Goal: Task Accomplishment & Management: Manage account settings

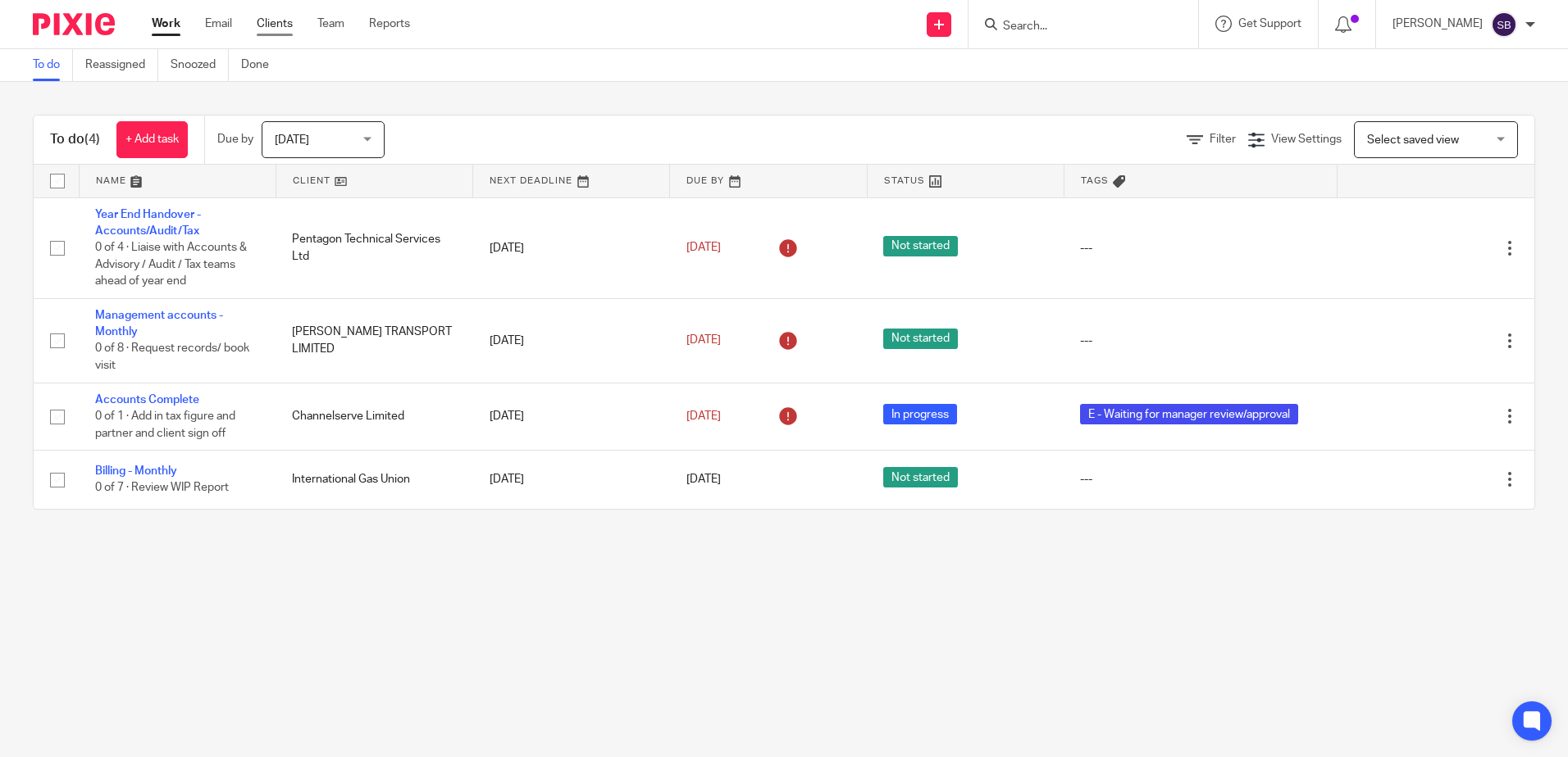
click at [277, 22] on link "Clients" at bounding box center [274, 24] width 36 height 17
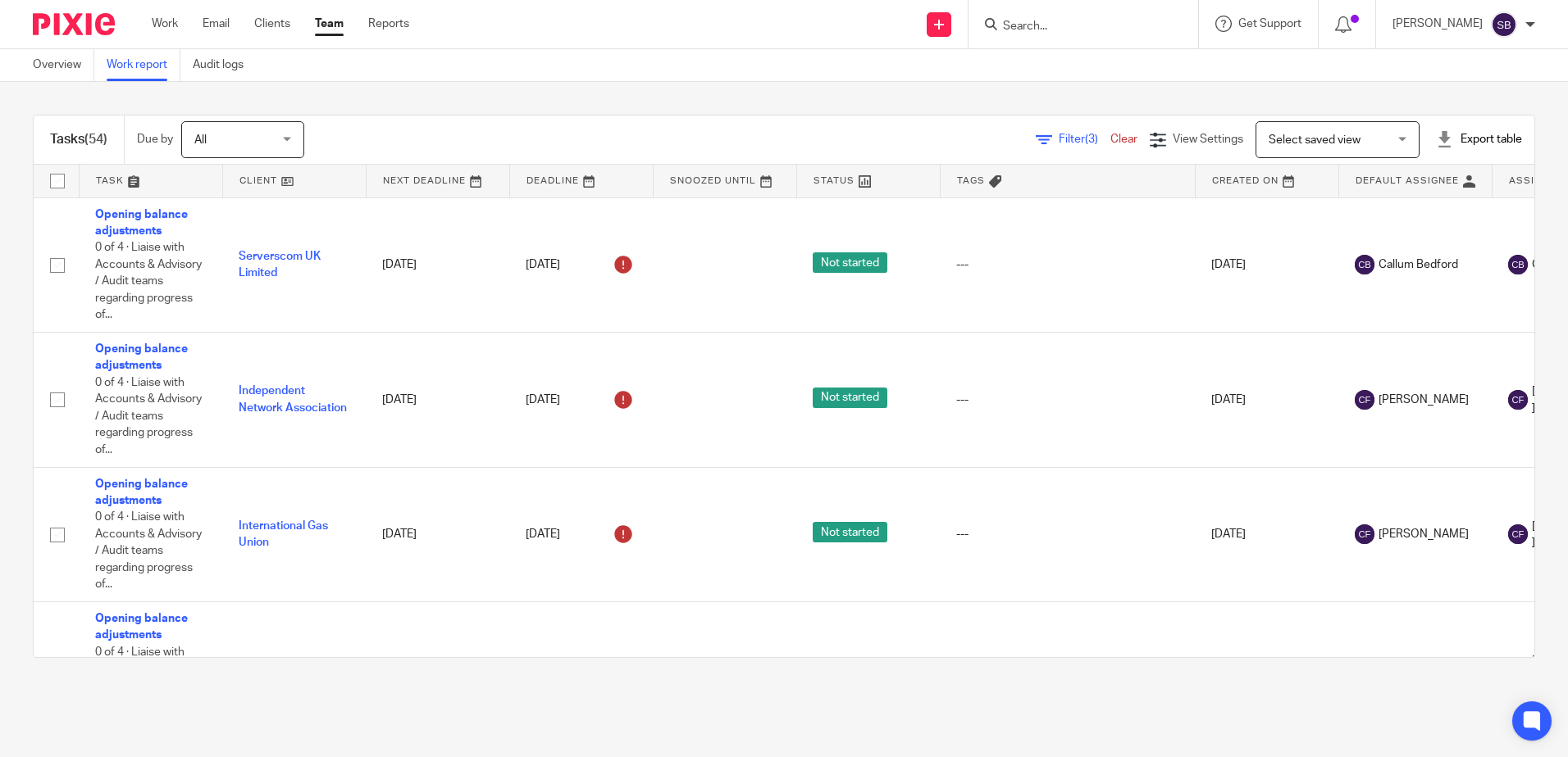
click at [1058, 137] on span "Filter (3)" at bounding box center [1084, 140] width 51 height 12
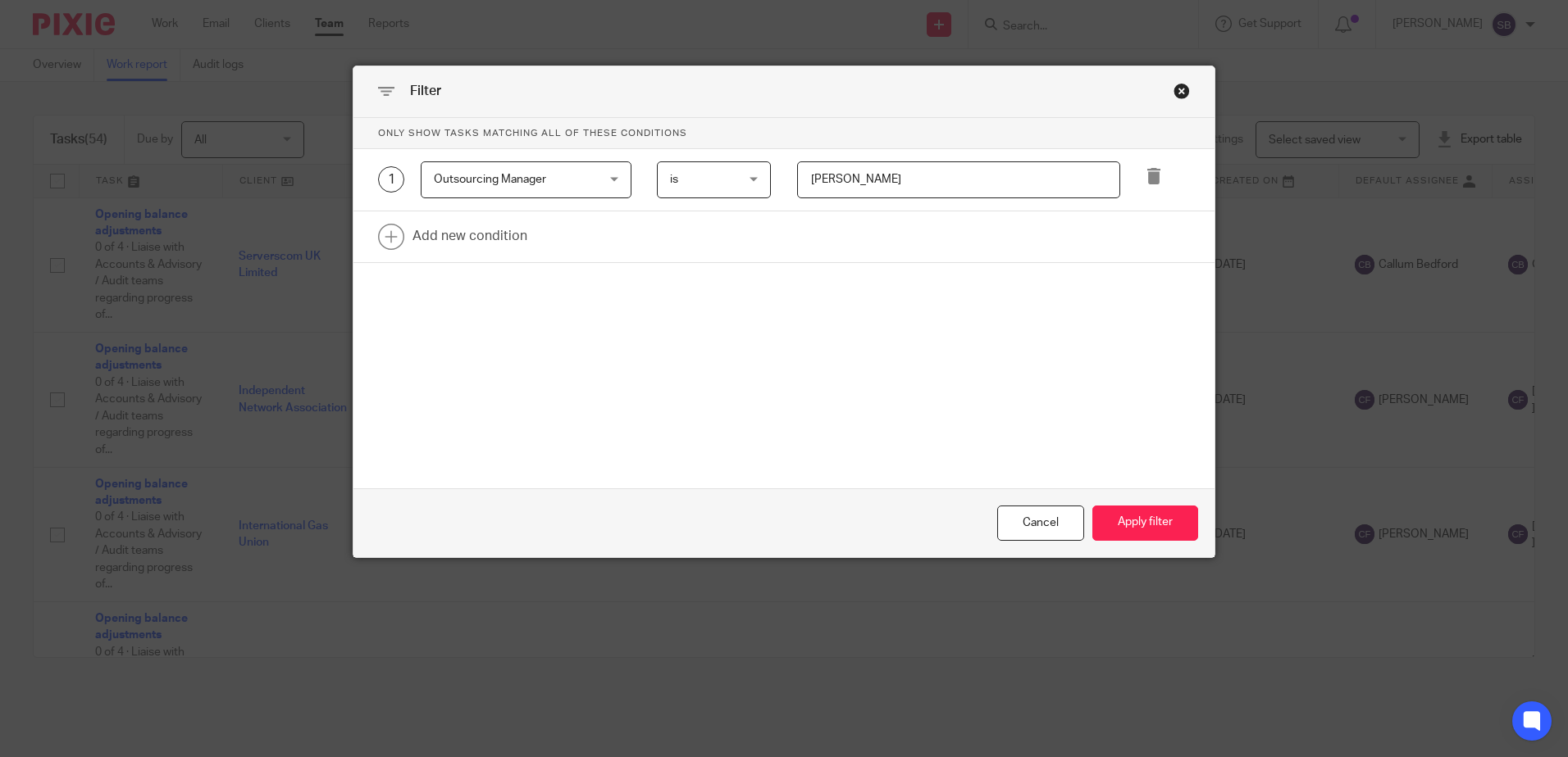
click at [934, 175] on input "[PERSON_NAME]" at bounding box center [959, 179] width 323 height 36
drag, startPoint x: 950, startPoint y: 183, endPoint x: 585, endPoint y: 188, distance: 365.0
click at [591, 185] on div "1 Outsourcing Manager Outsourcing Manager Task fields Due by date Status Tags C…" at bounding box center [771, 179] width 837 height 36
type input "[PERSON_NAME]"
click at [1093, 506] on button "Apply filter" at bounding box center [1145, 523] width 106 height 35
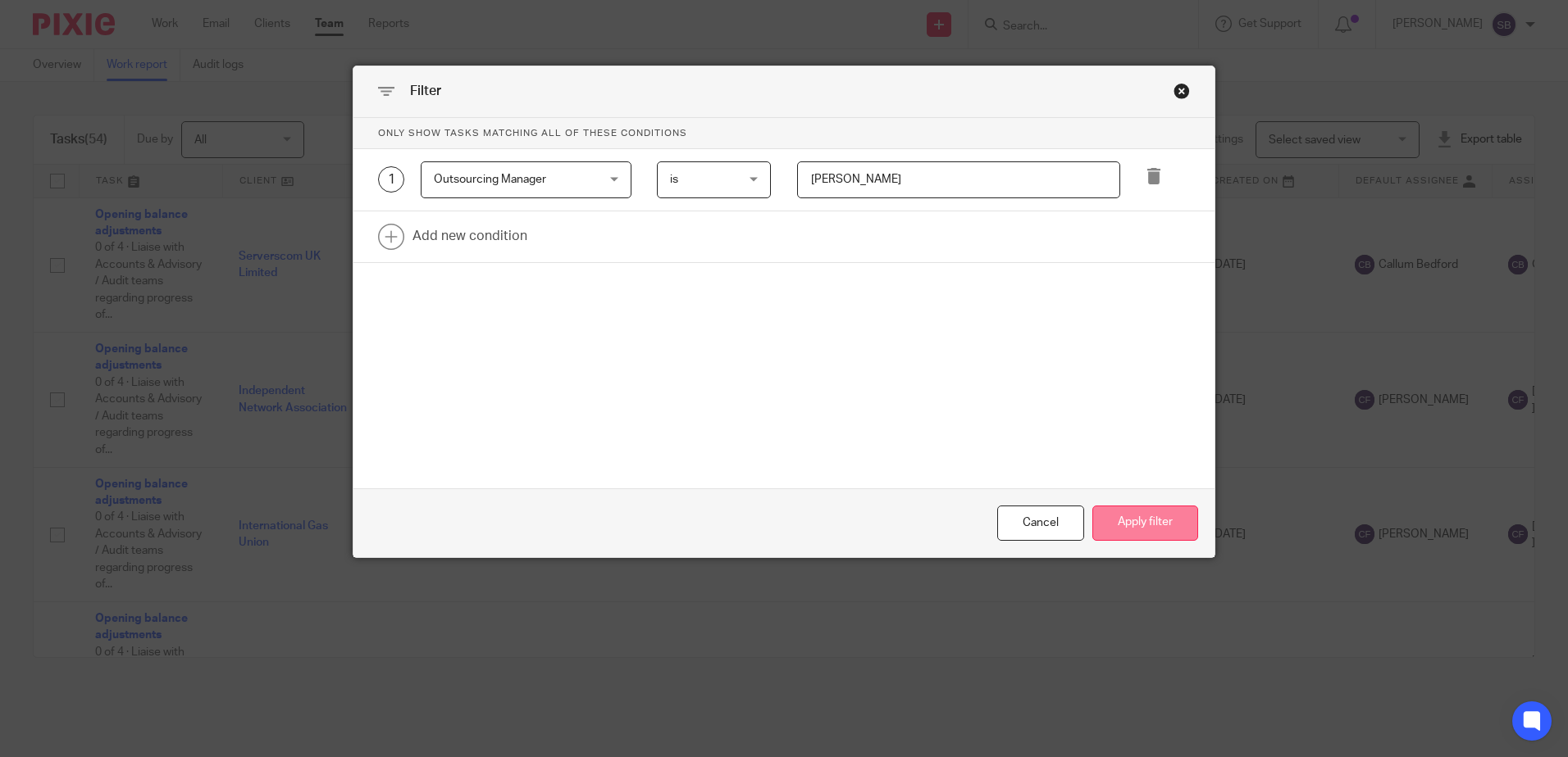
click at [1123, 535] on button "Apply filter" at bounding box center [1145, 523] width 106 height 35
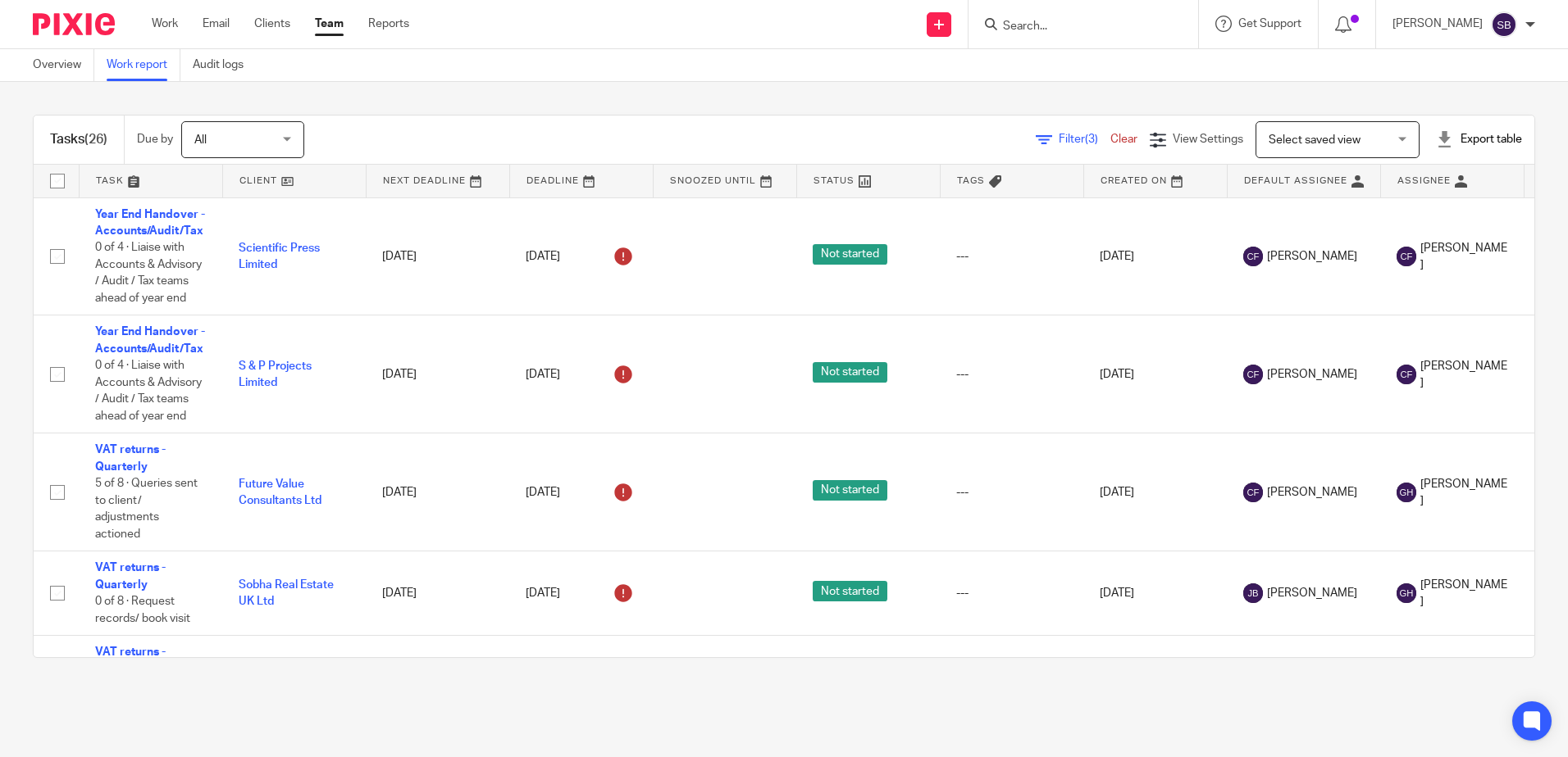
click at [109, 174] on link at bounding box center [151, 180] width 143 height 33
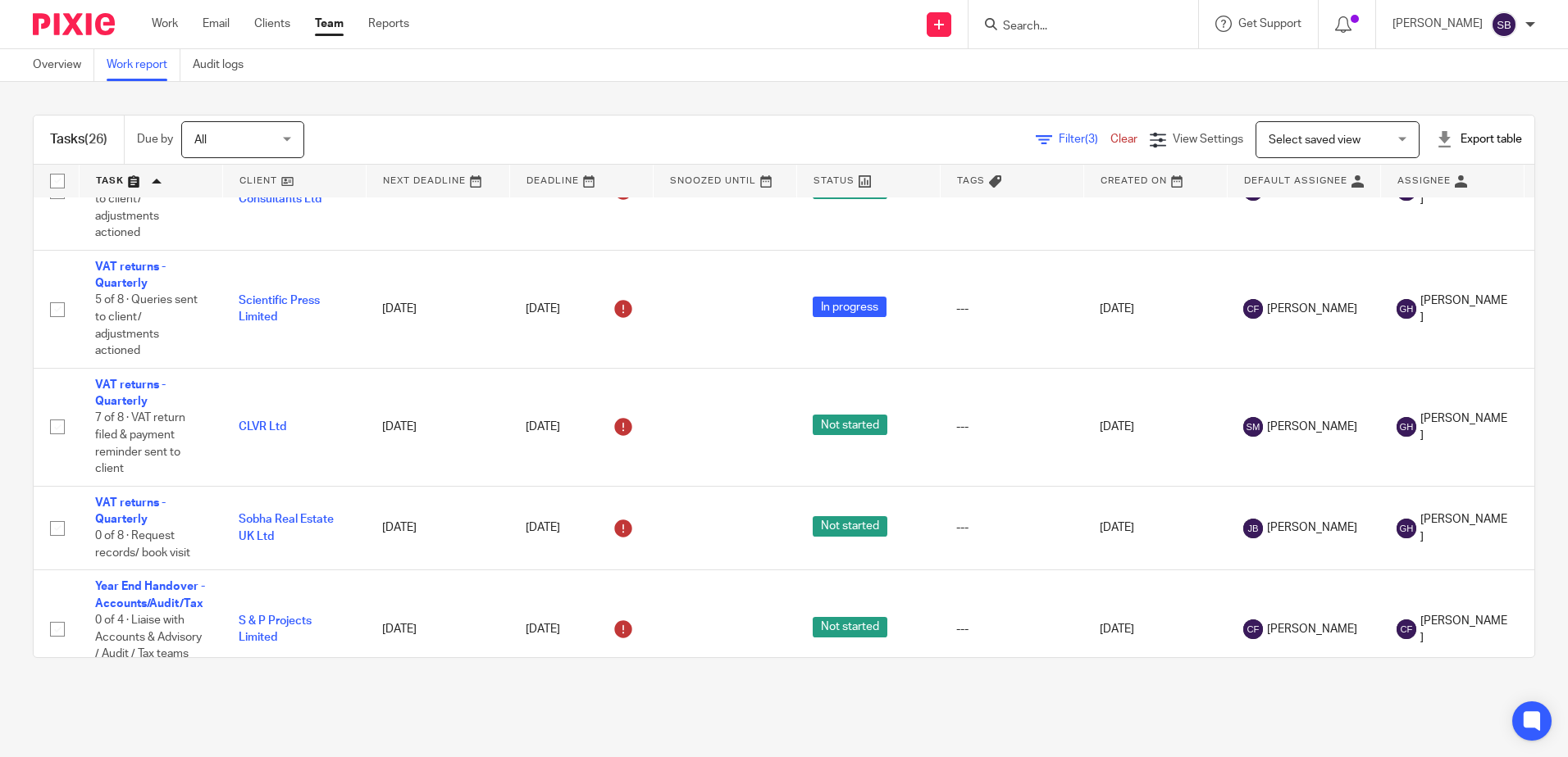
scroll to position [1710, 0]
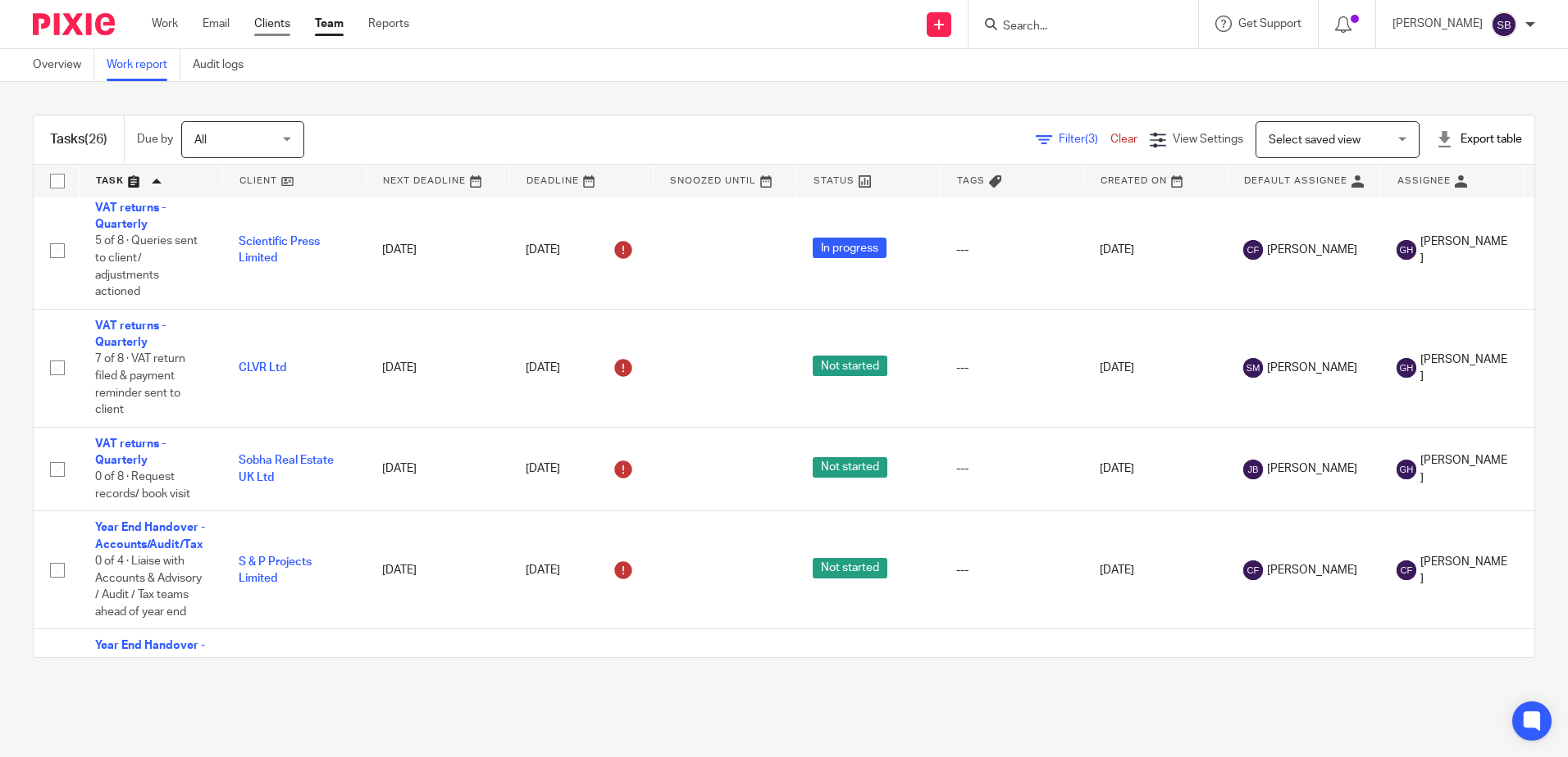
click at [260, 26] on link "Clients" at bounding box center [272, 24] width 36 height 17
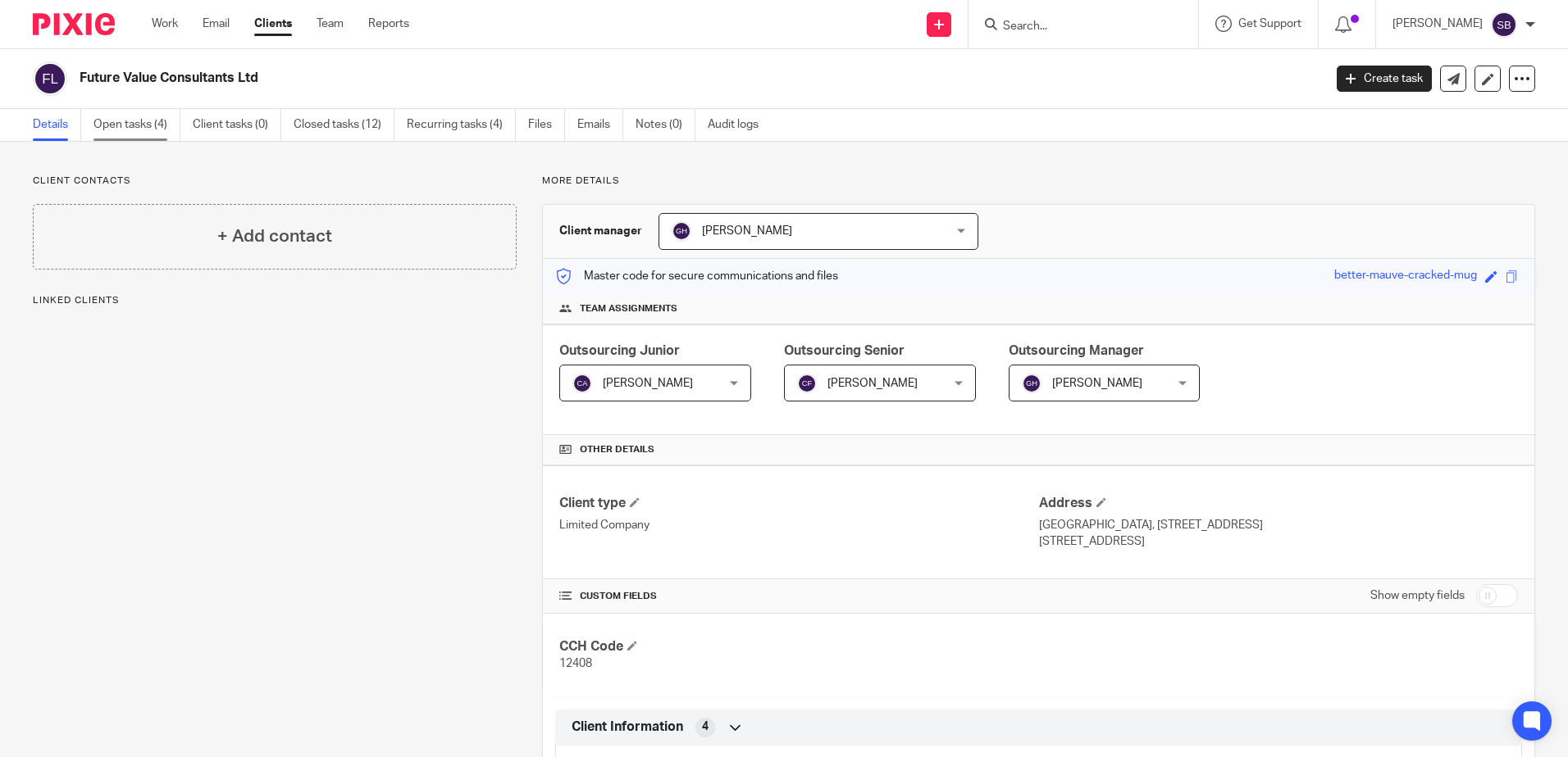
click at [167, 124] on link "Open tasks (4)" at bounding box center [137, 125] width 87 height 32
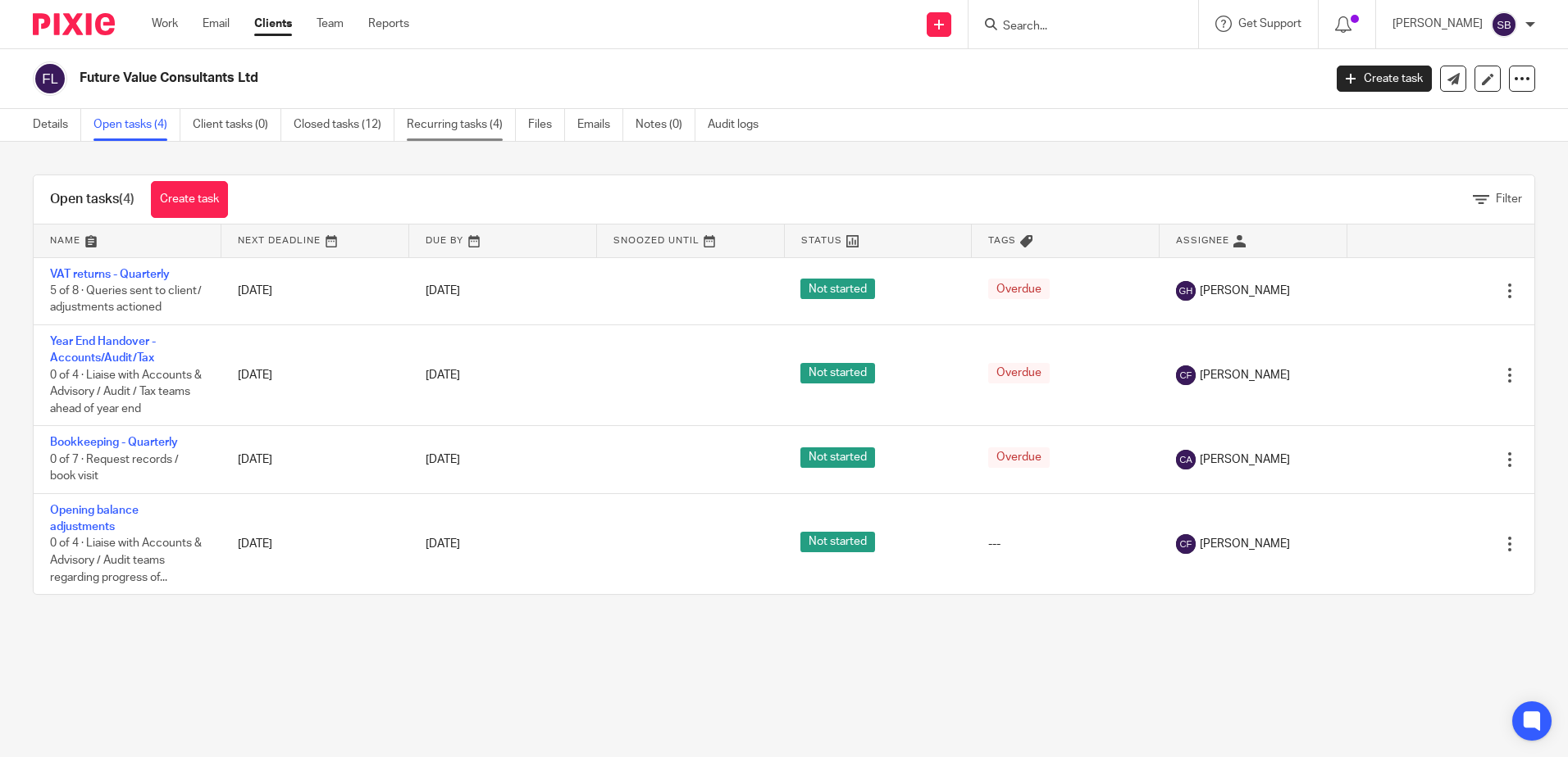
click at [469, 124] on link "Recurring tasks (4)" at bounding box center [461, 125] width 109 height 32
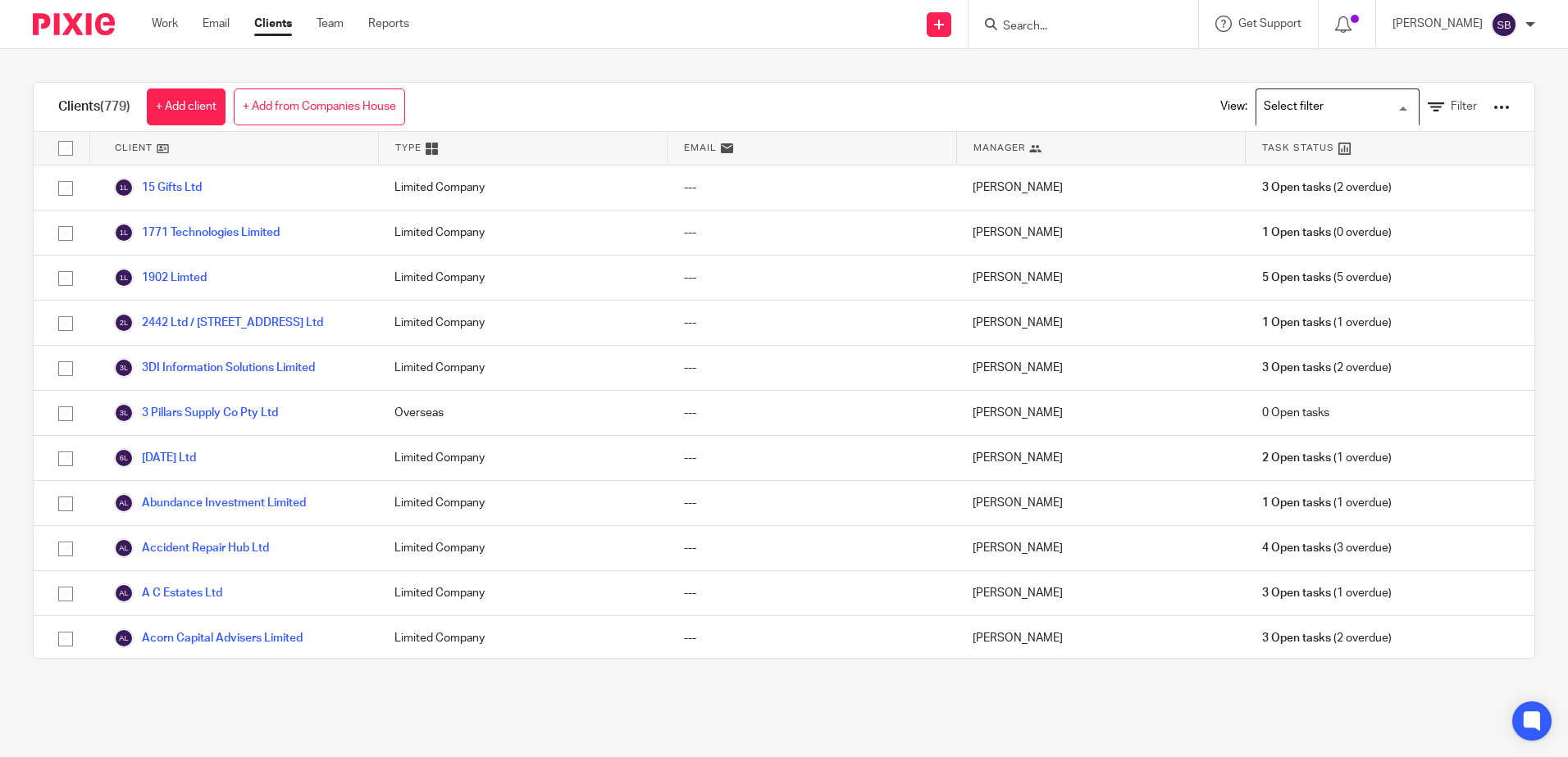
click at [1310, 123] on div "Loading..." at bounding box center [1337, 106] width 164 height 36
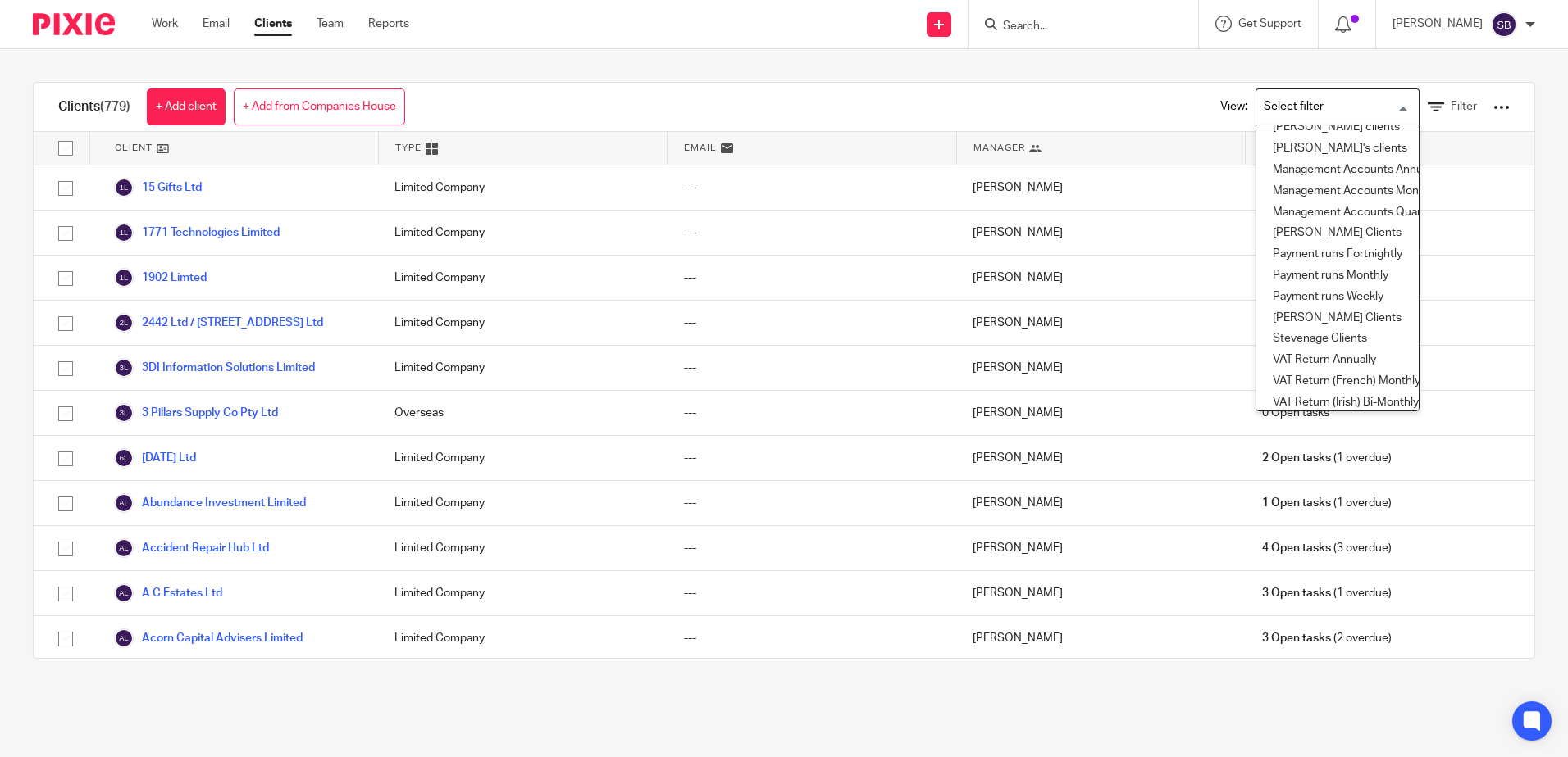
scroll to position [162, 0]
click at [1334, 310] on li "Scott's Clients" at bounding box center [1337, 317] width 163 height 22
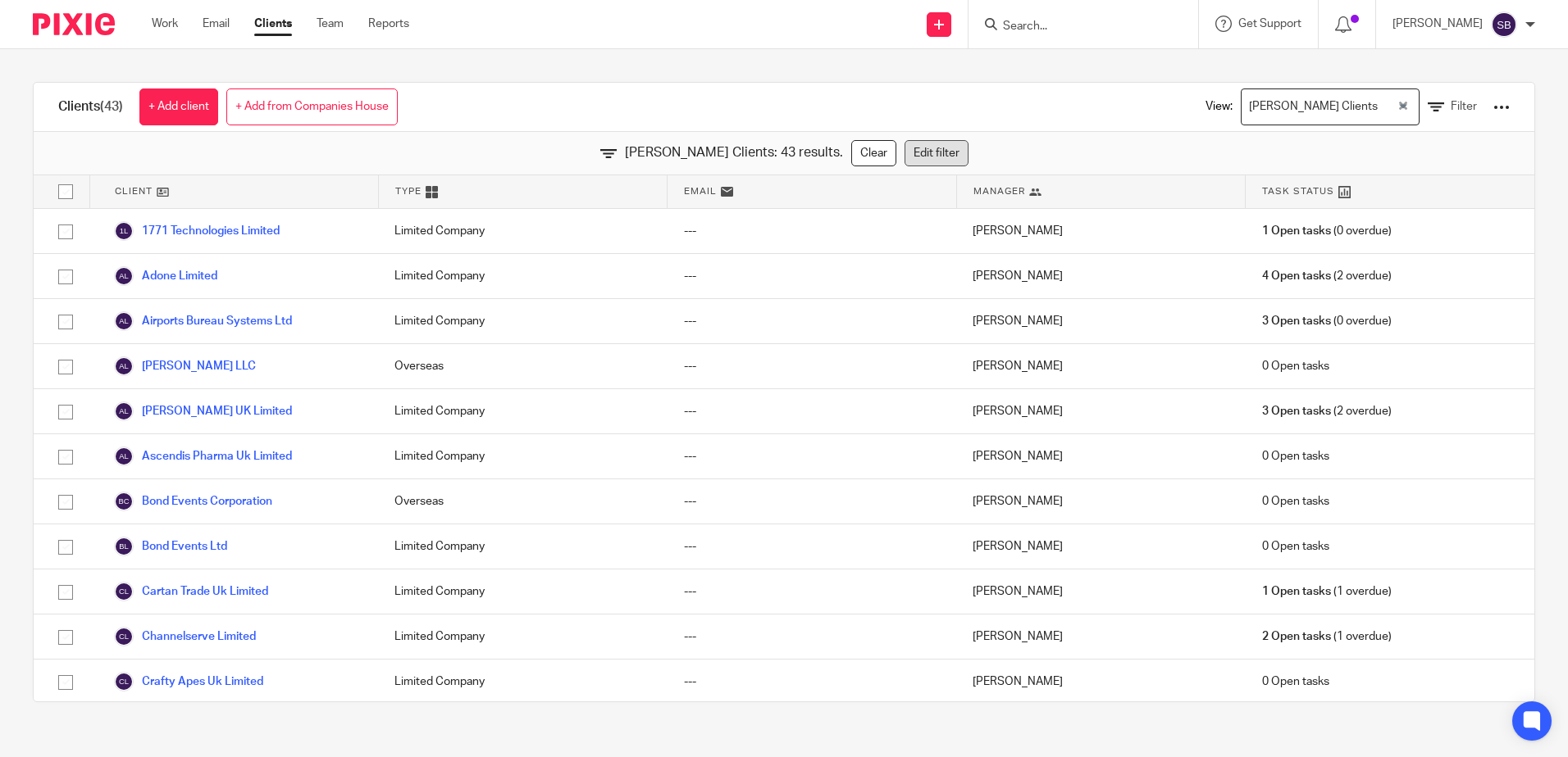
click at [904, 155] on link "Edit filter" at bounding box center [936, 153] width 64 height 27
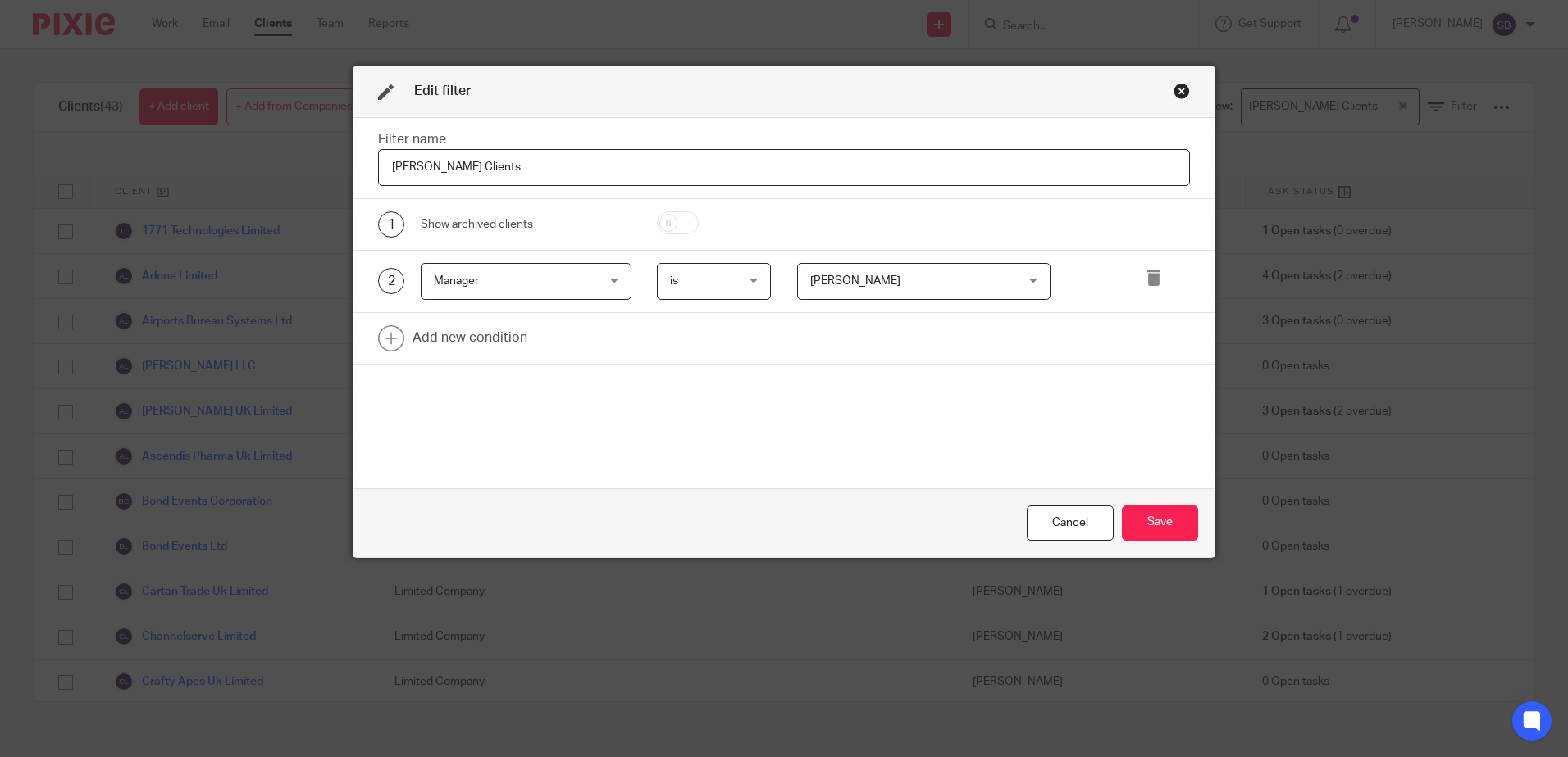
click at [897, 280] on span "[PERSON_NAME]" at bounding box center [906, 281] width 192 height 34
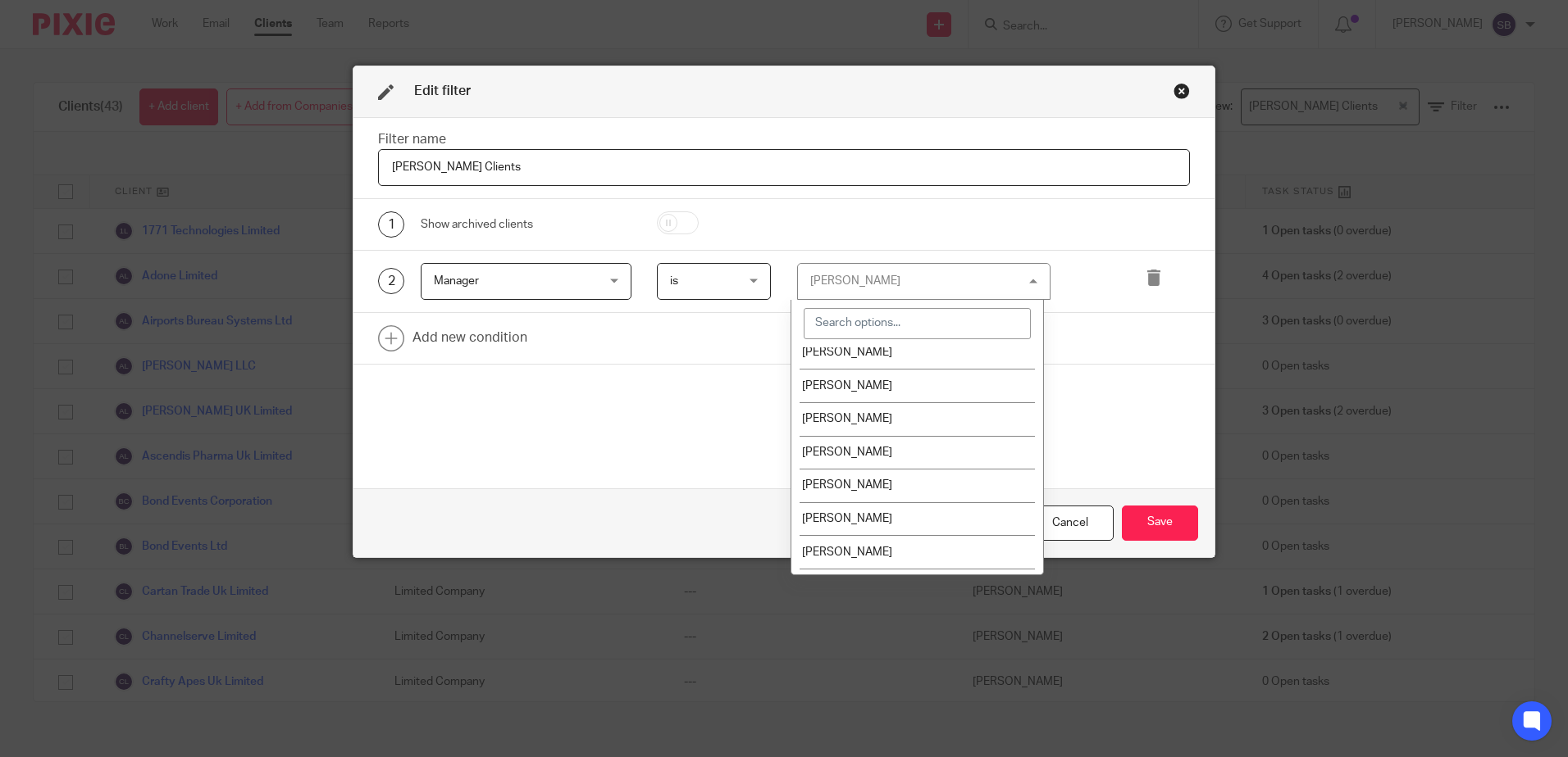
scroll to position [598, 0]
click at [1188, 431] on div "Filter name Scott's Clients 1 Show archived clients 2 Manager Manager Name Emai…" at bounding box center [783, 304] width 861 height 371
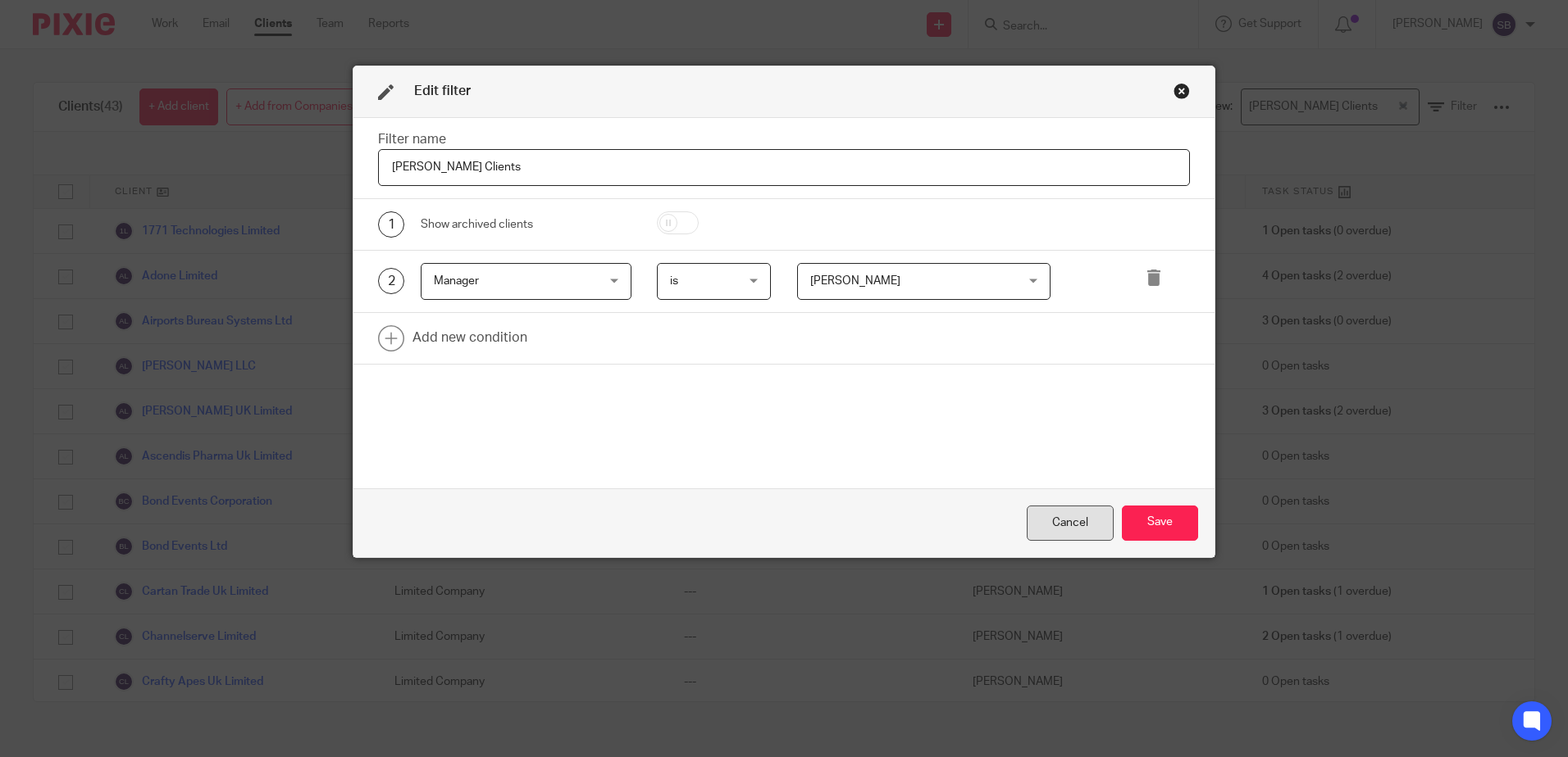
click at [1059, 527] on div "Cancel" at bounding box center [1070, 523] width 87 height 35
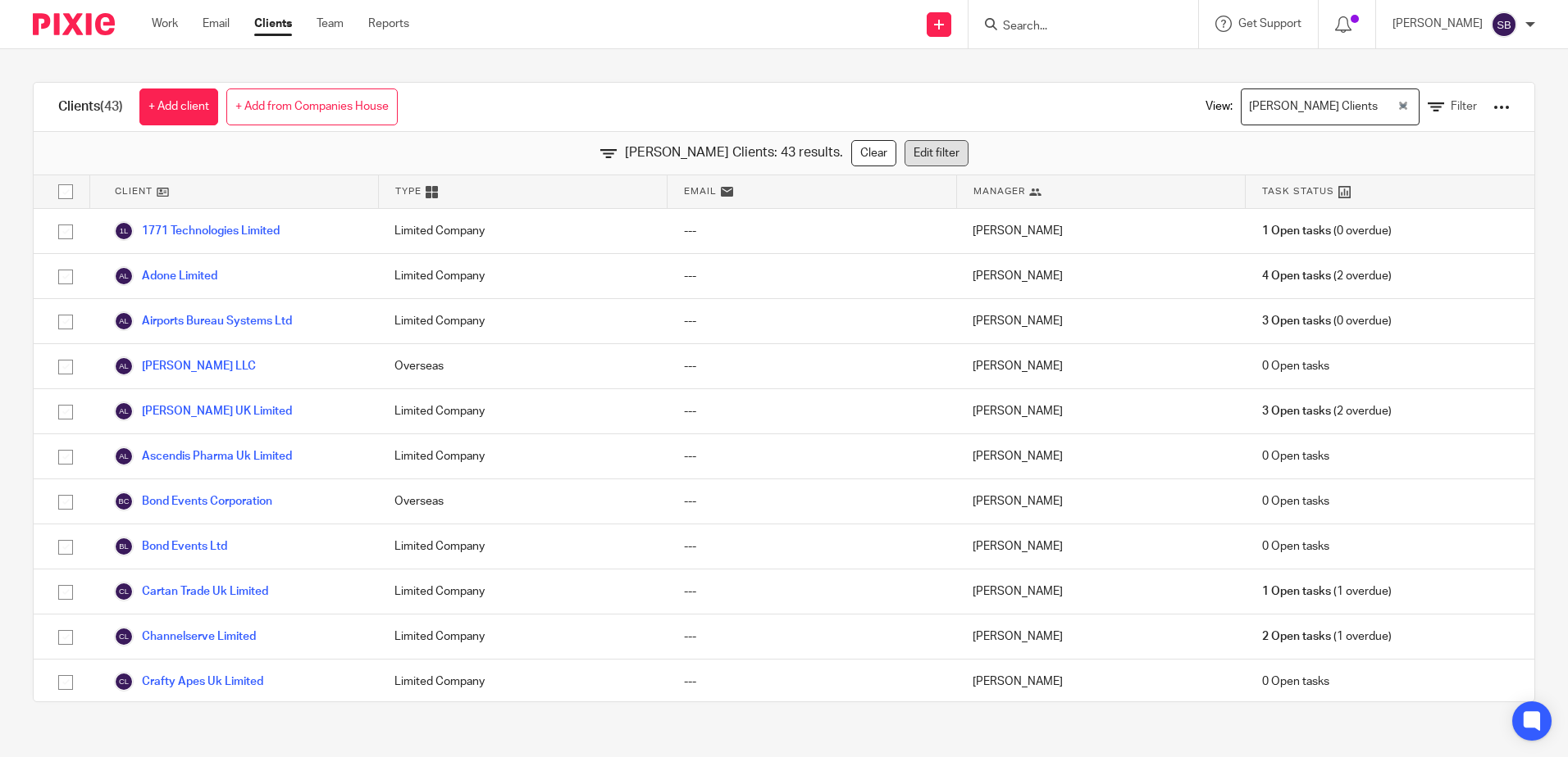
click at [904, 150] on link "Edit filter" at bounding box center [936, 153] width 64 height 27
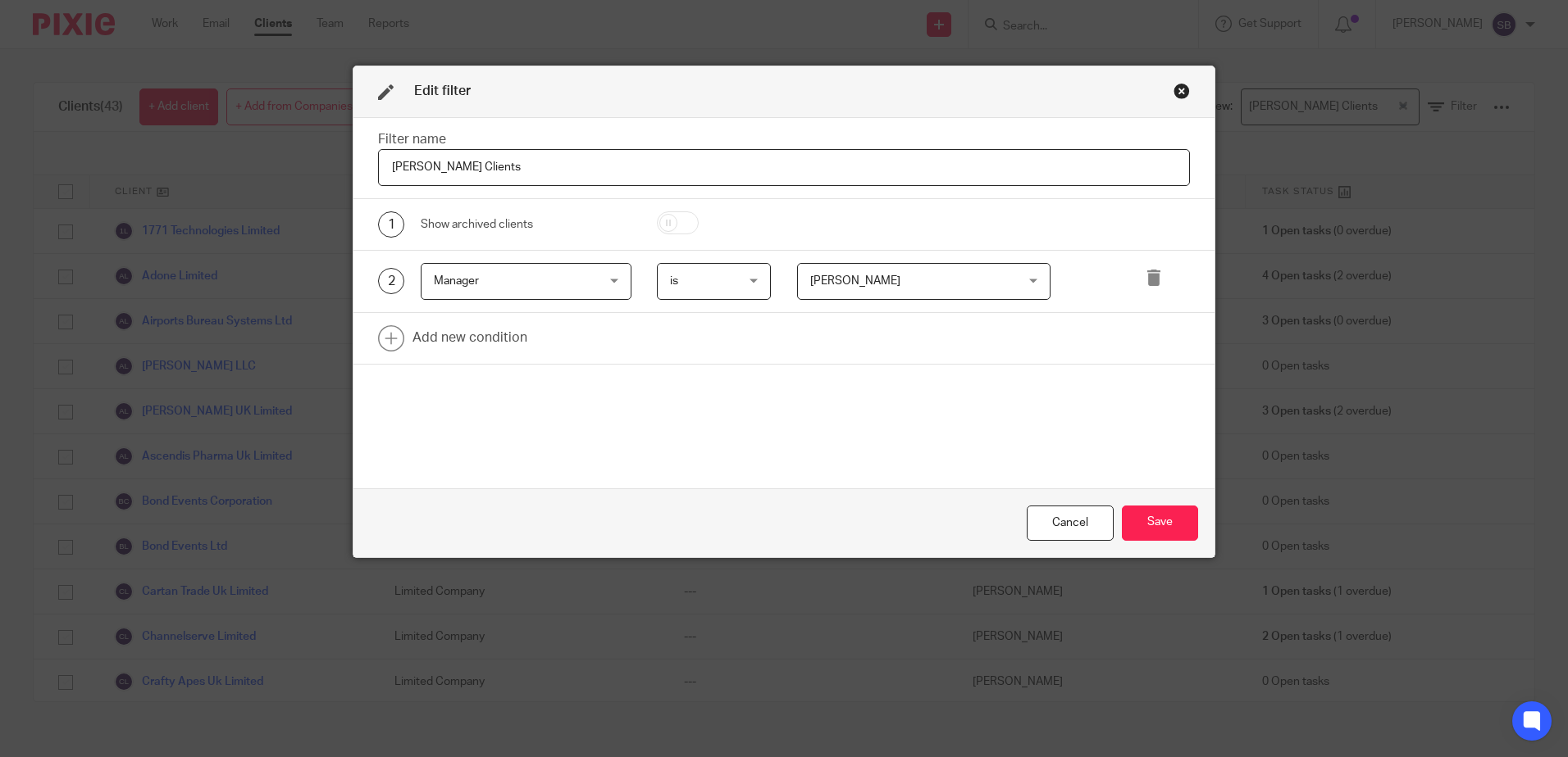
click at [889, 285] on span "[PERSON_NAME]" at bounding box center [906, 281] width 192 height 34
type input "g"
type input "j"
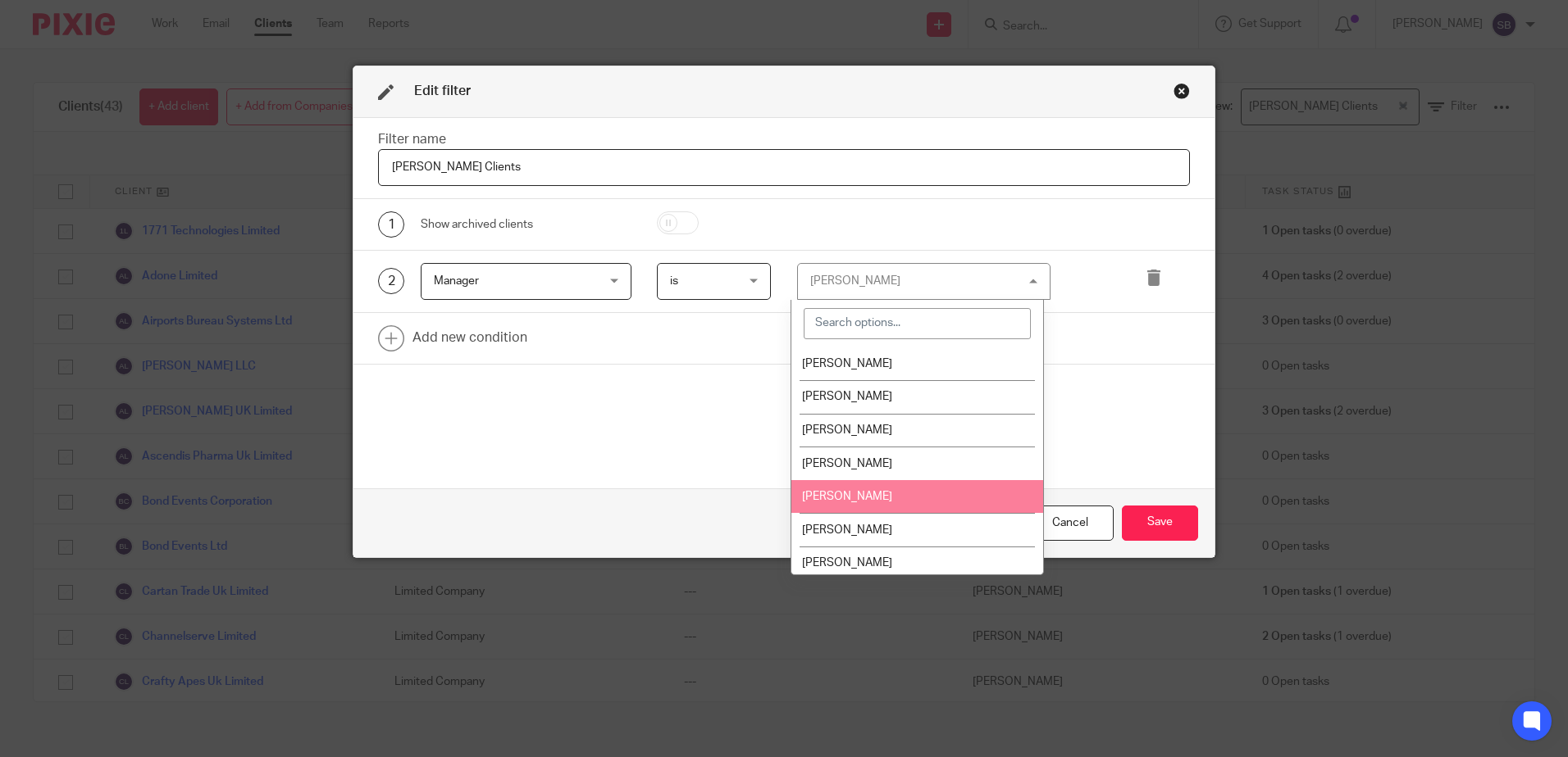
click at [526, 428] on div "Filter name Scott's Clients 1 Show archived clients 2 Manager Manager Name Emai…" at bounding box center [783, 304] width 861 height 371
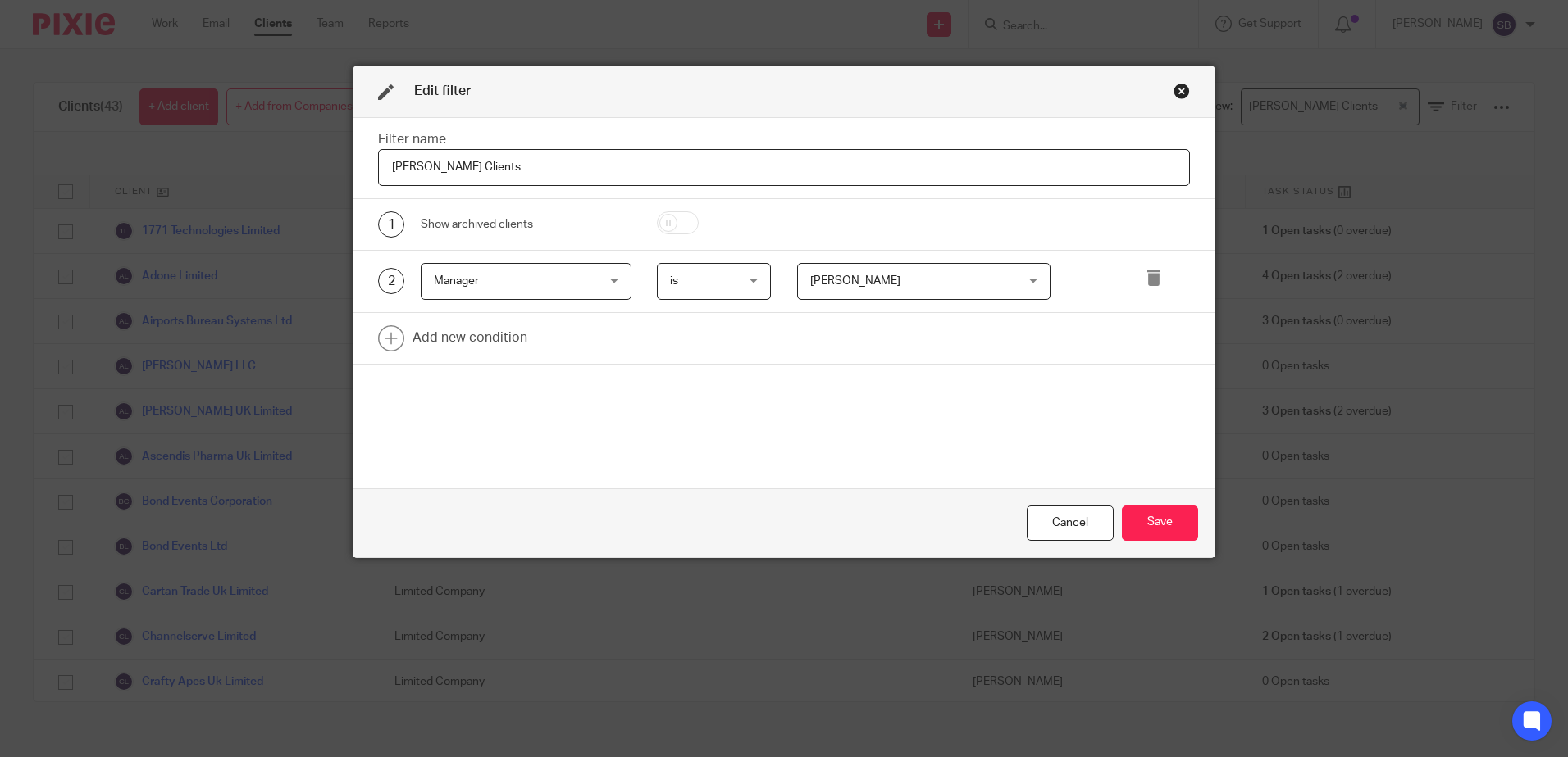
click at [531, 285] on span "Manager" at bounding box center [513, 281] width 158 height 34
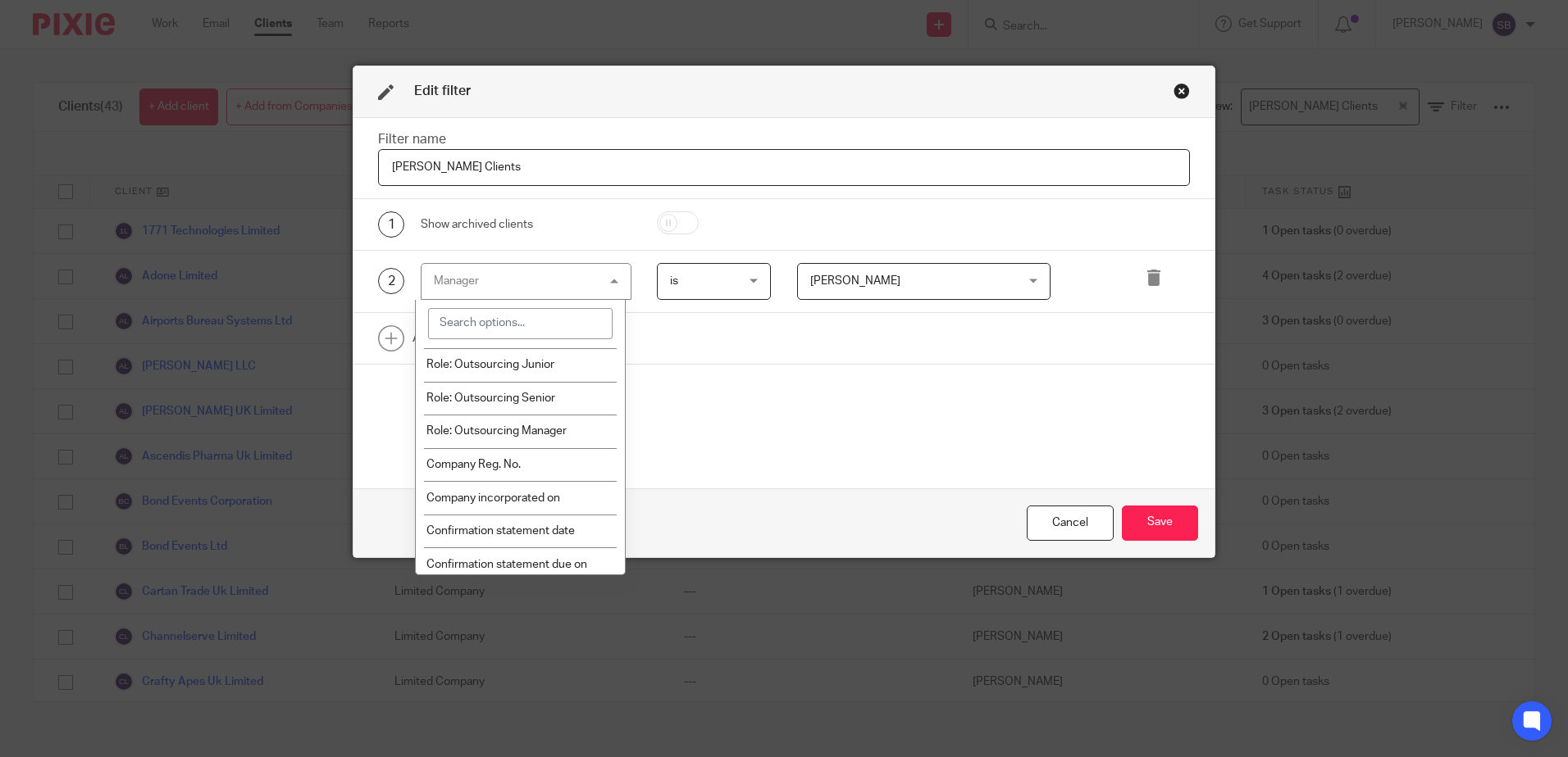
scroll to position [190, 0]
click at [533, 439] on span "Role: Outsourcing Manager" at bounding box center [496, 440] width 140 height 12
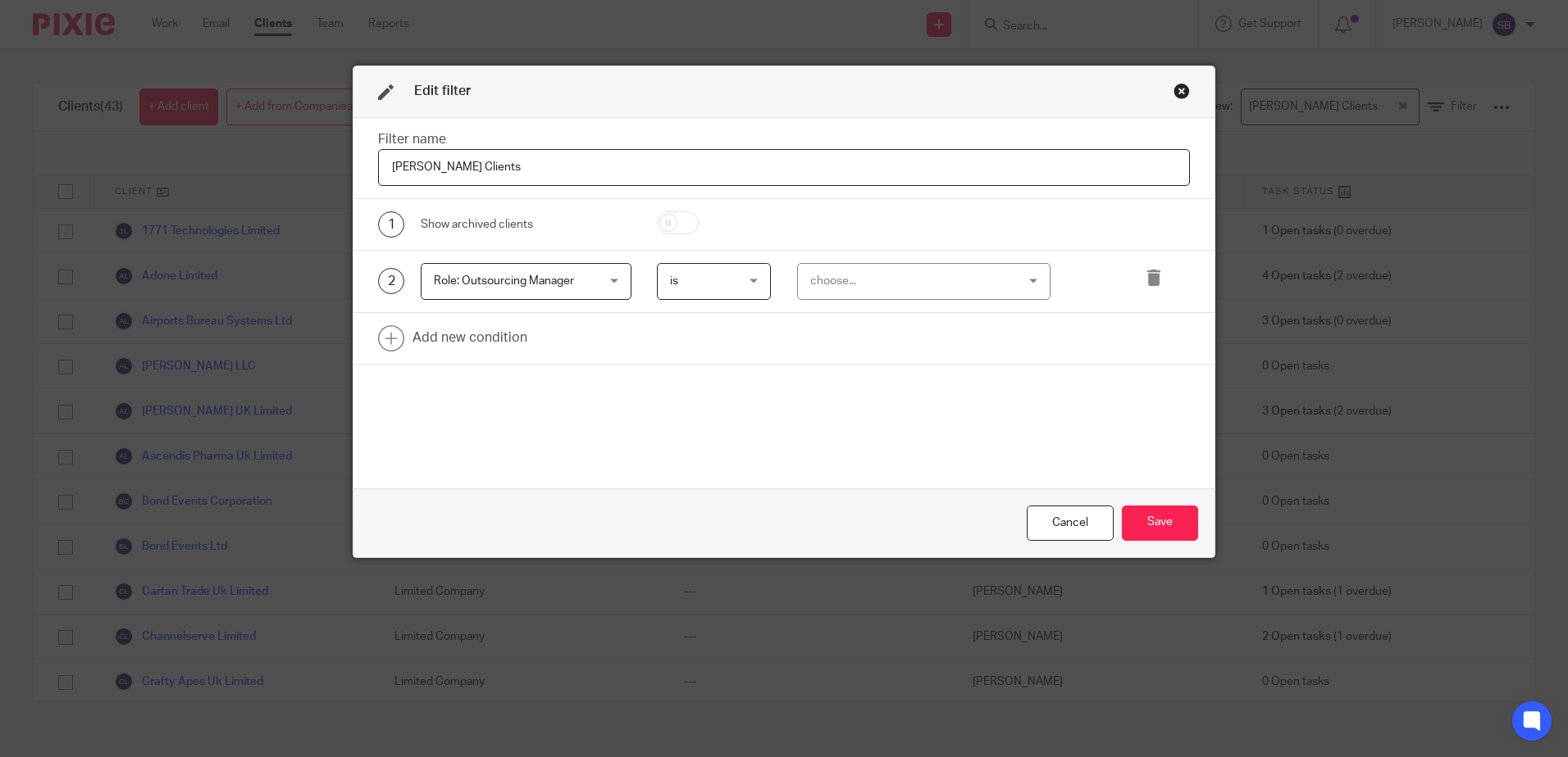
click at [847, 456] on div "Filter name Scott's Clients 1 Show archived clients 2 Role: Outsourcing Manager…" at bounding box center [783, 304] width 861 height 371
click at [880, 260] on div "2 Role: Outsourcing Manager Role: Outsourcing Manager Name Email Client type Ma…" at bounding box center [783, 281] width 861 height 62
click at [885, 278] on div "choose..." at bounding box center [906, 281] width 192 height 34
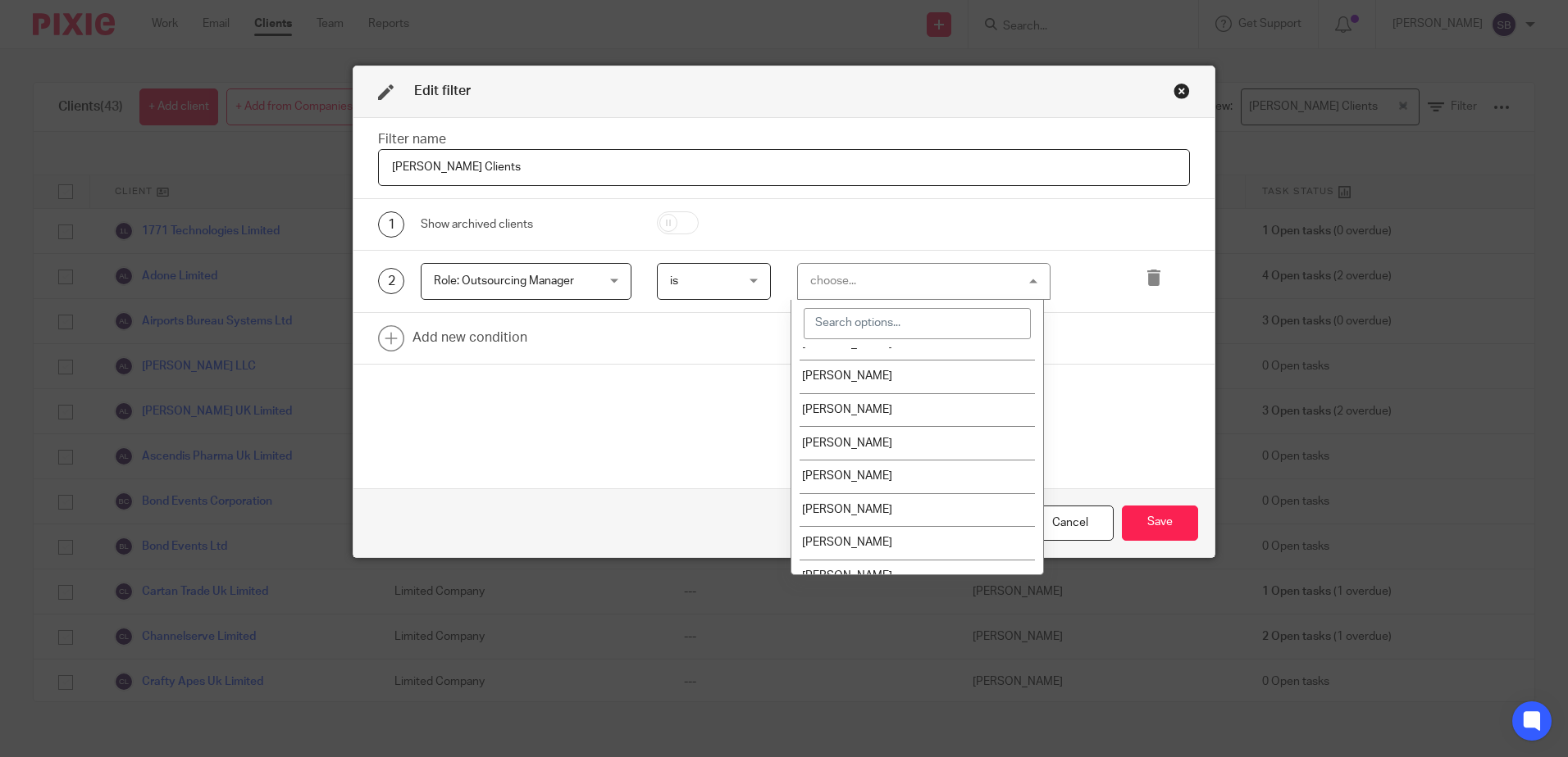
scroll to position [505, 0]
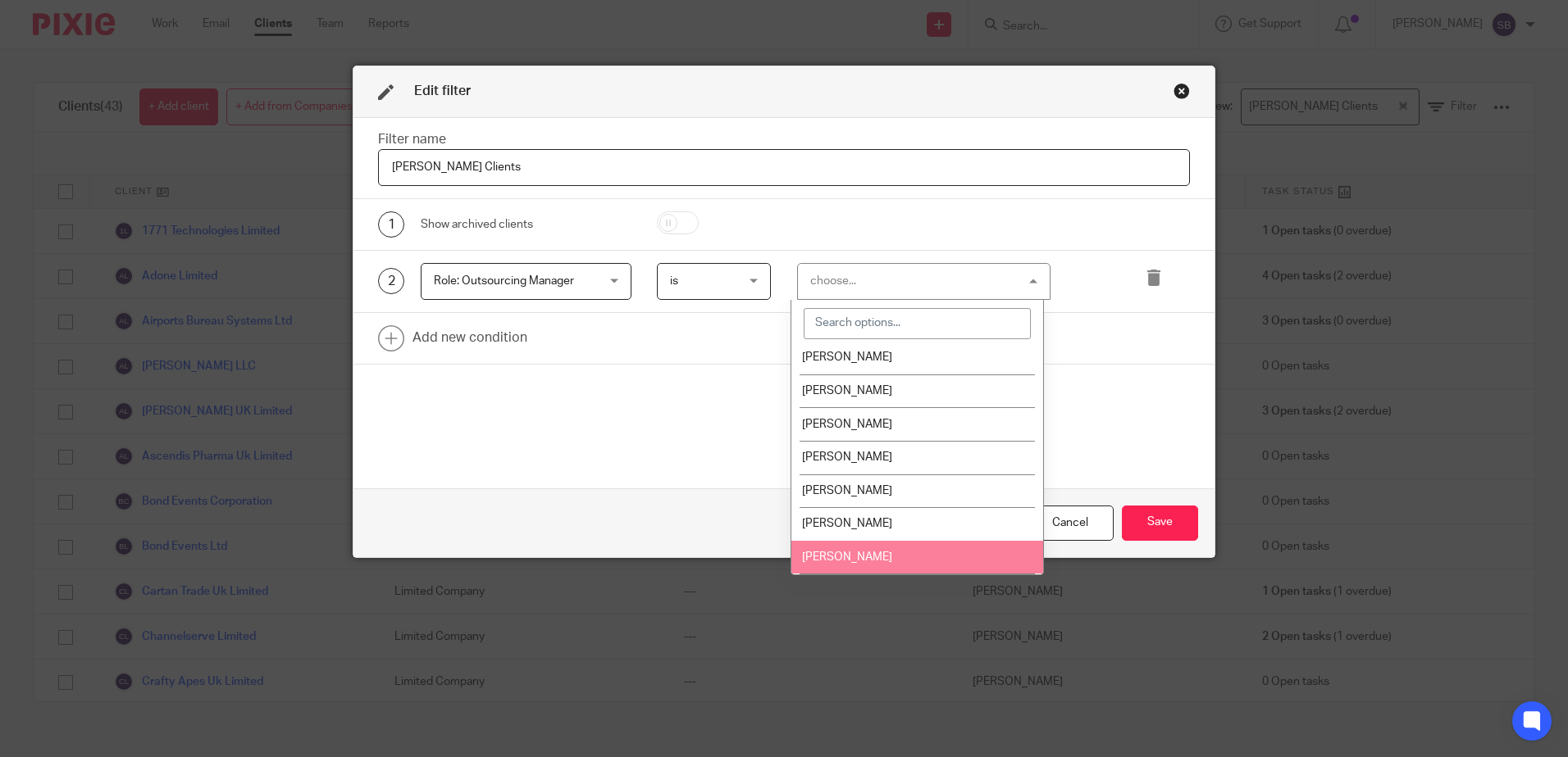
click at [943, 552] on li "[PERSON_NAME]" at bounding box center [916, 558] width 251 height 34
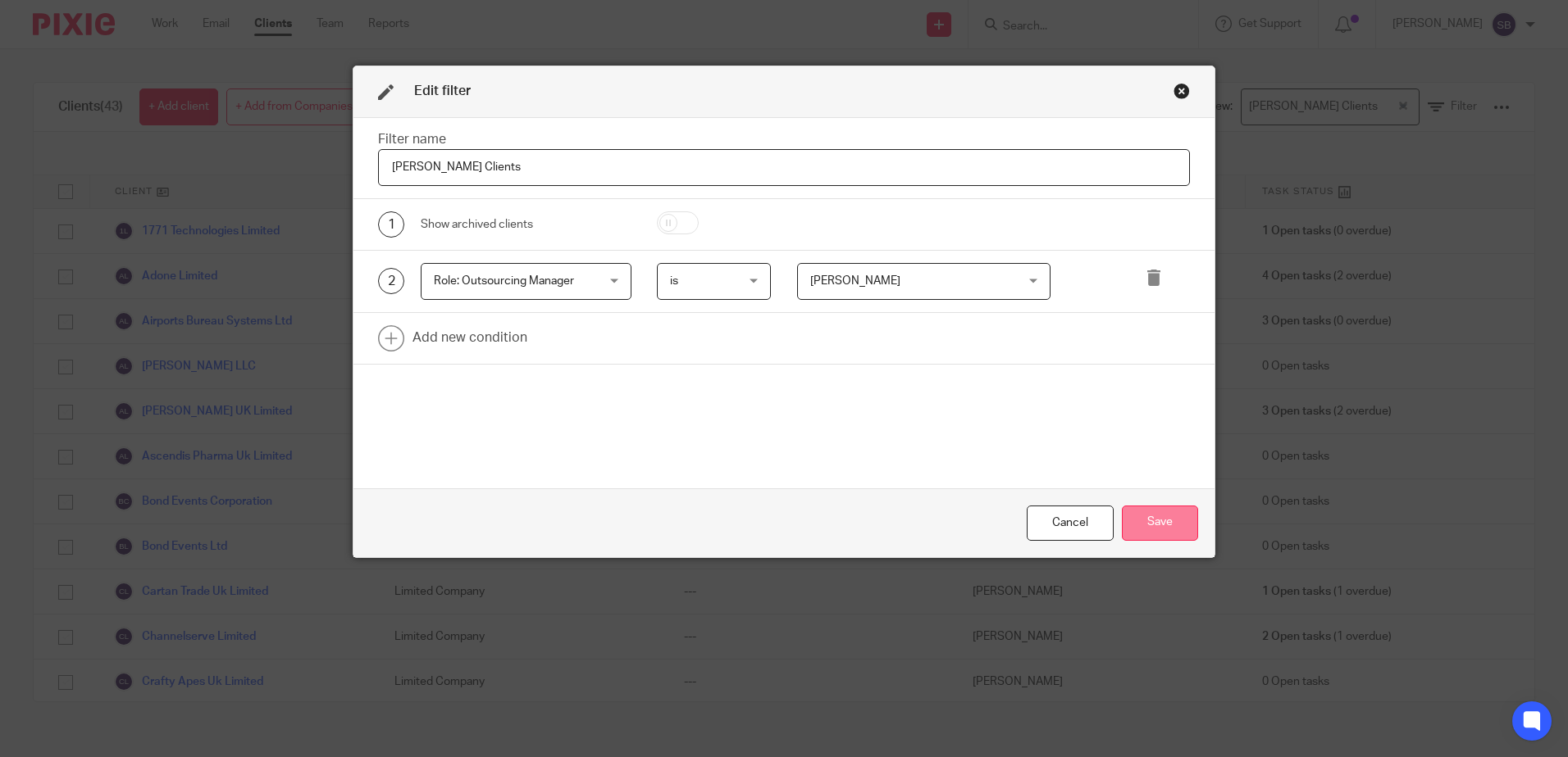
click at [1159, 518] on button "Save" at bounding box center [1160, 523] width 76 height 35
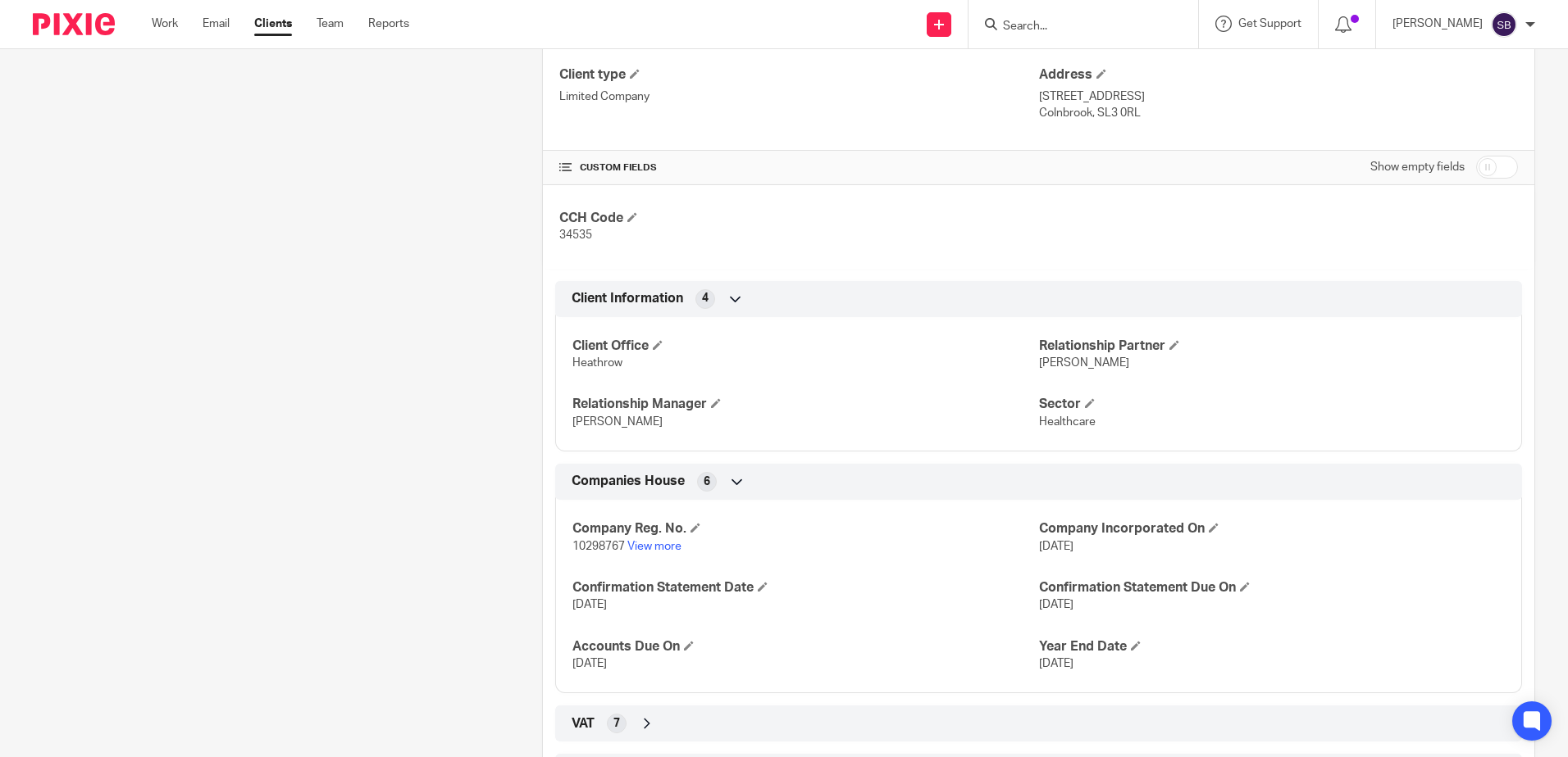
scroll to position [484, 0]
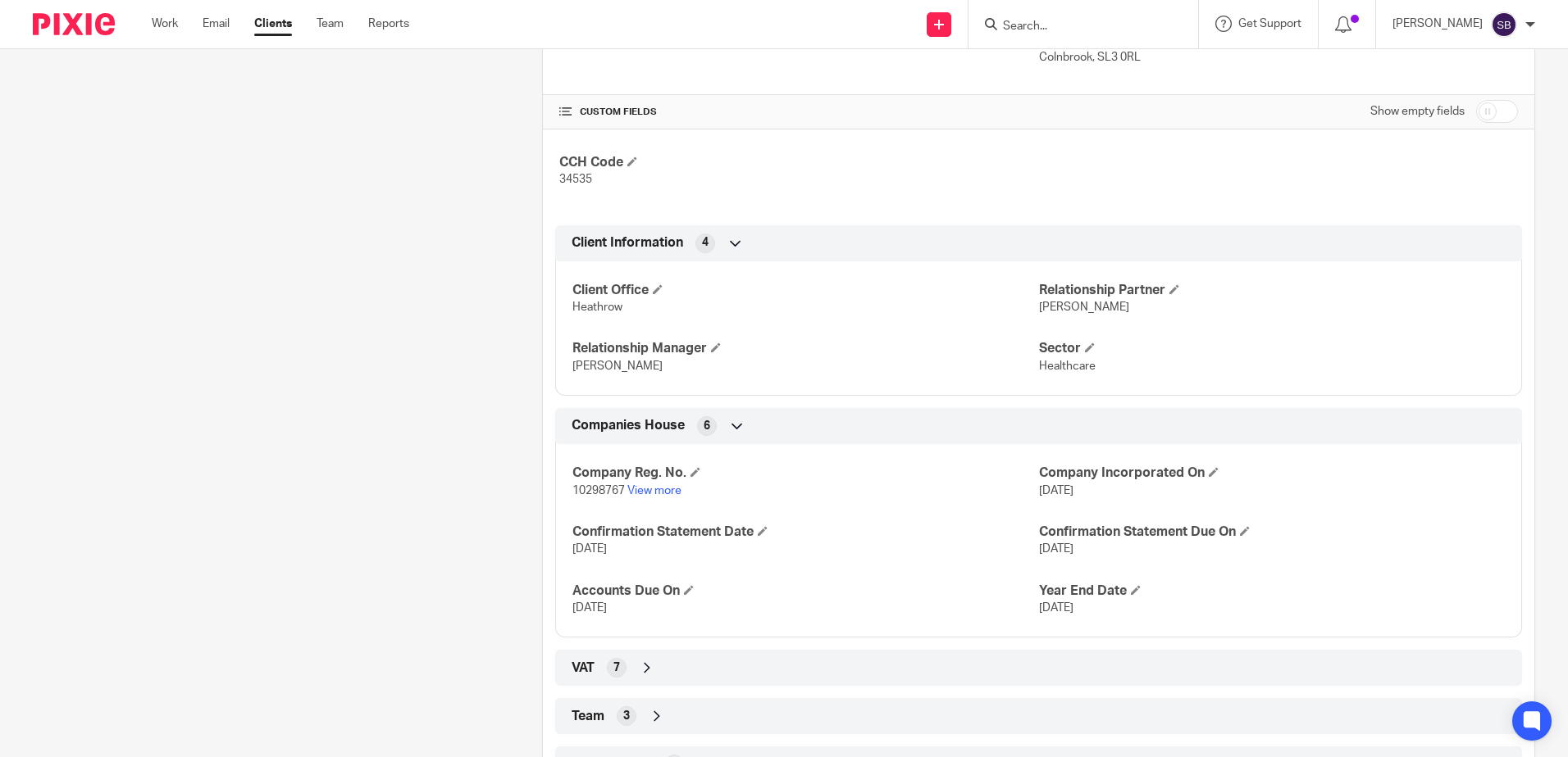
click at [600, 669] on div "VAT 7" at bounding box center [1037, 668] width 942 height 28
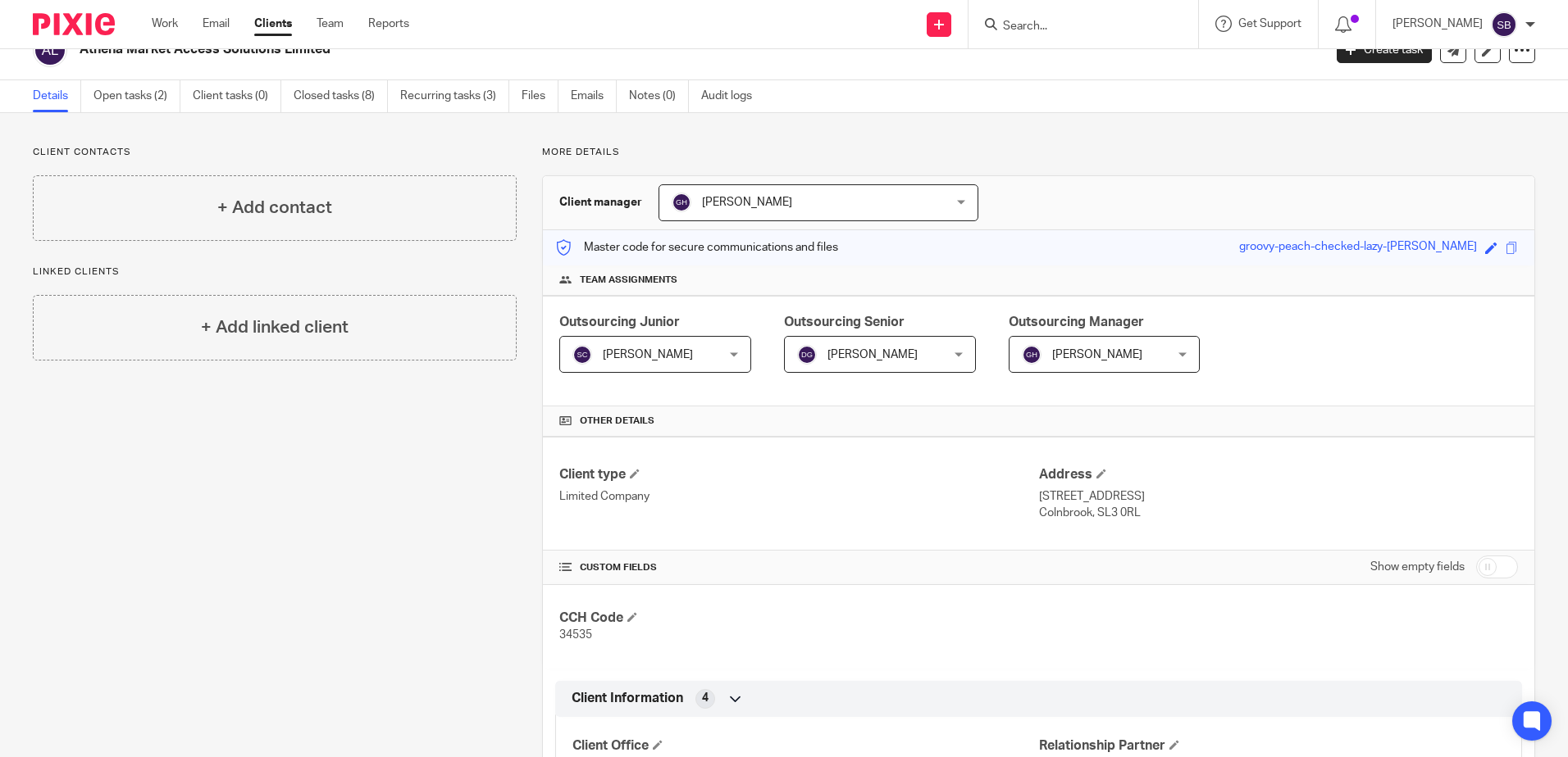
scroll to position [0, 0]
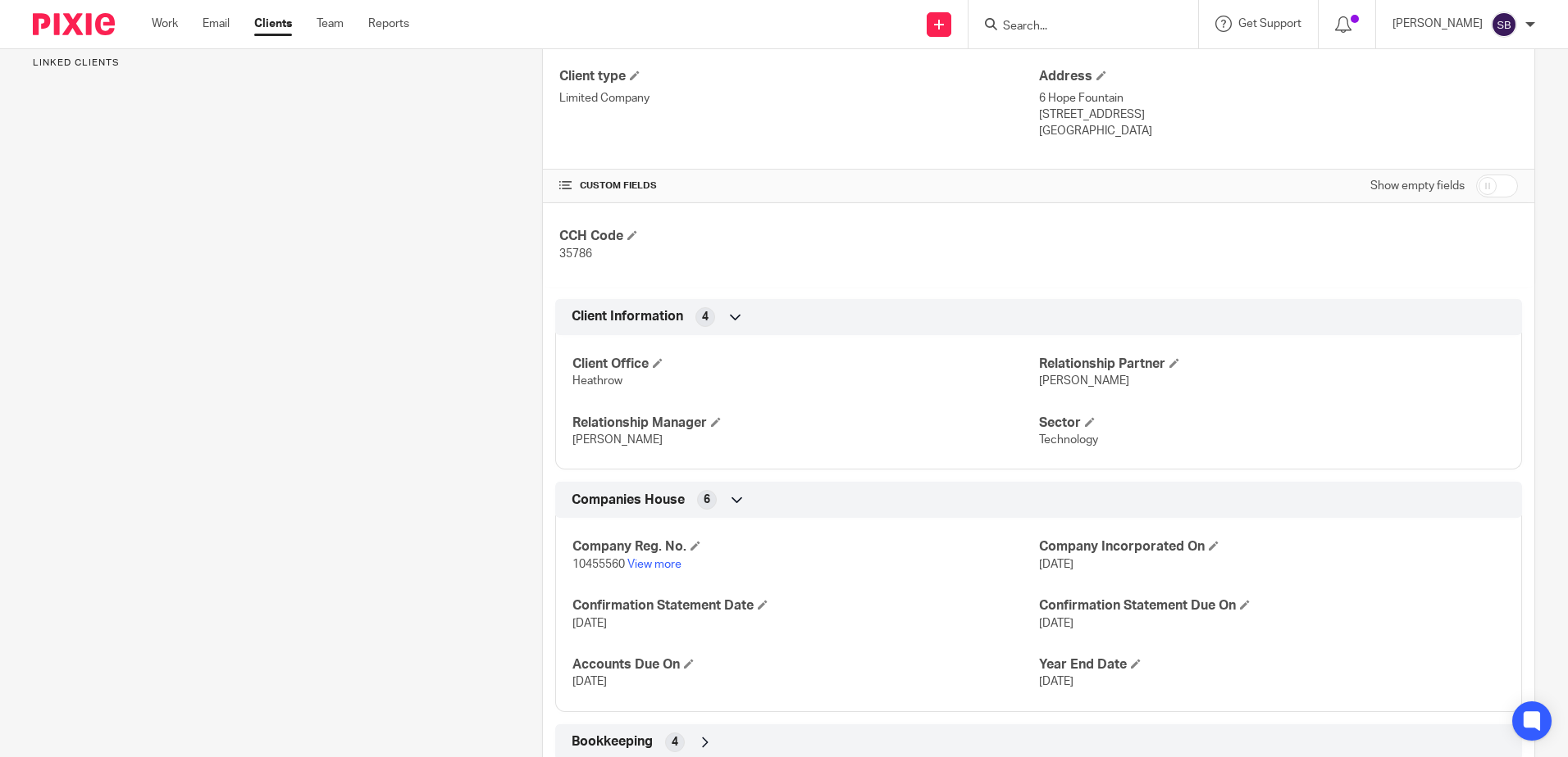
scroll to position [621, 0]
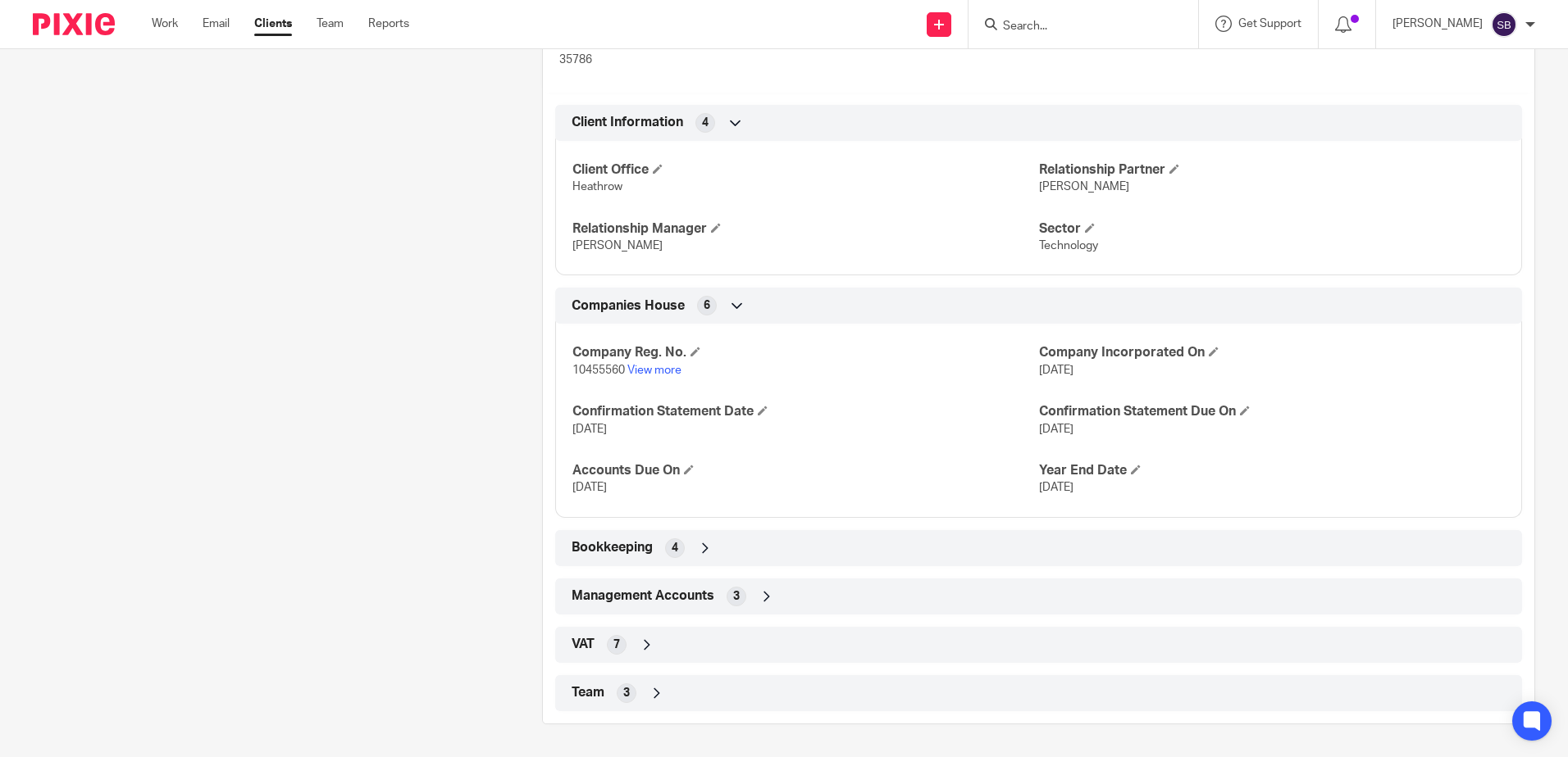
click at [587, 648] on span "VAT" at bounding box center [583, 644] width 23 height 17
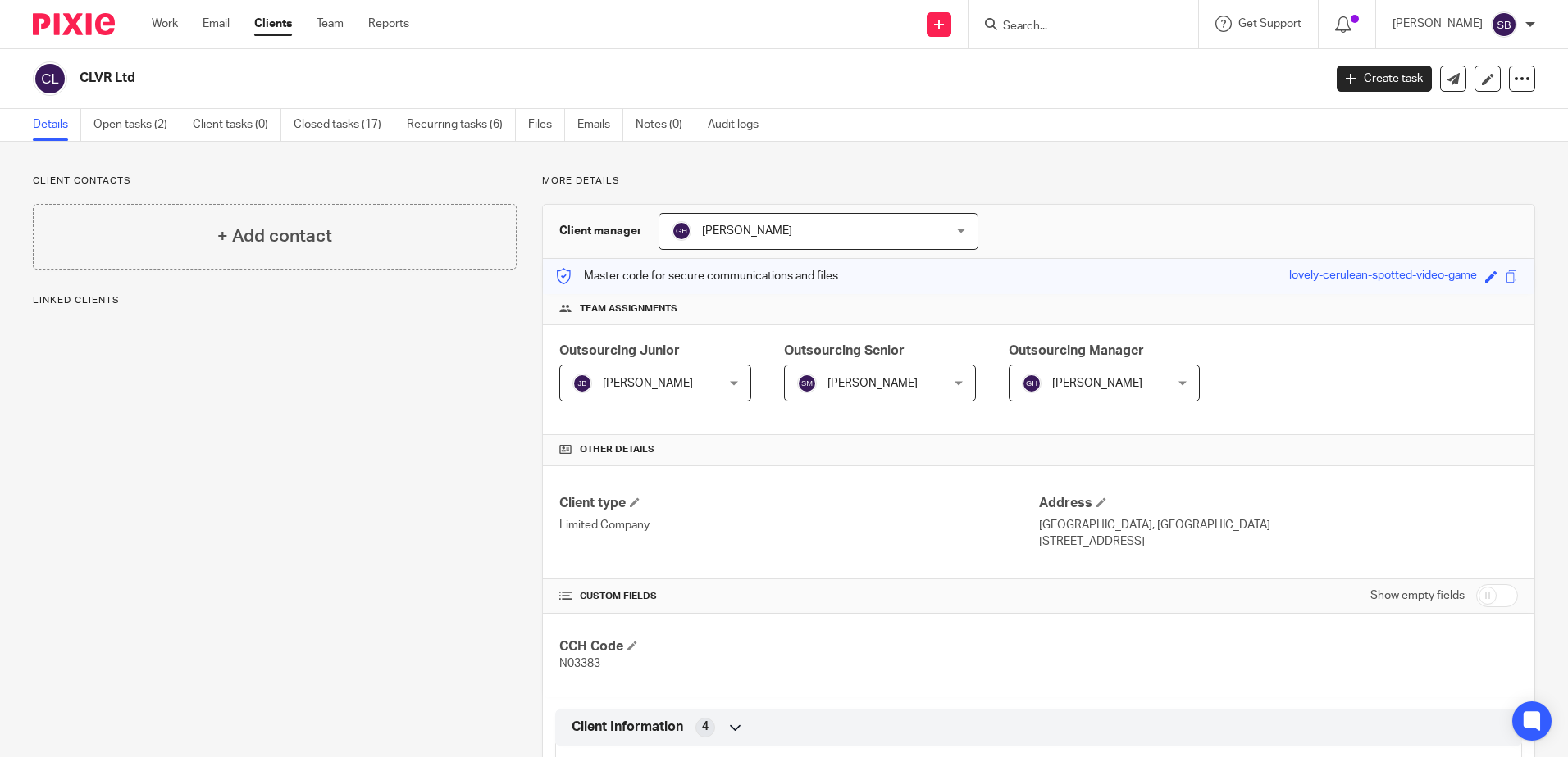
scroll to position [604, 0]
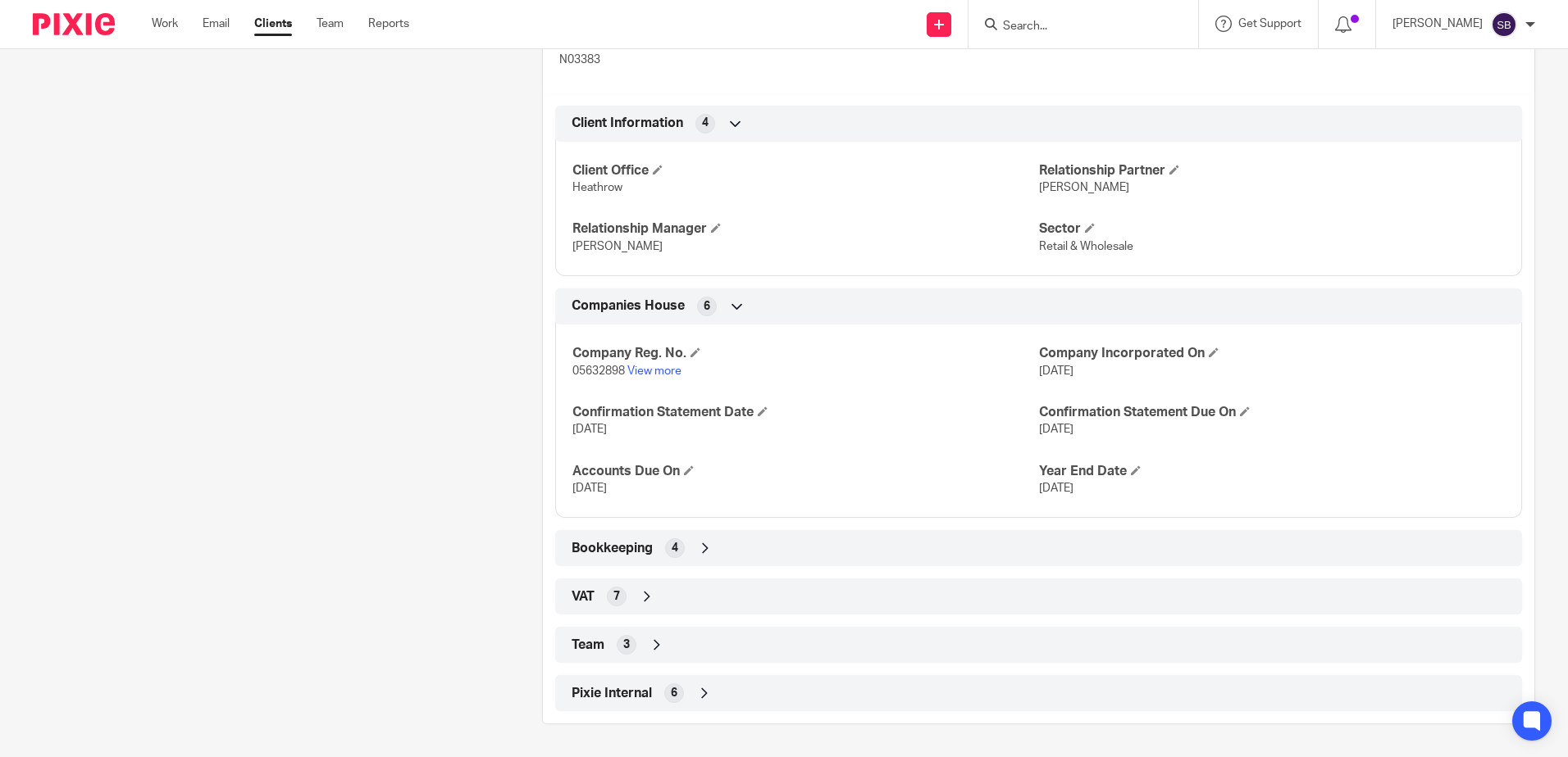
click at [606, 596] on div "7" at bounding box center [616, 596] width 20 height 20
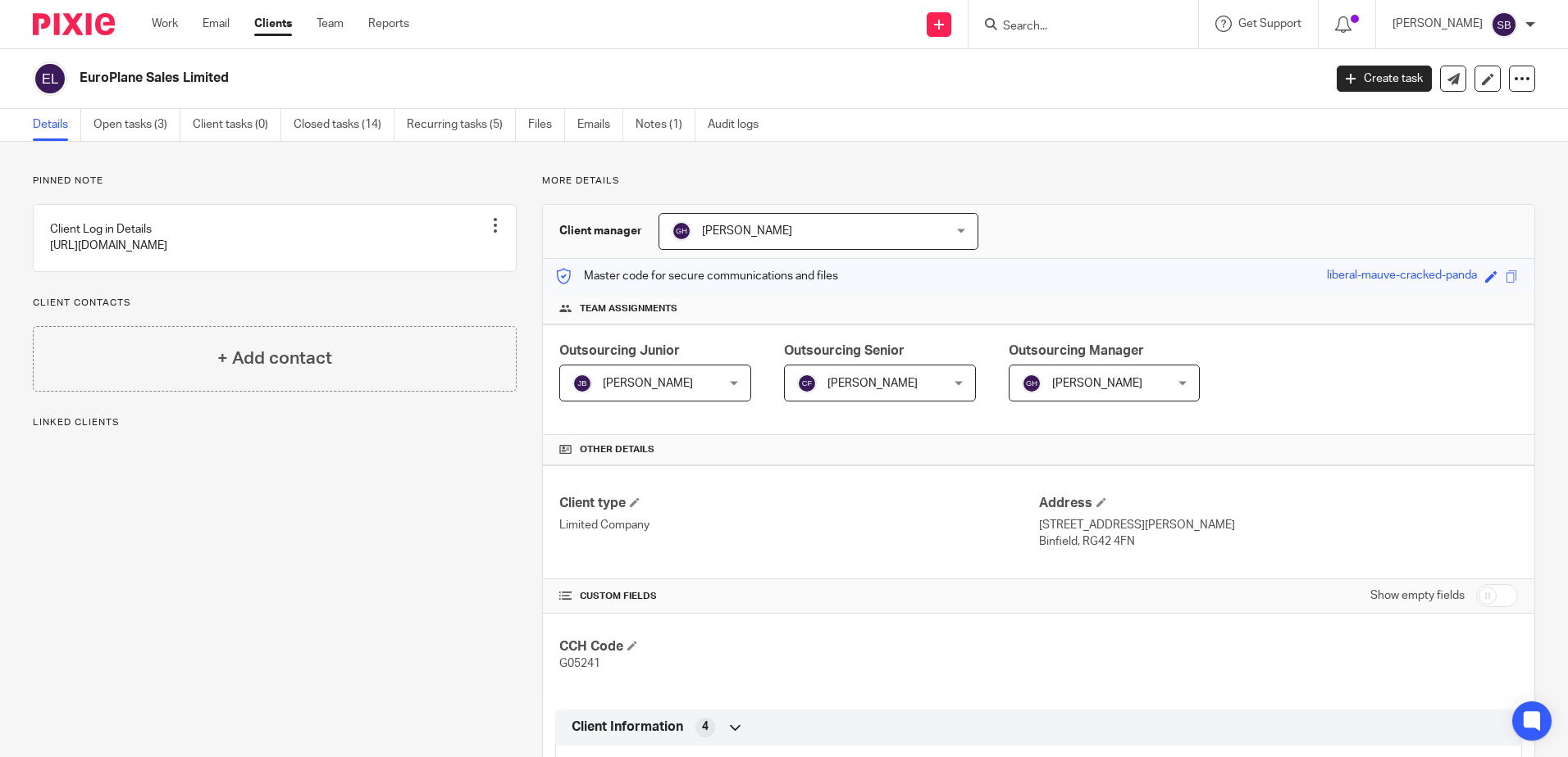
scroll to position [604, 0]
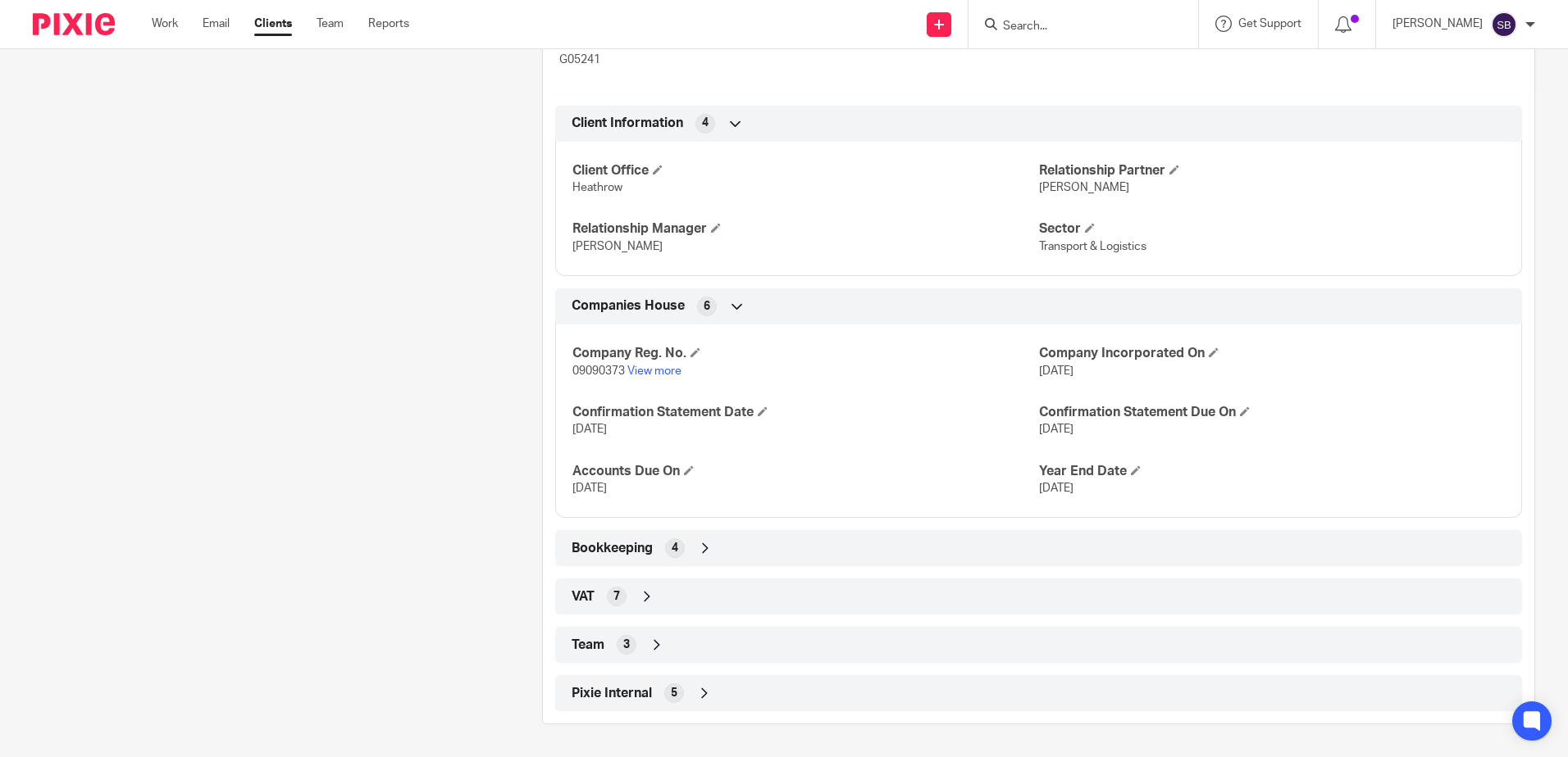
click at [572, 588] on span "VAT" at bounding box center [583, 596] width 23 height 17
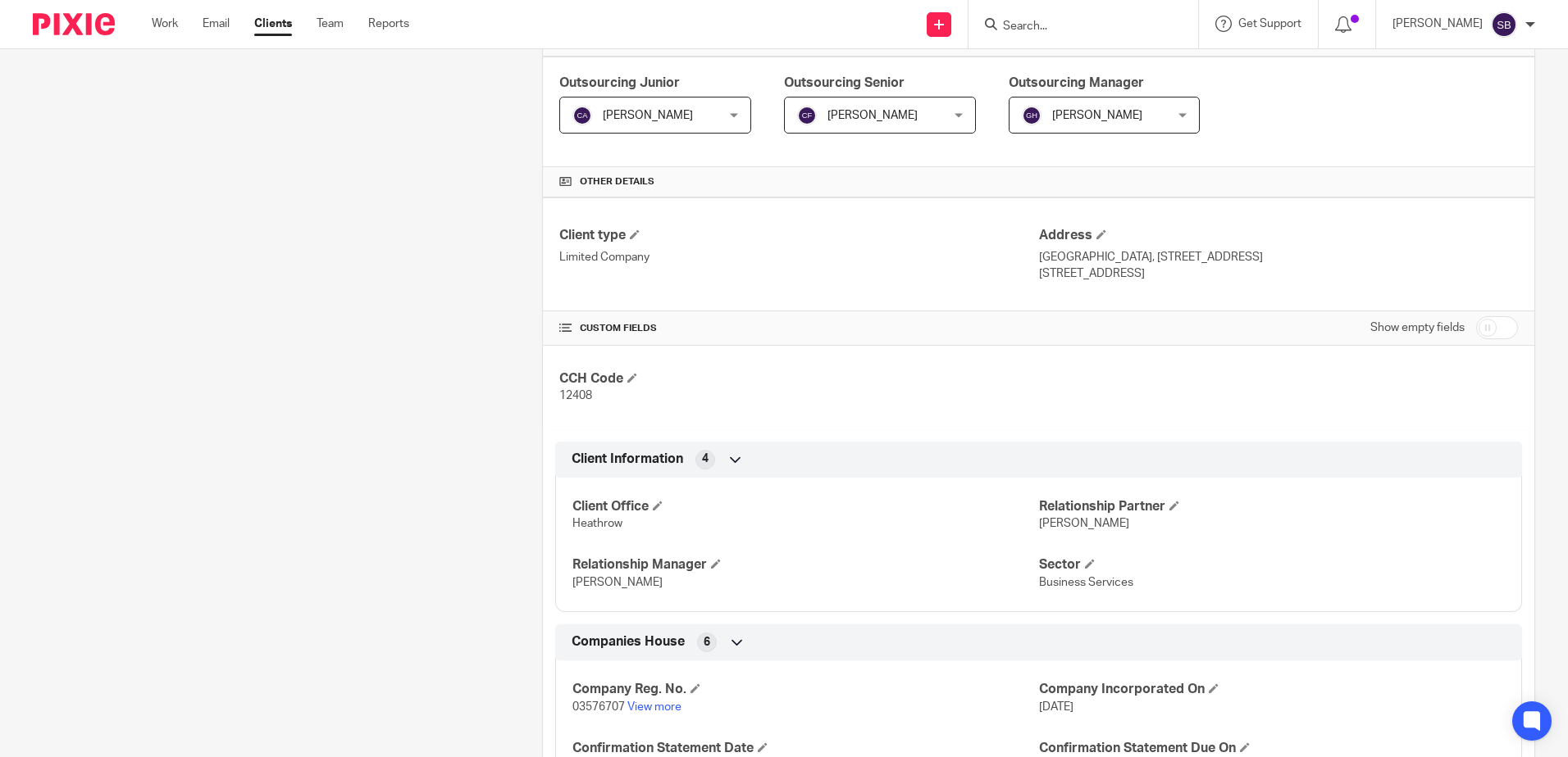
scroll to position [604, 0]
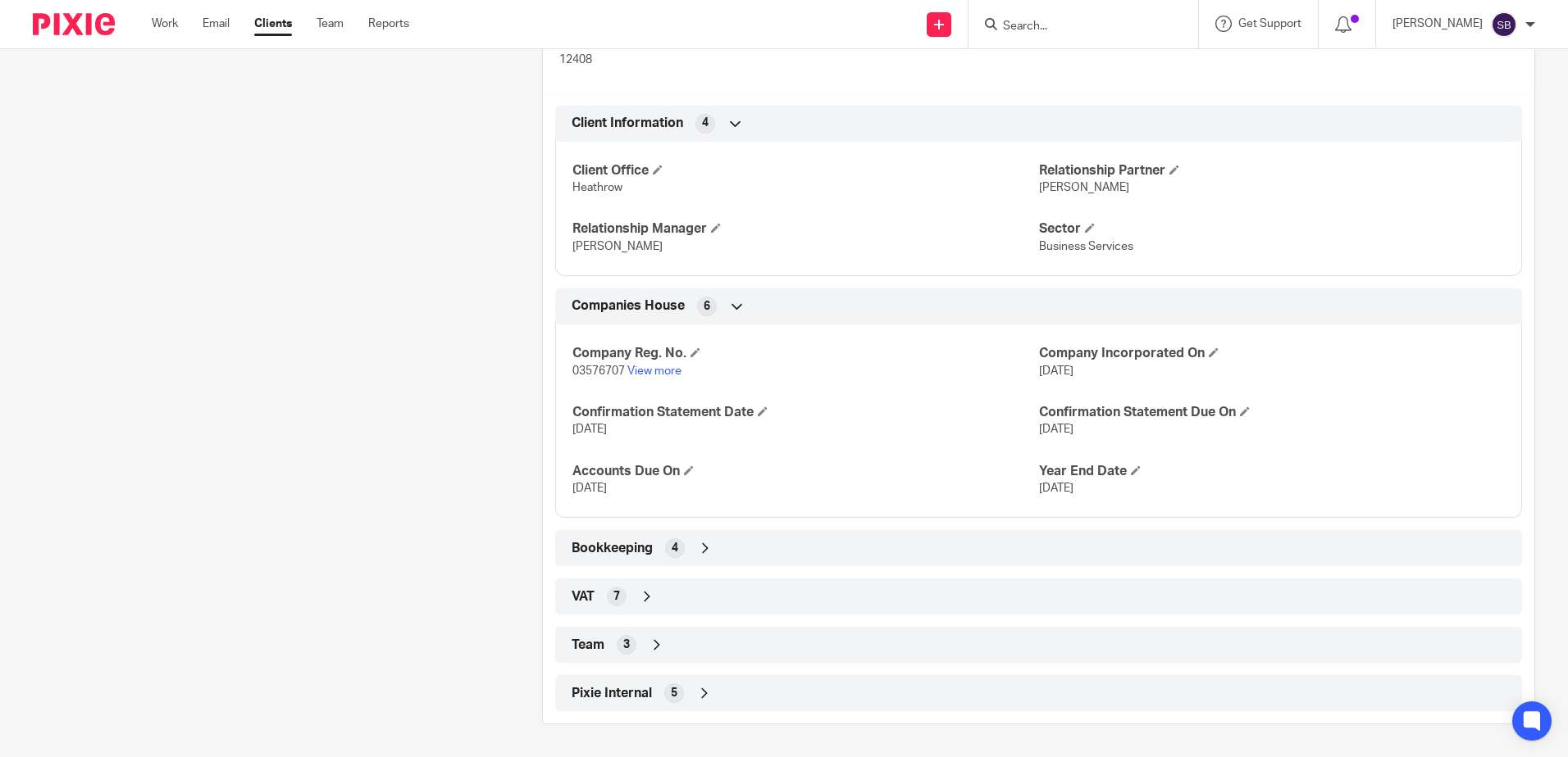
click at [592, 647] on span "Team" at bounding box center [588, 645] width 33 height 17
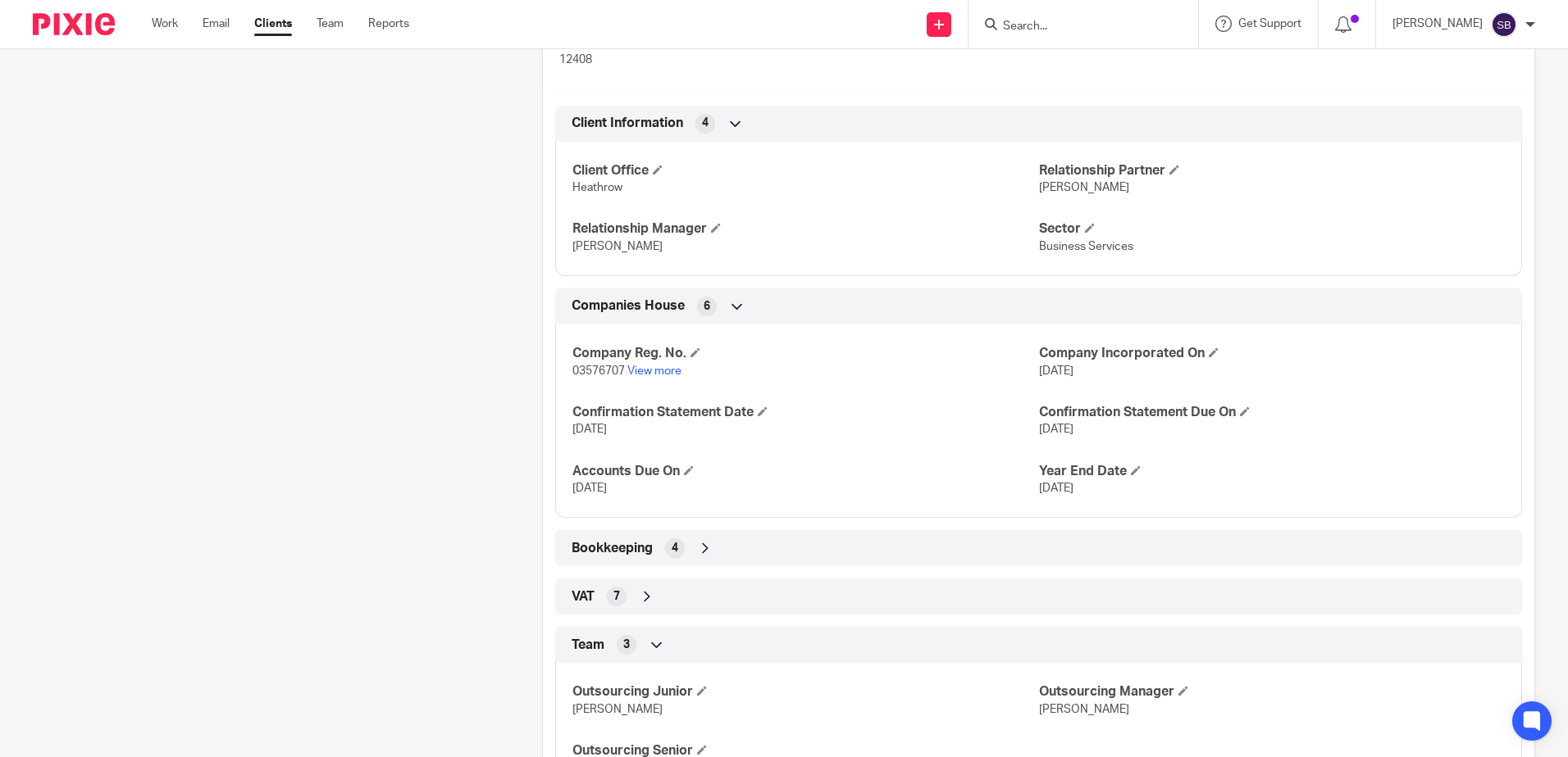
click at [592, 647] on span "Team" at bounding box center [588, 645] width 33 height 17
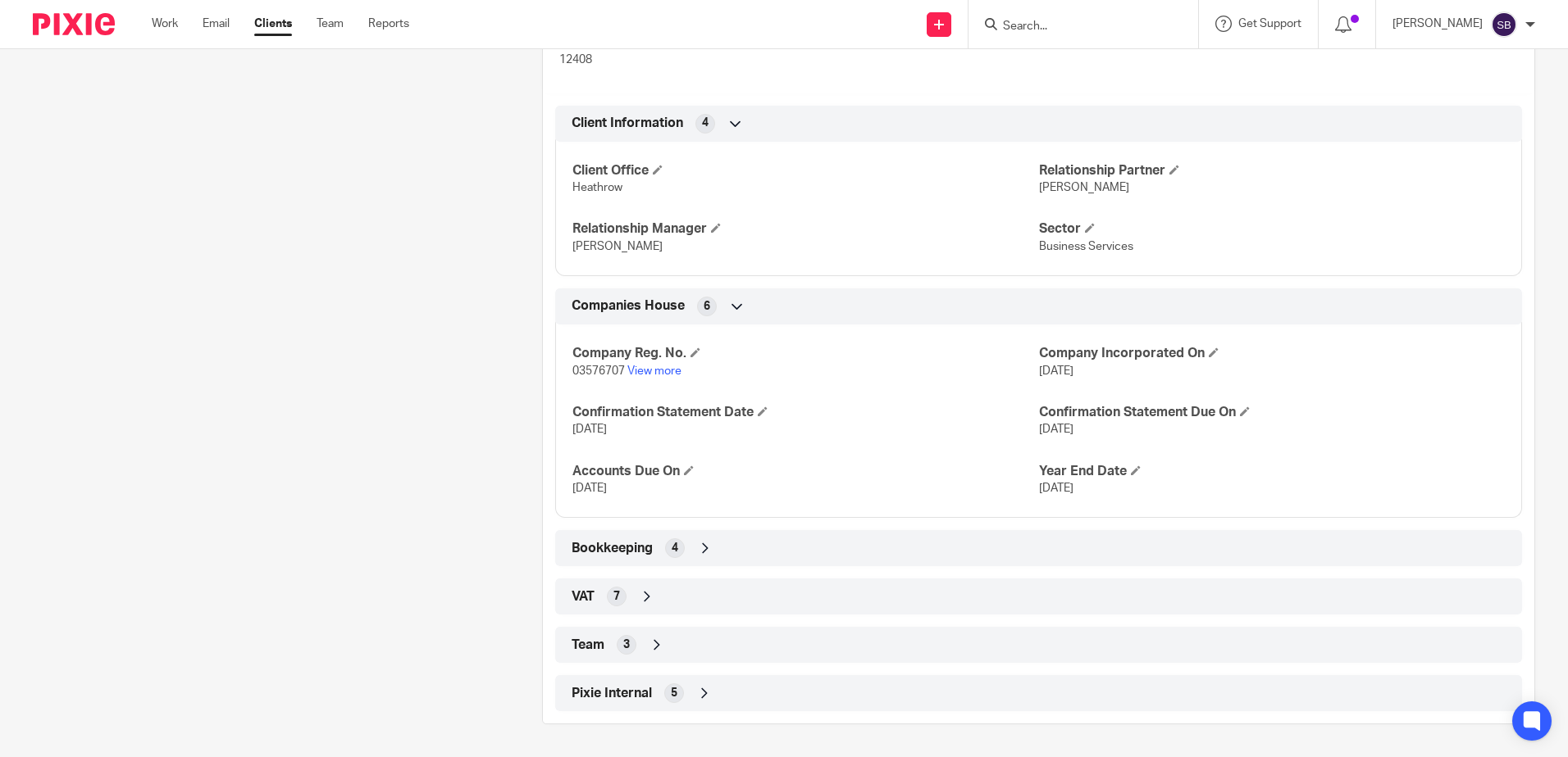
click at [588, 597] on span "VAT" at bounding box center [583, 596] width 23 height 17
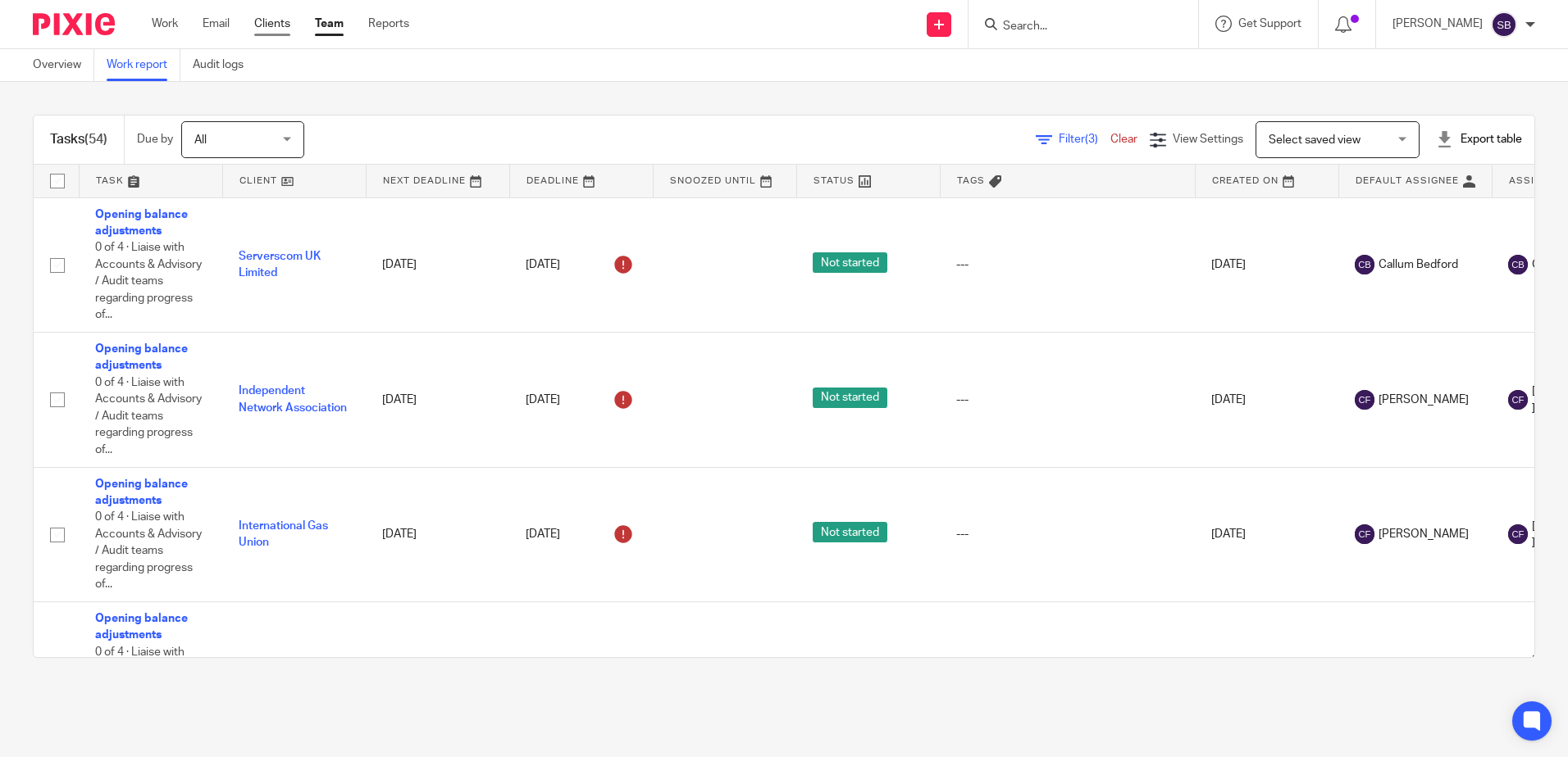
click at [271, 27] on link "Clients" at bounding box center [272, 24] width 36 height 17
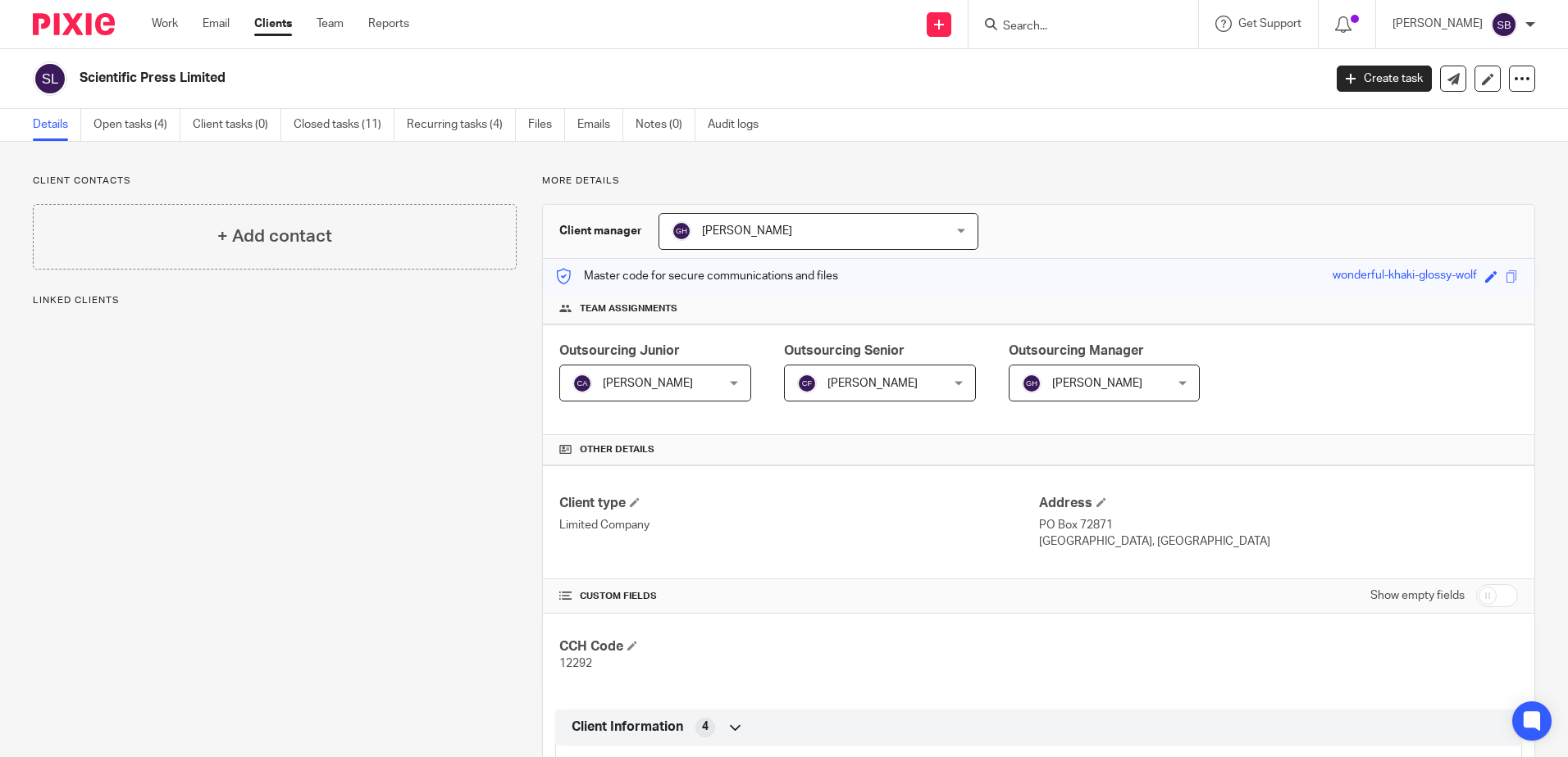
scroll to position [604, 0]
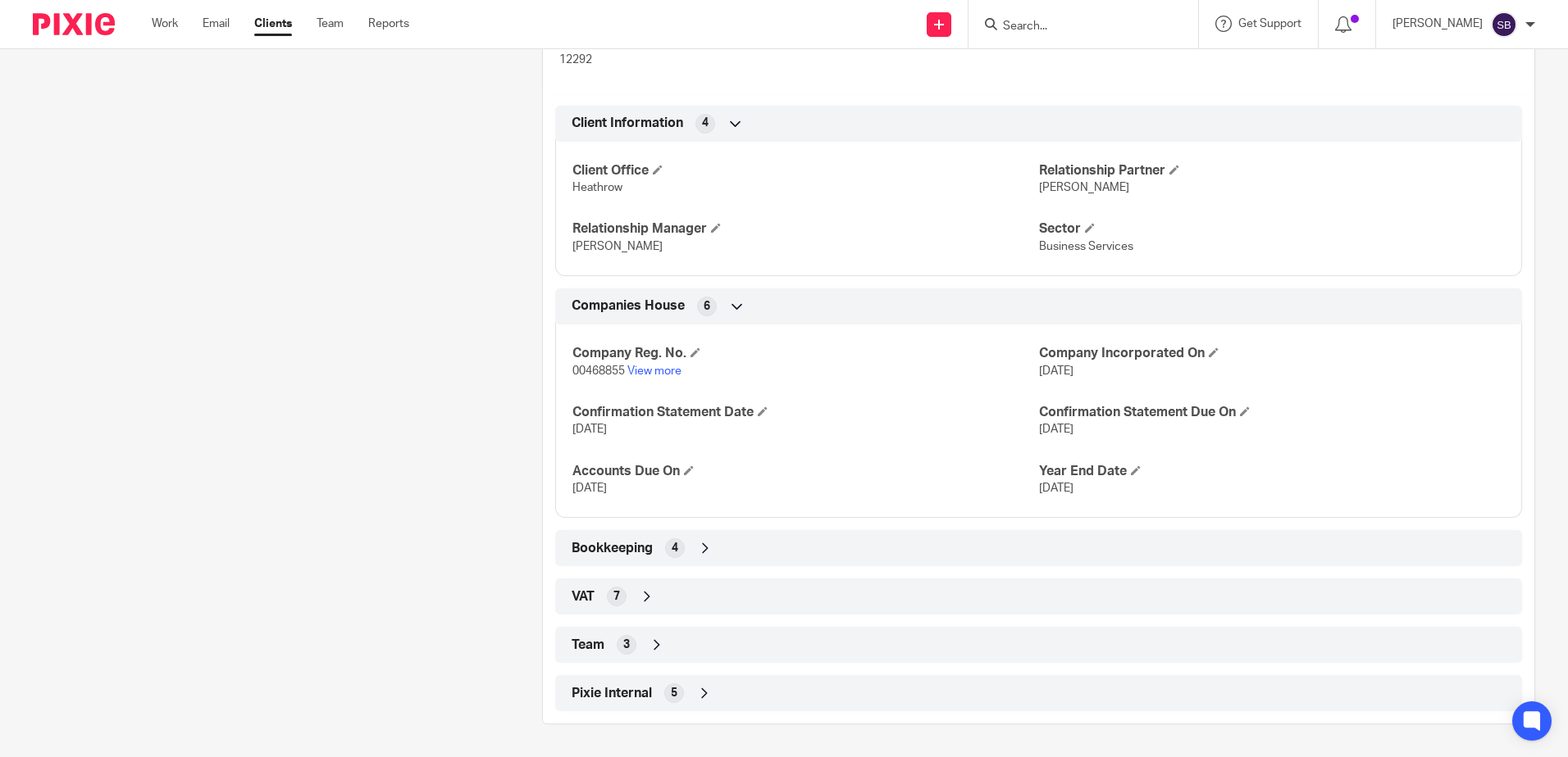
click at [604, 590] on div "VAT 7" at bounding box center [1037, 596] width 942 height 28
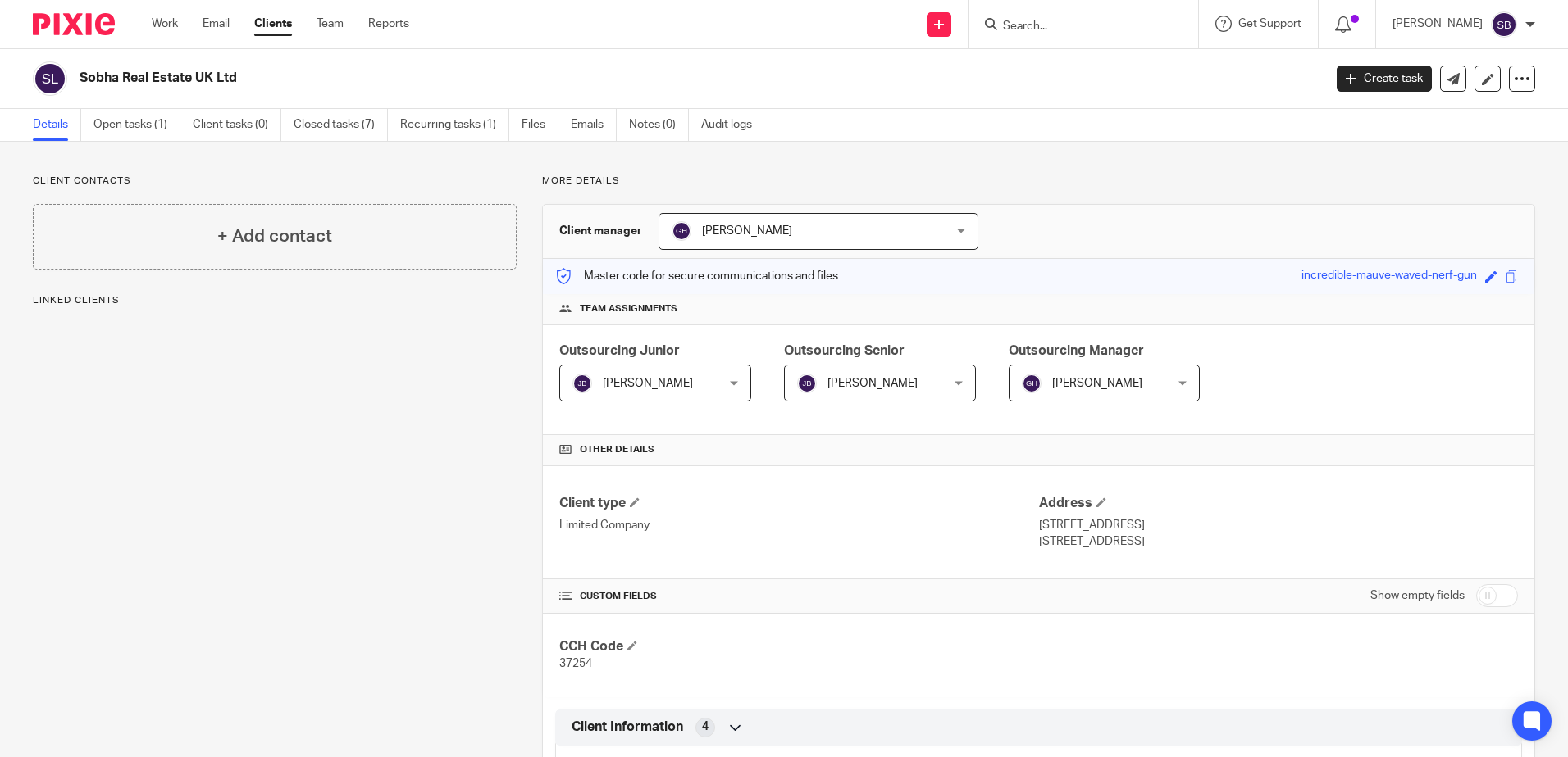
scroll to position [556, 0]
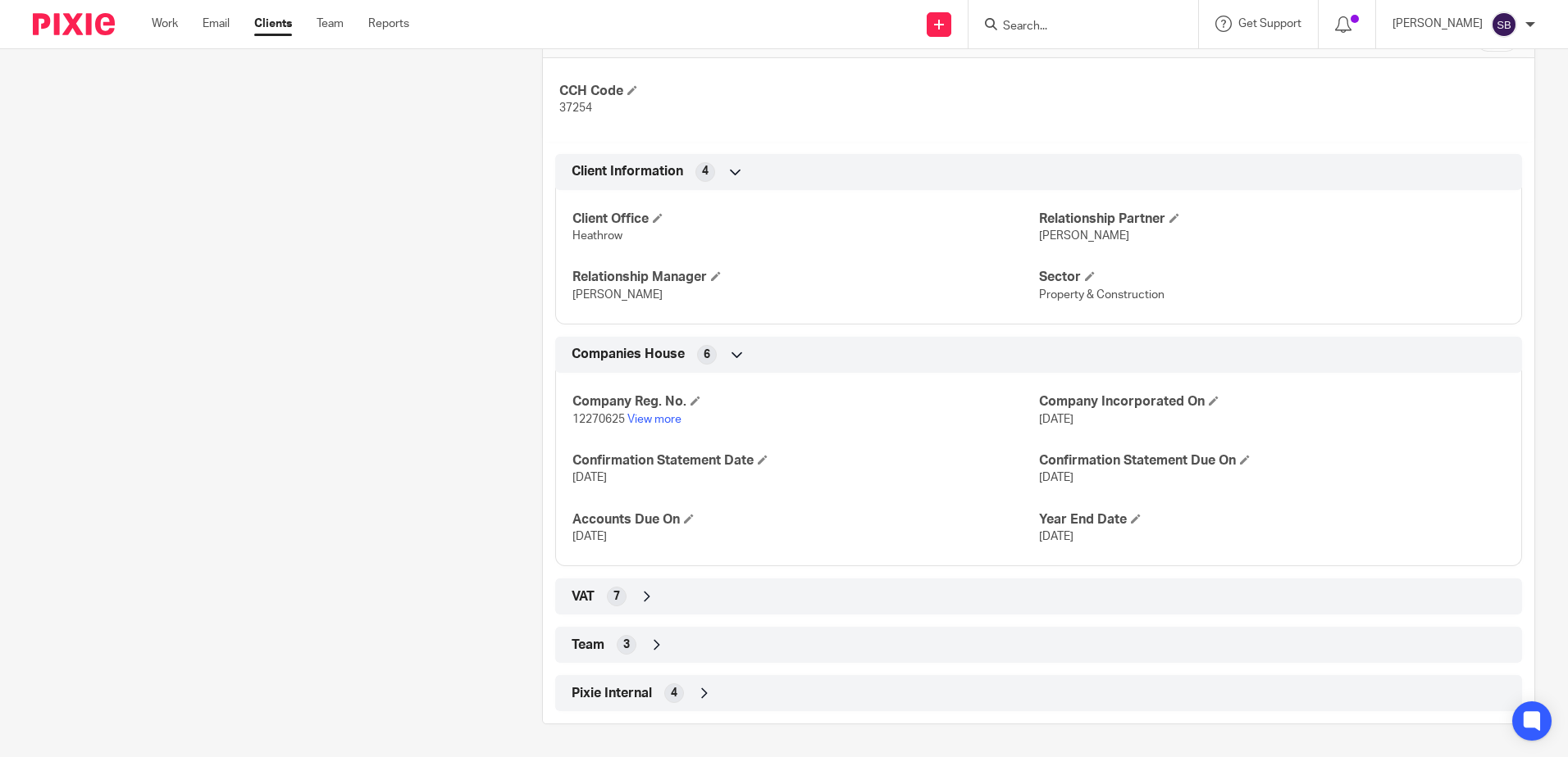
click at [583, 648] on span "Team" at bounding box center [588, 645] width 33 height 17
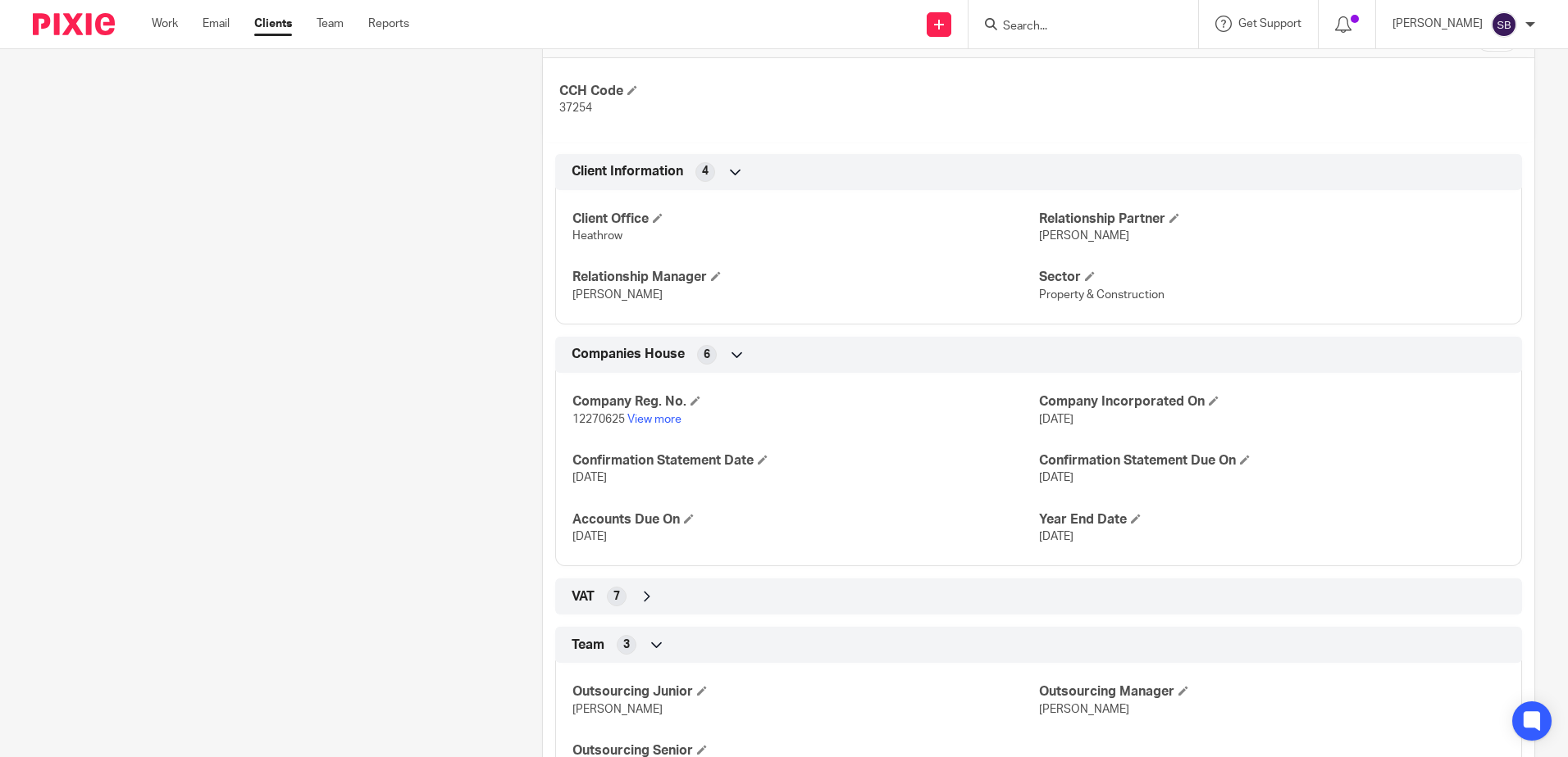
click at [640, 591] on icon at bounding box center [647, 596] width 17 height 17
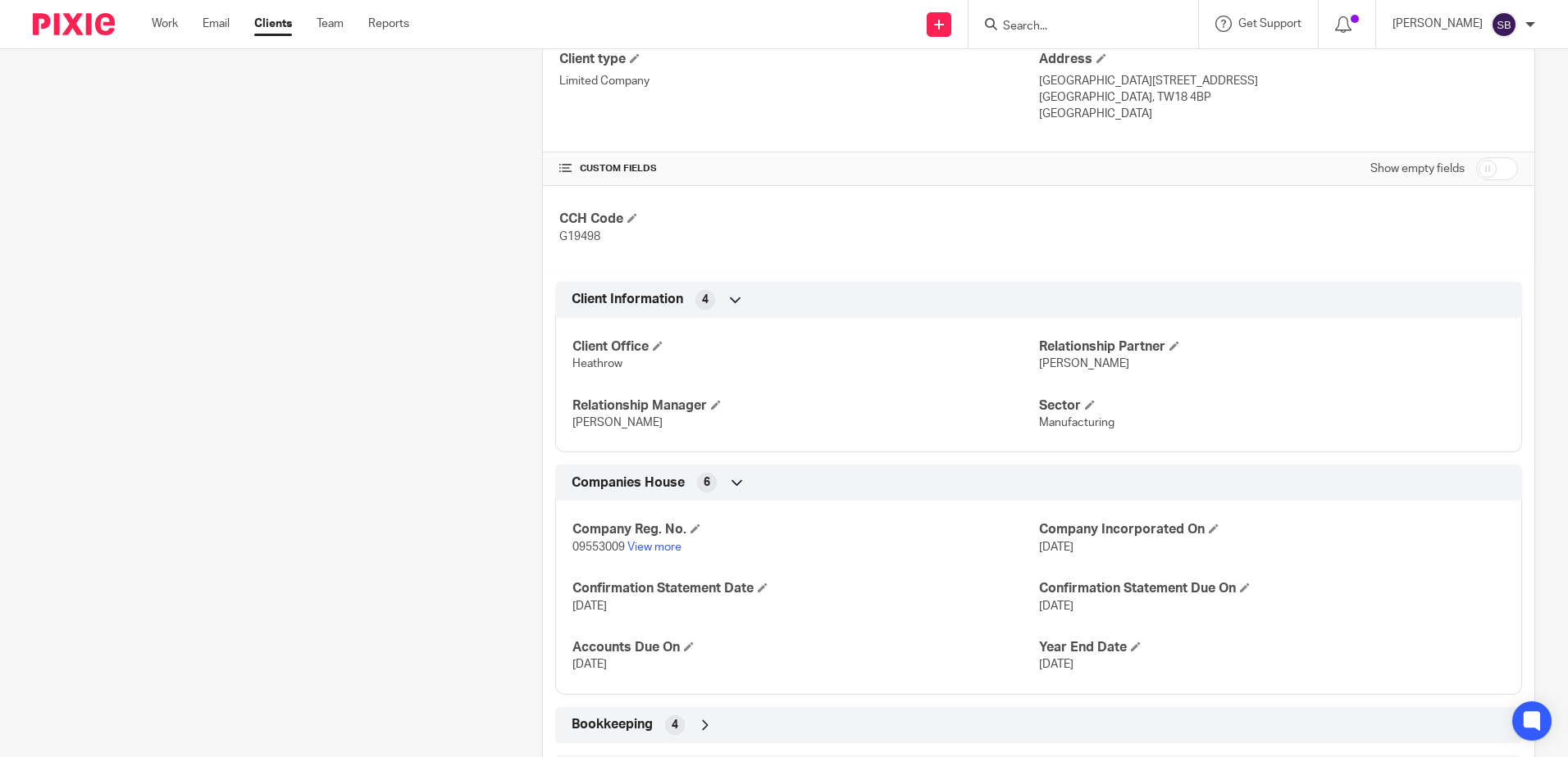
scroll to position [621, 0]
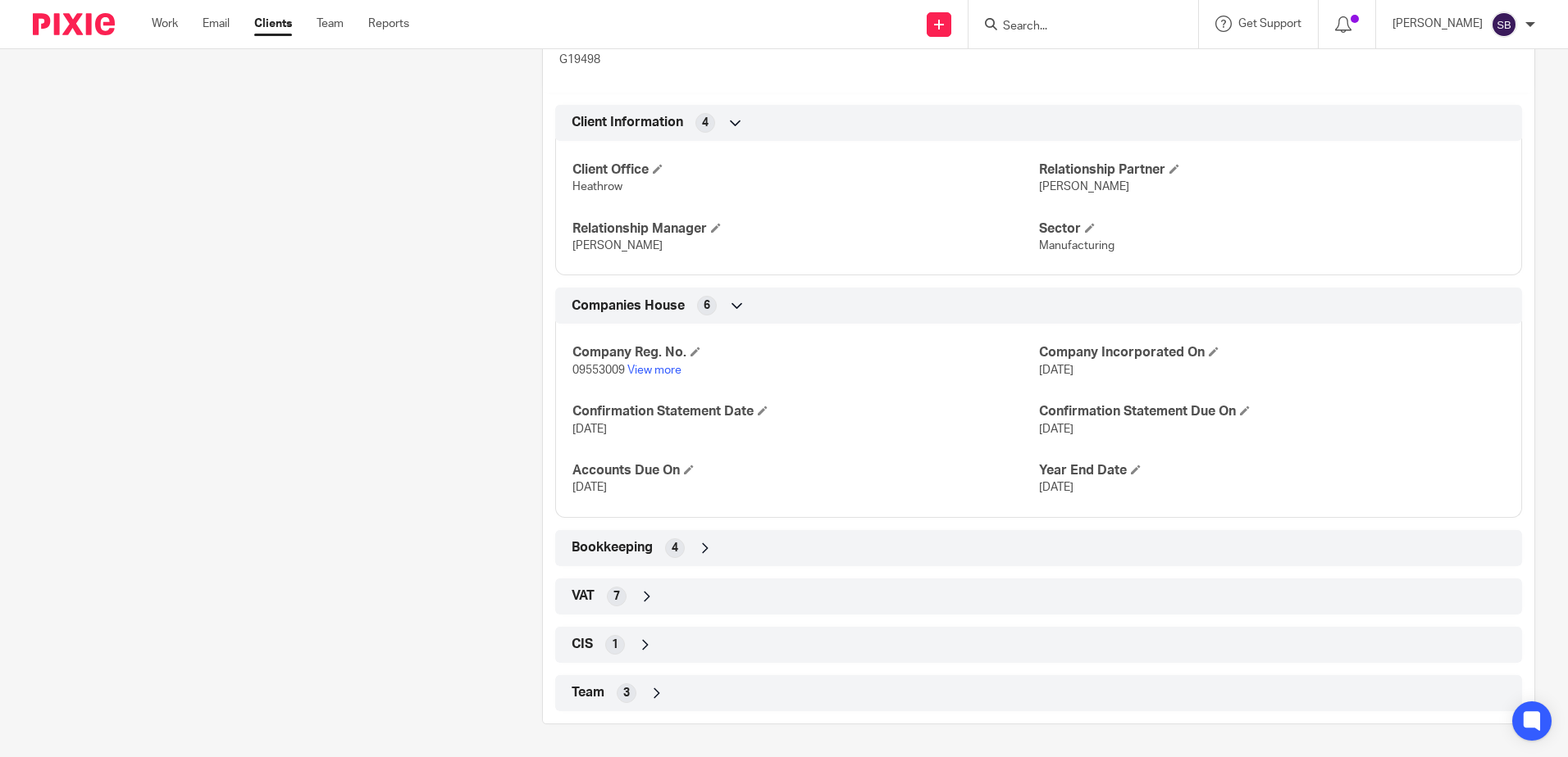
click at [603, 595] on div "VAT 7" at bounding box center [1037, 596] width 942 height 28
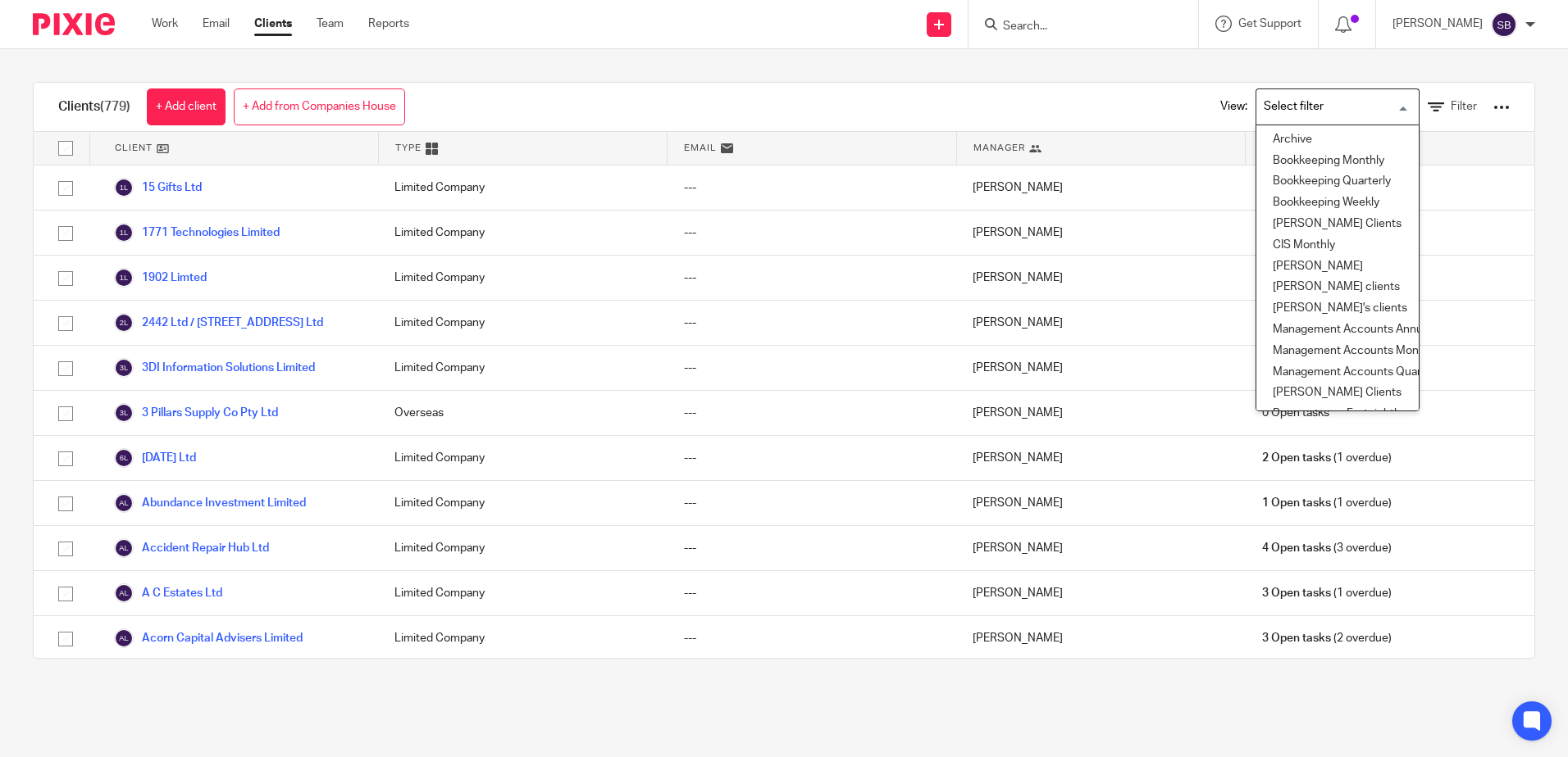
click at [1281, 103] on input "Search for option" at bounding box center [1334, 106] width 152 height 29
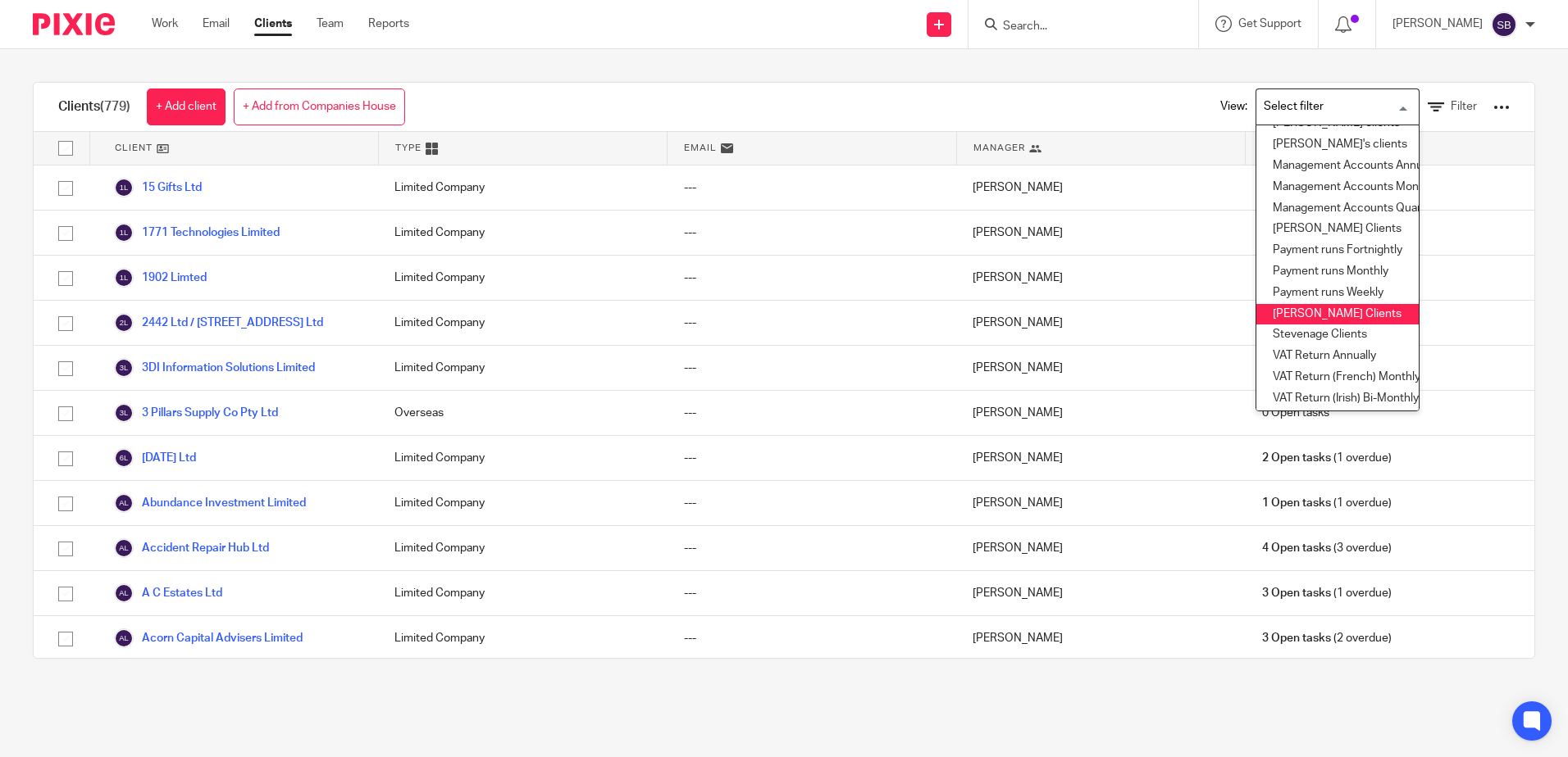
click at [1330, 306] on li "[PERSON_NAME] Clients" at bounding box center [1337, 314] width 163 height 22
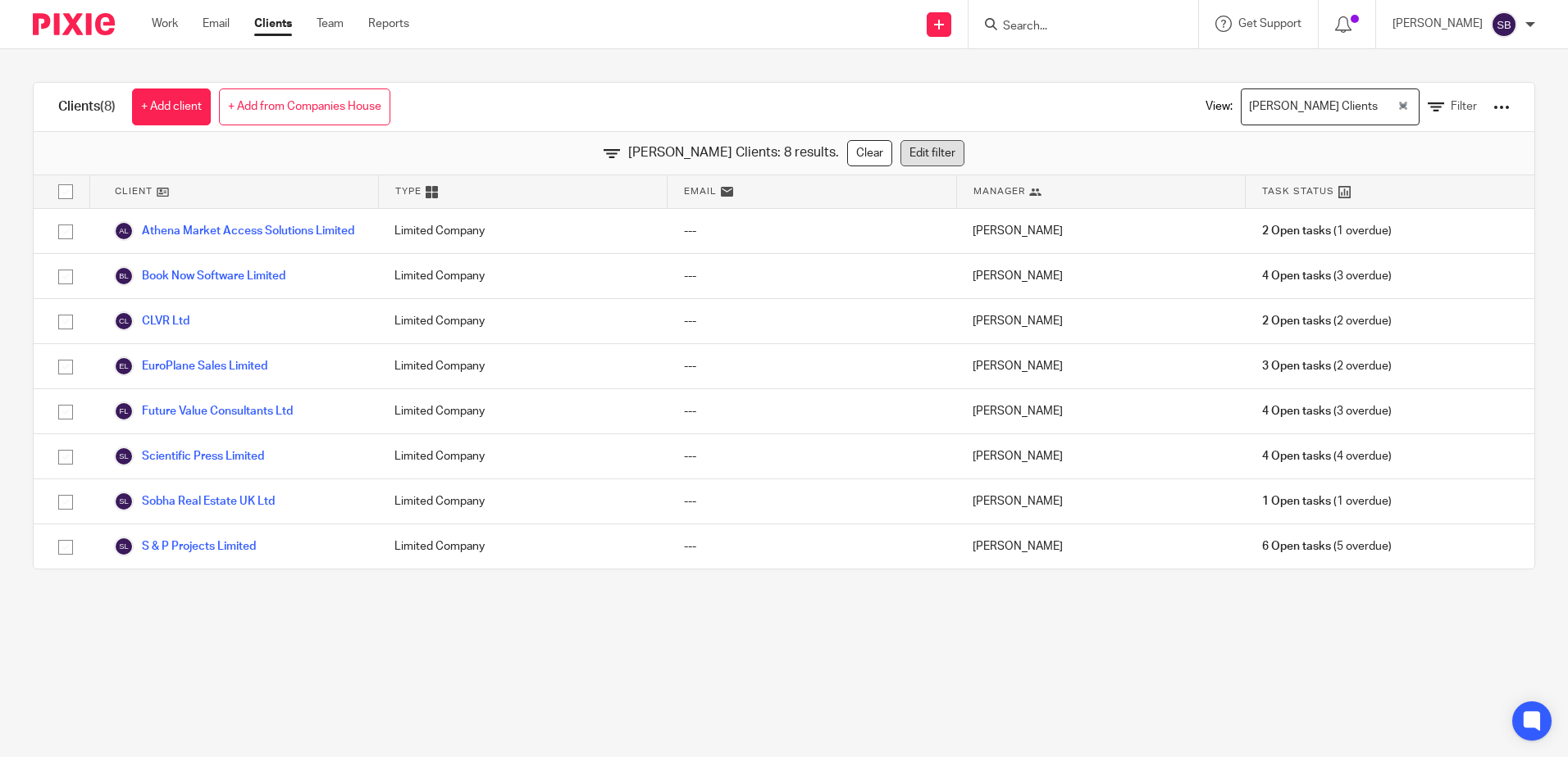
click at [901, 152] on link "Edit filter" at bounding box center [932, 153] width 64 height 27
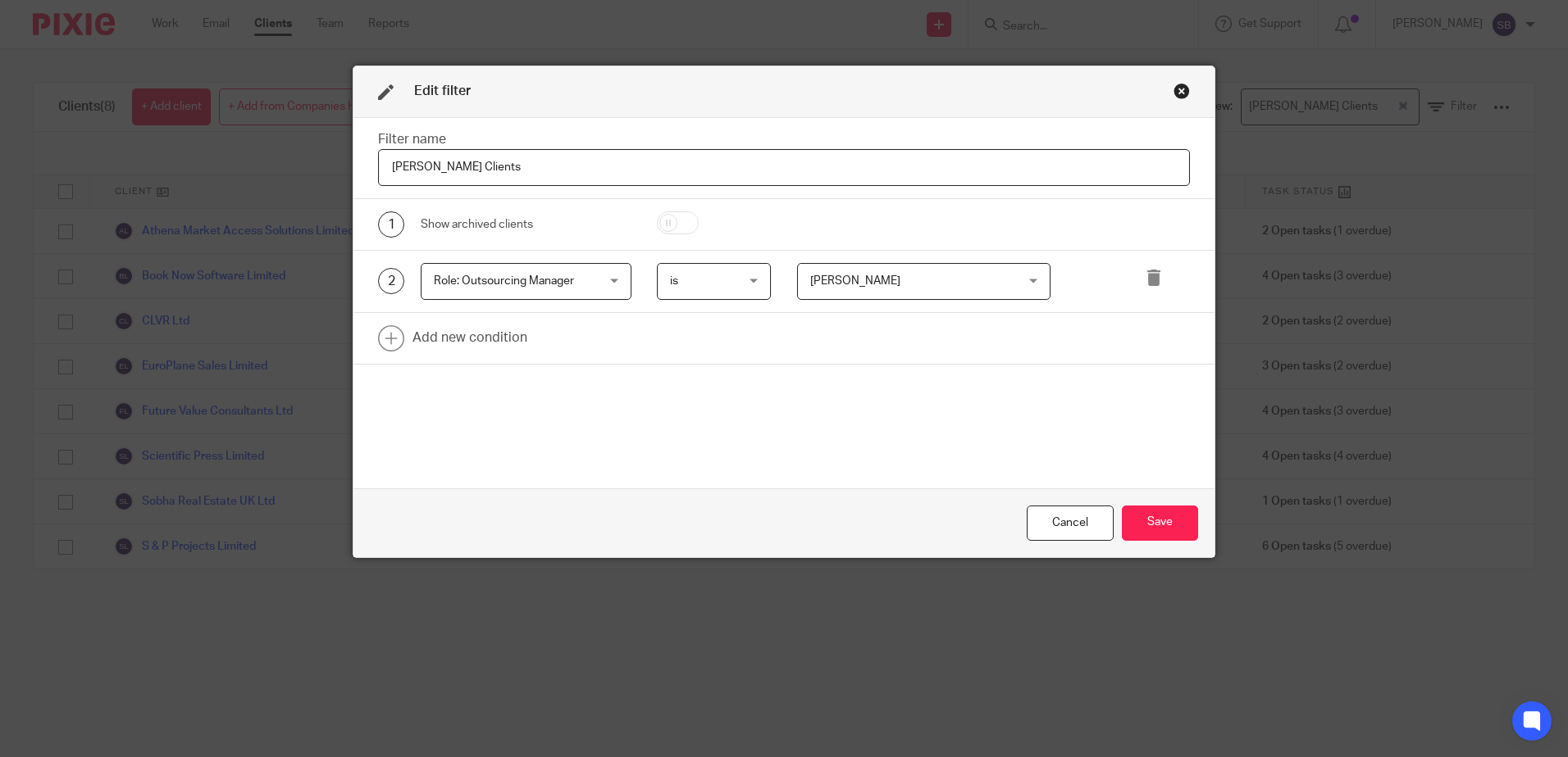
click at [542, 281] on span "Role: Outsourcing Manager" at bounding box center [504, 281] width 140 height 12
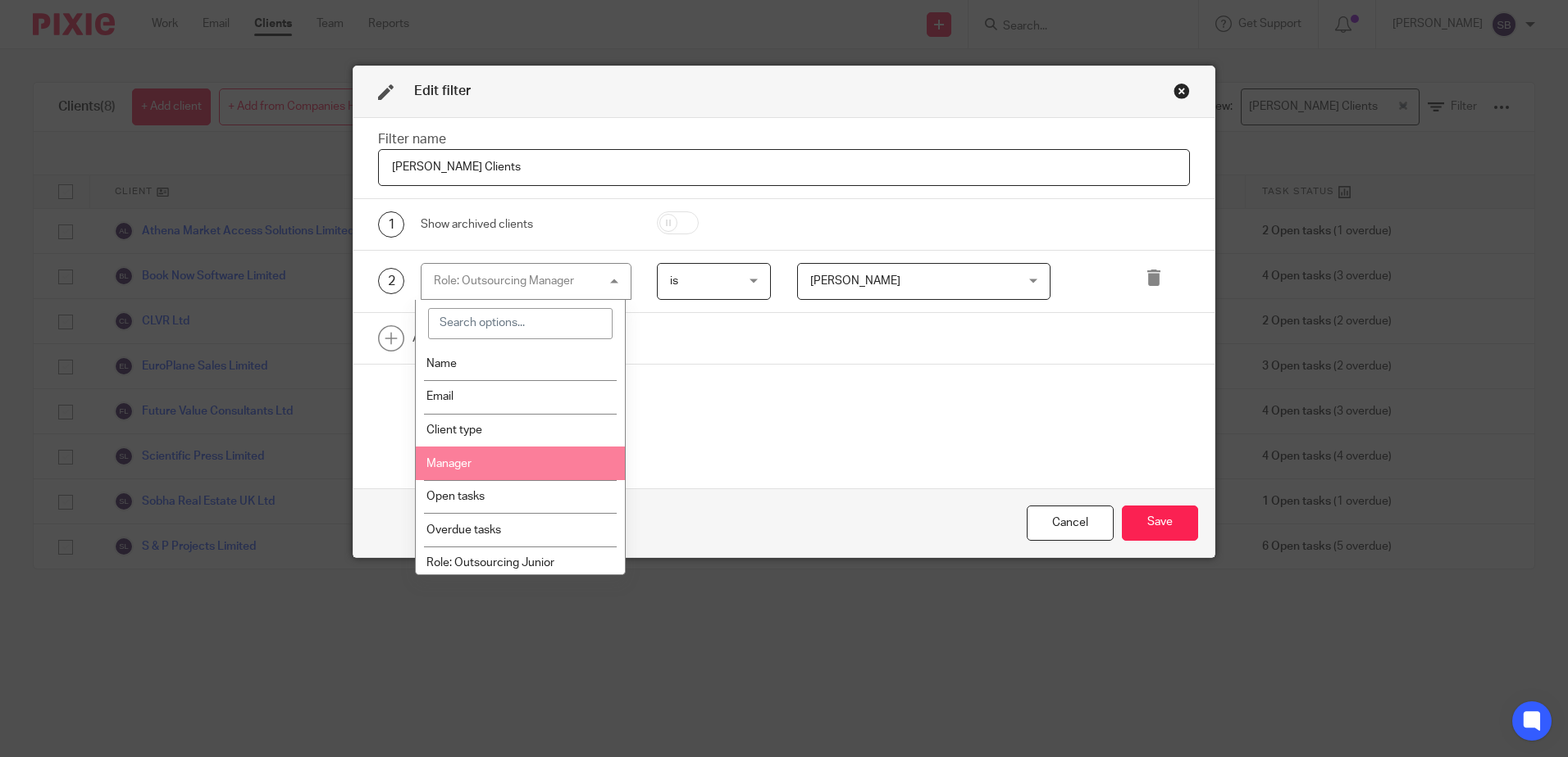
click at [517, 457] on li "Manager" at bounding box center [521, 463] width 209 height 34
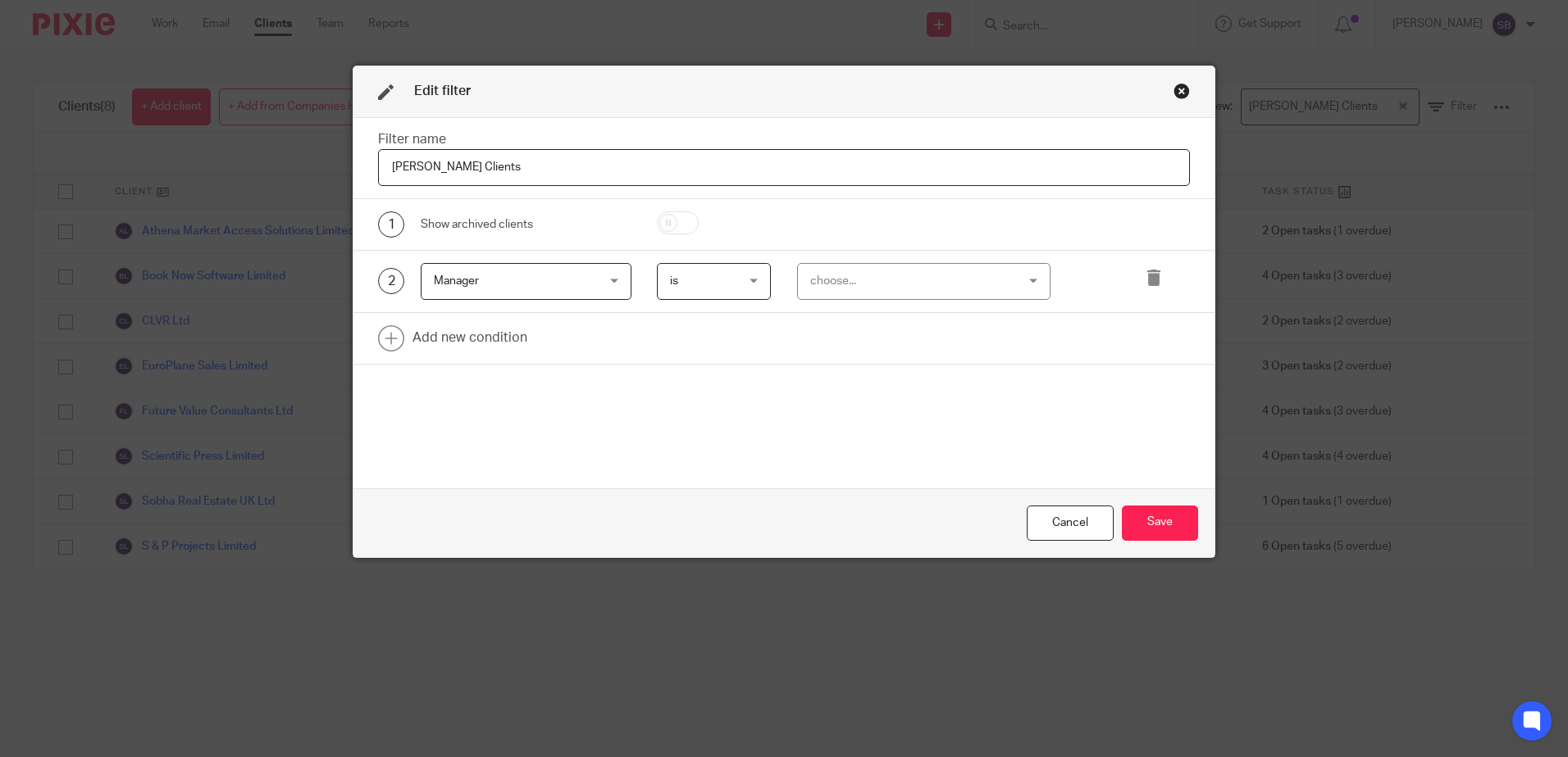
click at [926, 266] on div "choose..." at bounding box center [906, 281] width 192 height 34
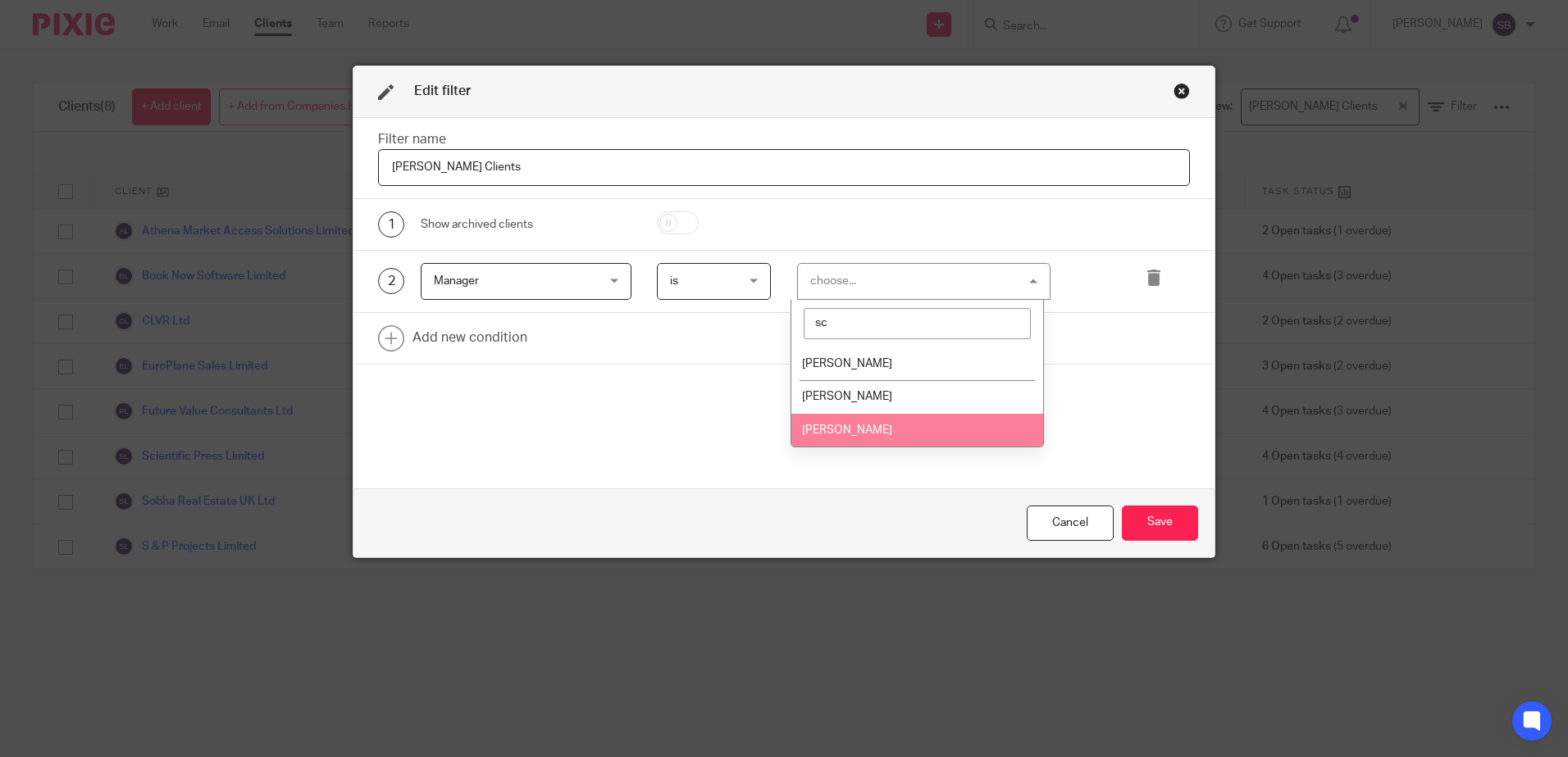
type input "sc"
click at [873, 426] on li "[PERSON_NAME]" at bounding box center [916, 431] width 251 height 34
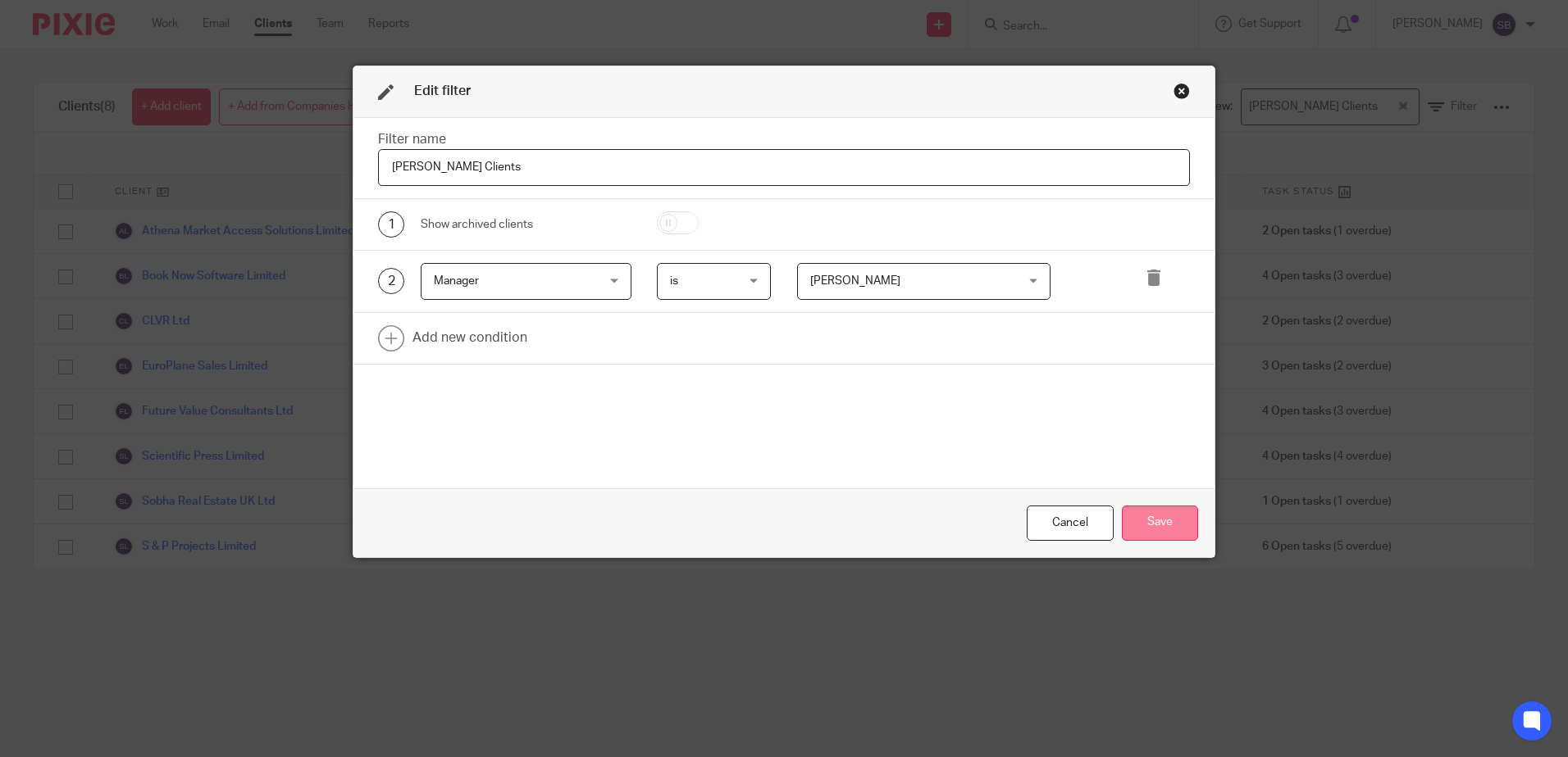
click at [1161, 530] on button "Save" at bounding box center [1160, 523] width 76 height 35
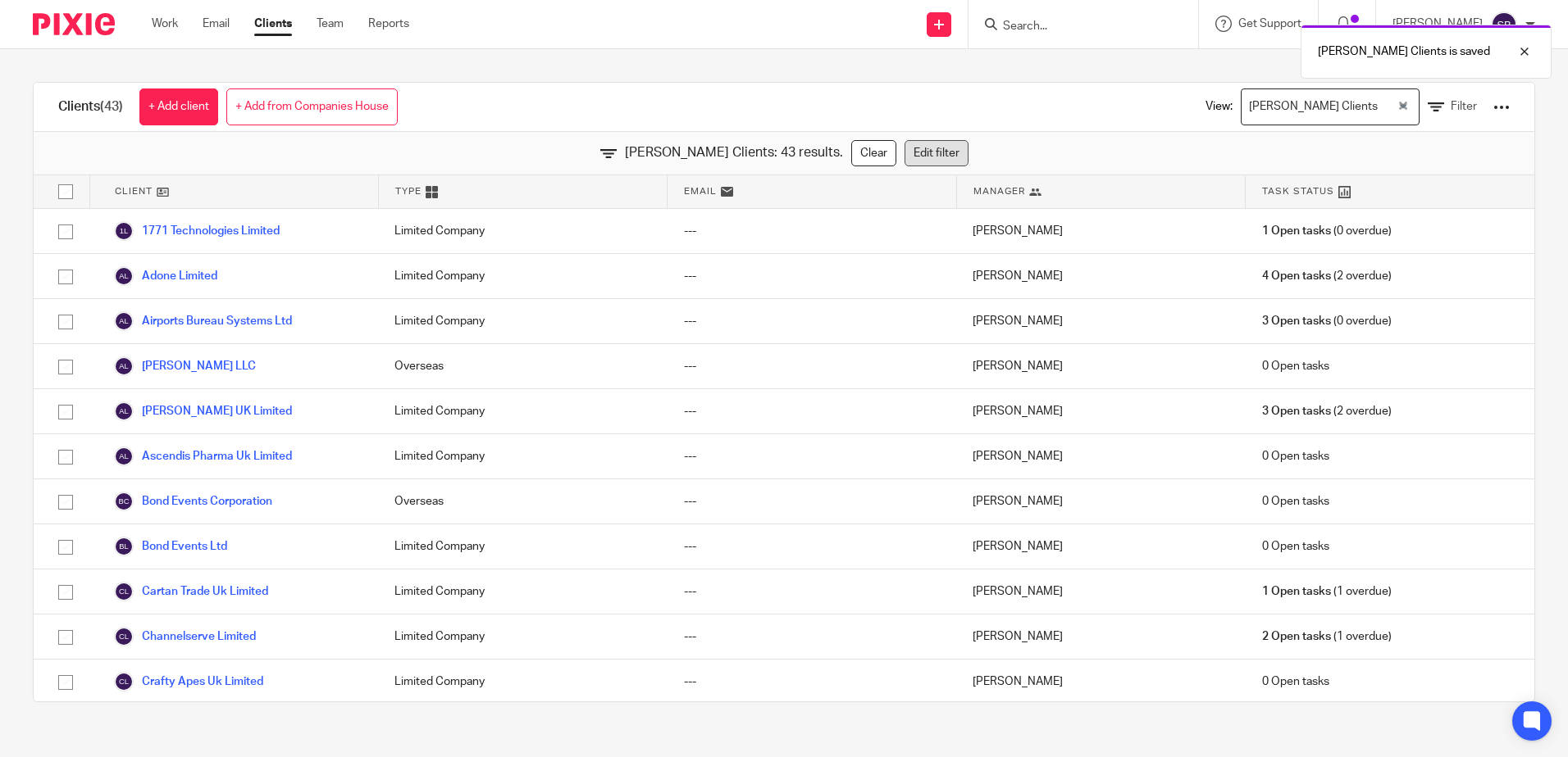
click at [908, 144] on link "Edit filter" at bounding box center [936, 153] width 64 height 27
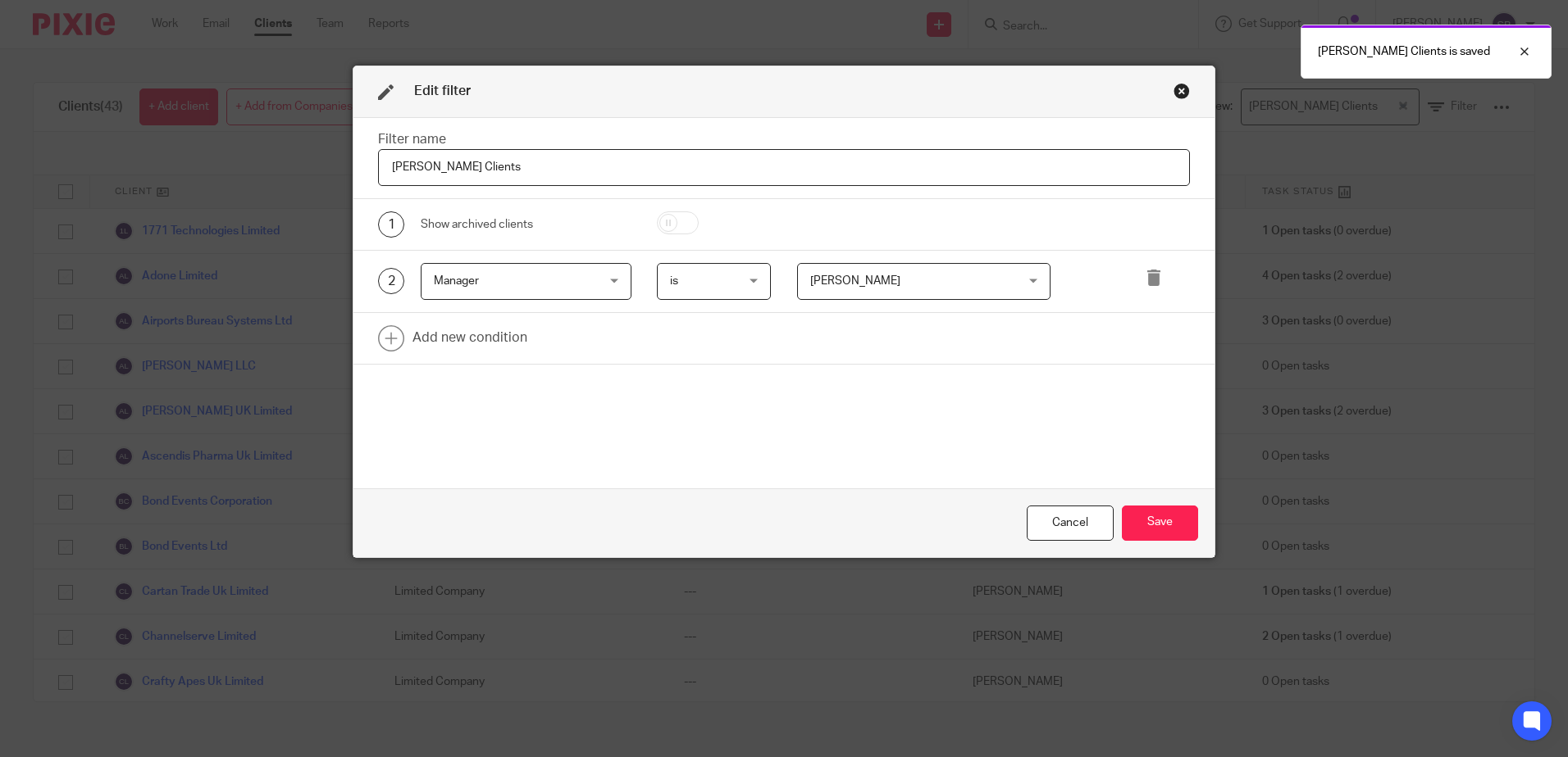
click at [503, 282] on span "Manager" at bounding box center [513, 281] width 158 height 34
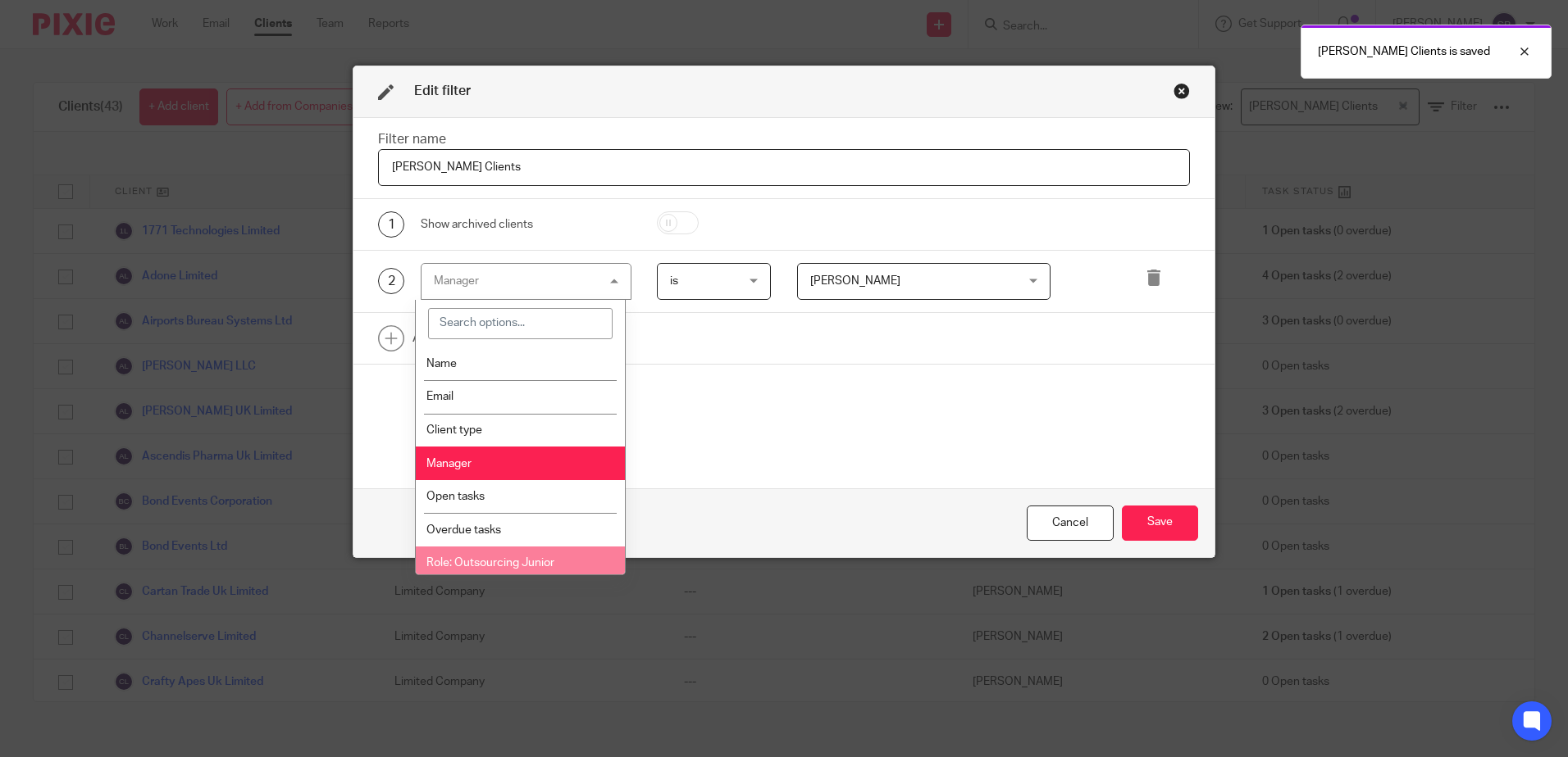
scroll to position [82, 0]
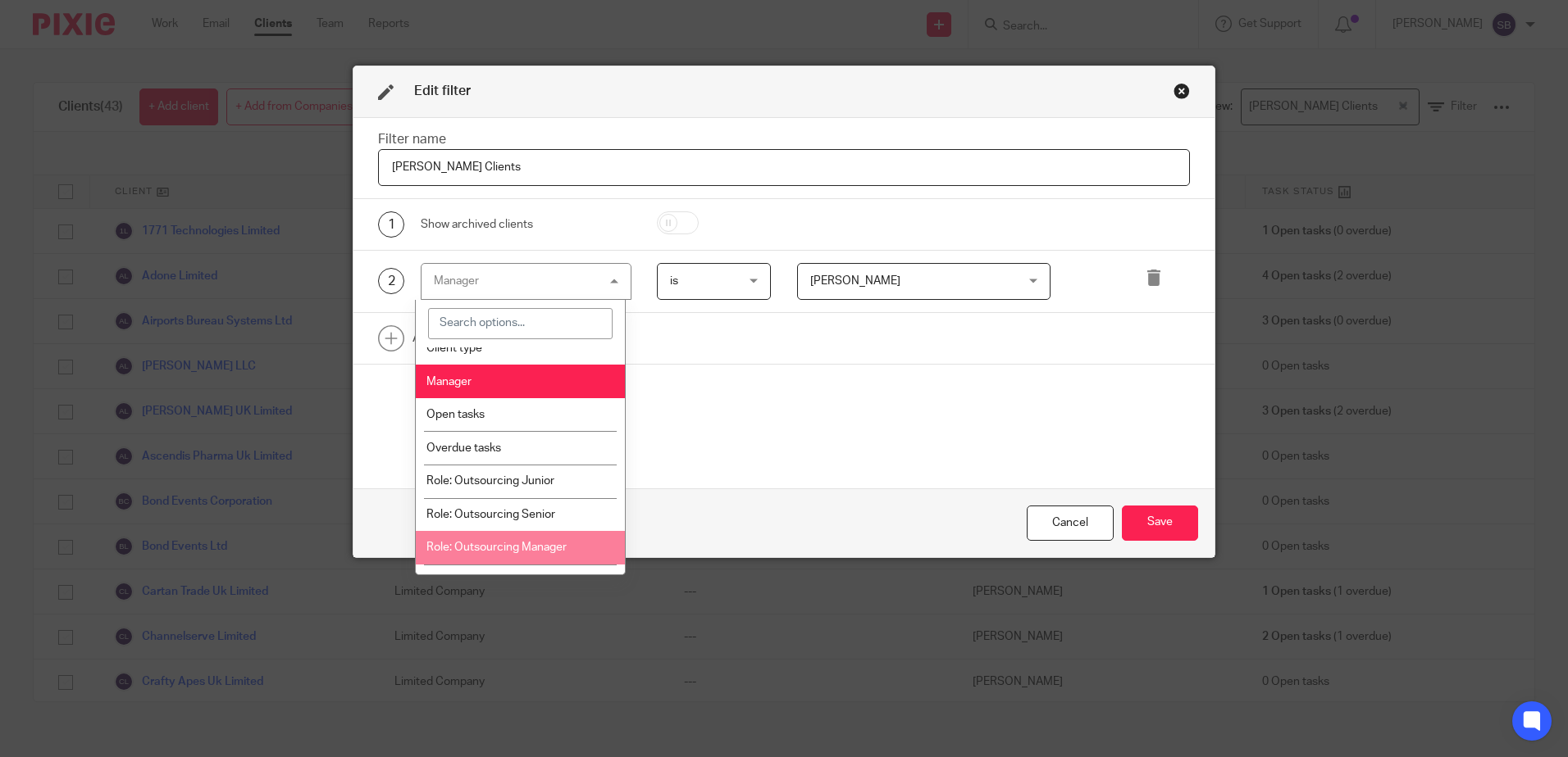
click at [556, 553] on li "Role: Outsourcing Manager" at bounding box center [521, 548] width 209 height 34
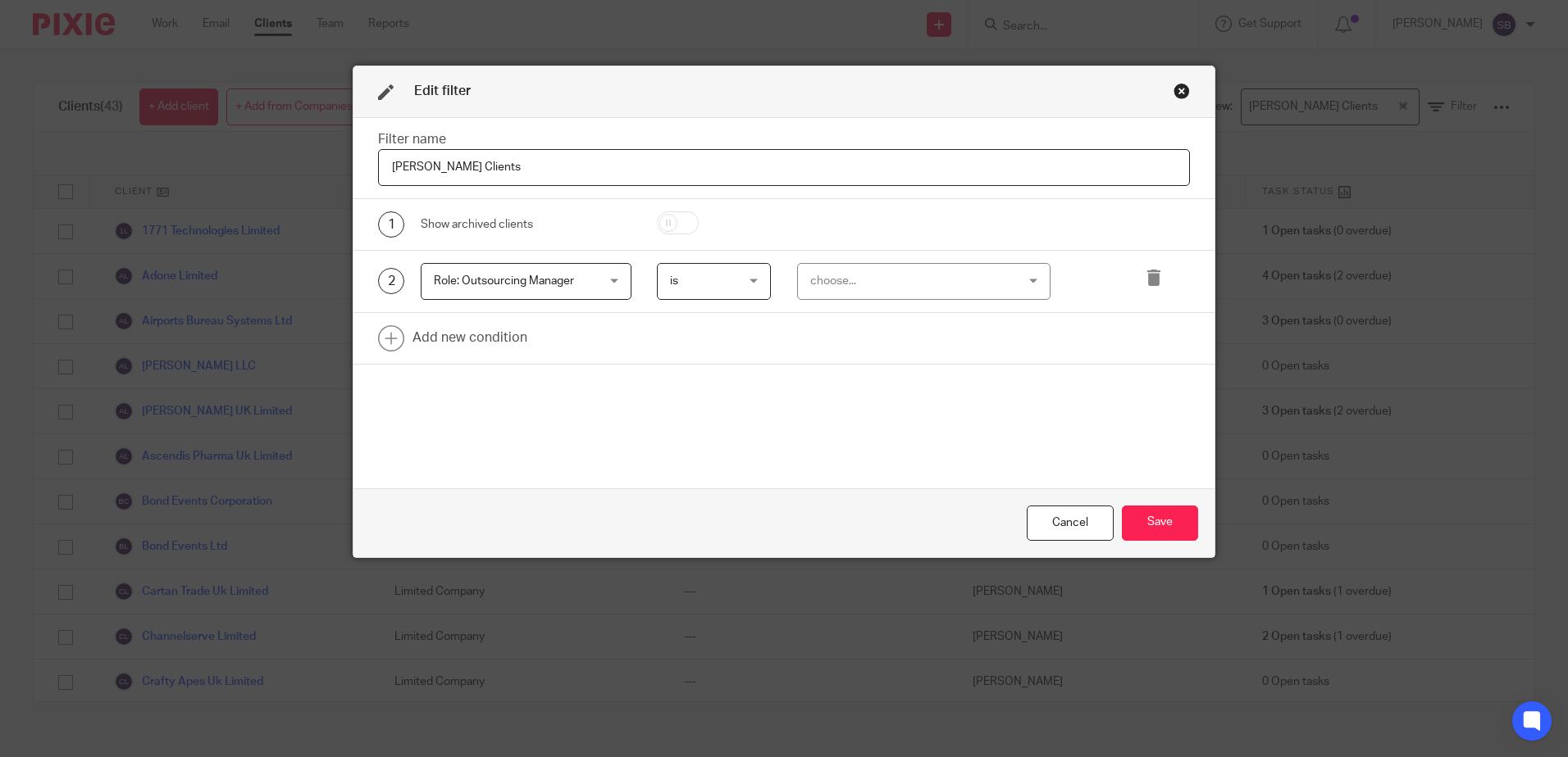
click at [902, 271] on div "choose..." at bounding box center [906, 281] width 192 height 34
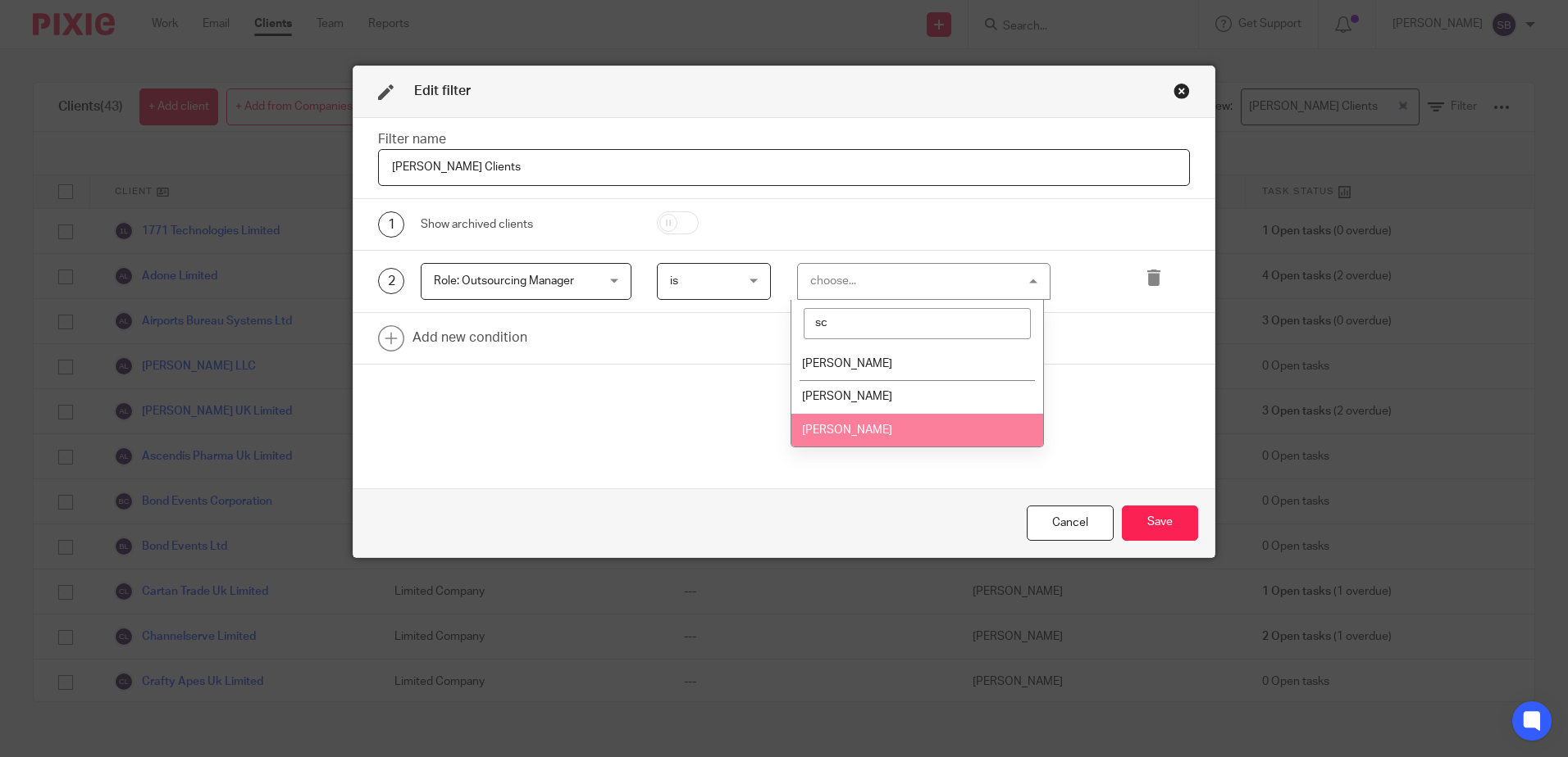
type input "sc"
click at [889, 427] on li "[PERSON_NAME]" at bounding box center [916, 431] width 251 height 34
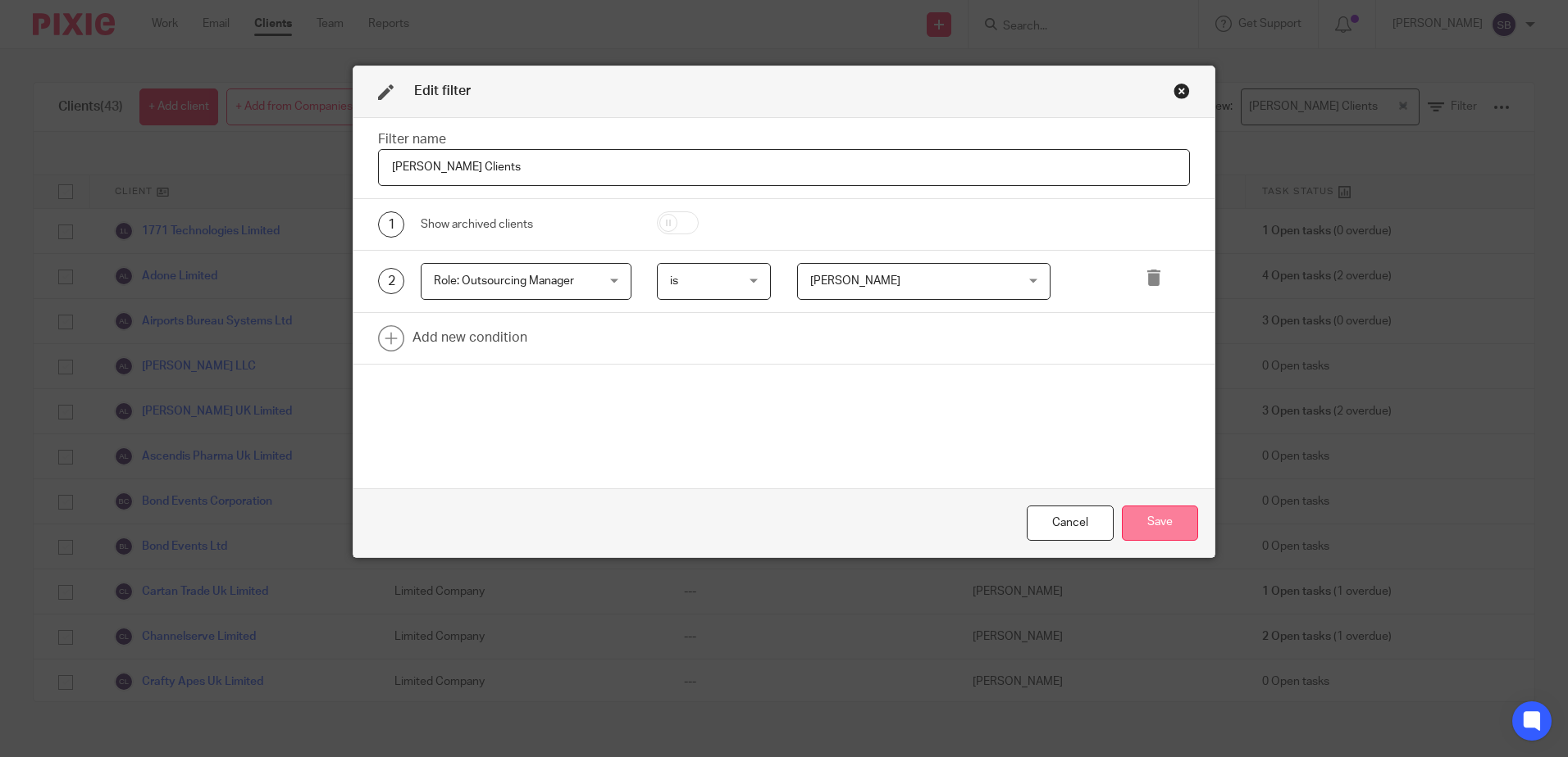
click at [1161, 514] on button "Save" at bounding box center [1160, 523] width 76 height 35
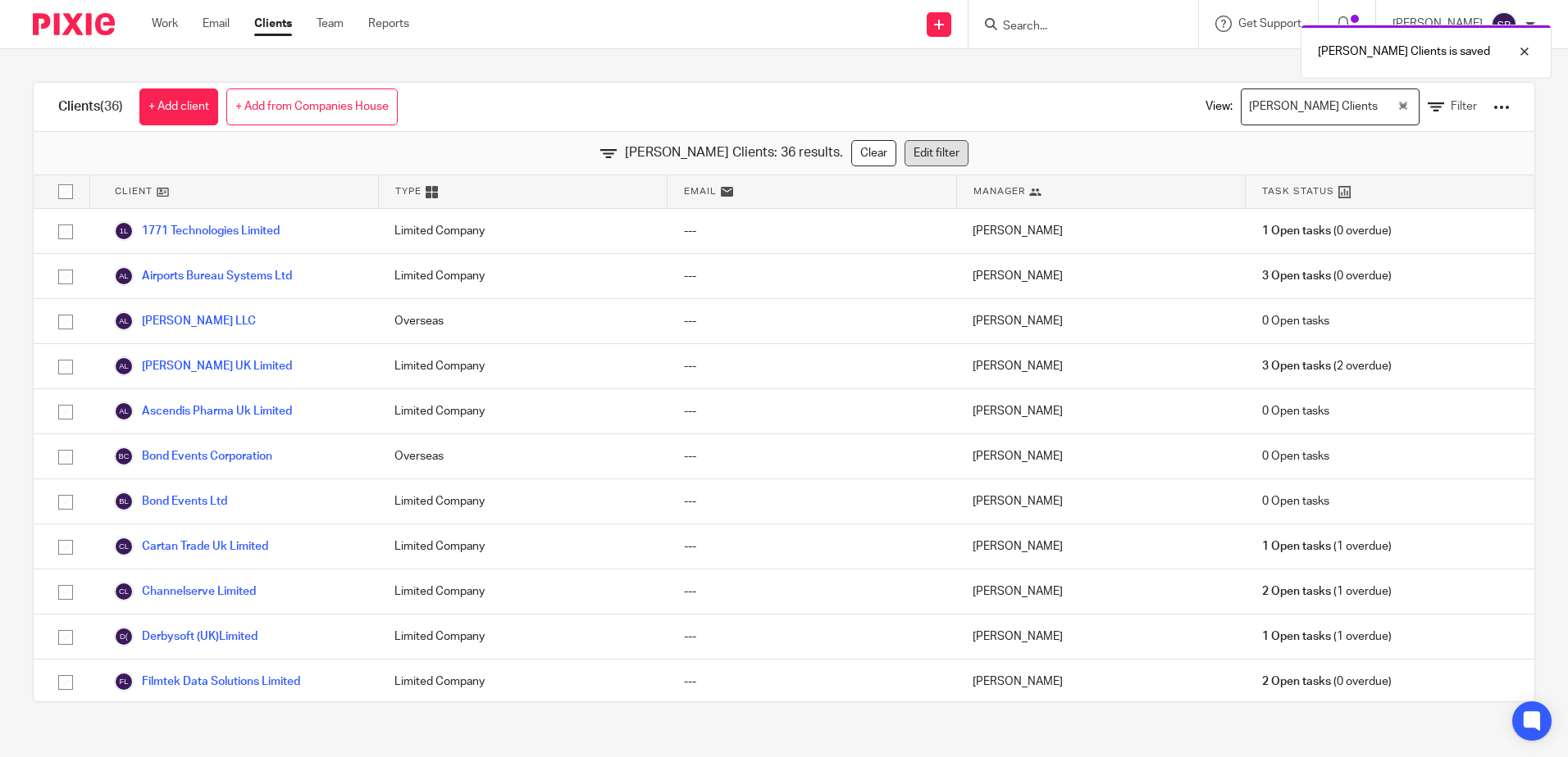
click at [904, 155] on link "Edit filter" at bounding box center [936, 153] width 64 height 27
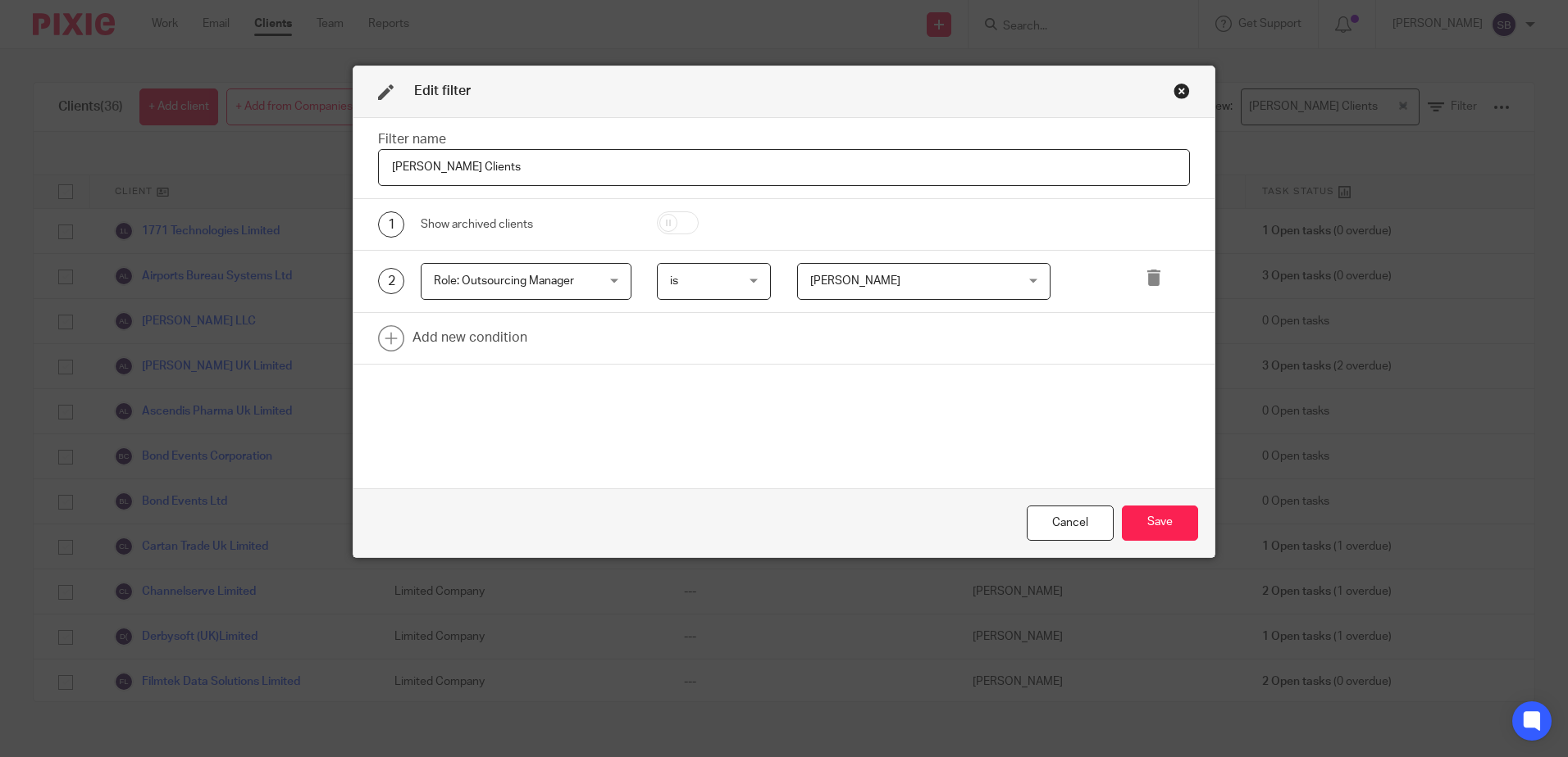
click at [516, 285] on span "Role: Outsourcing Manager" at bounding box center [504, 281] width 140 height 12
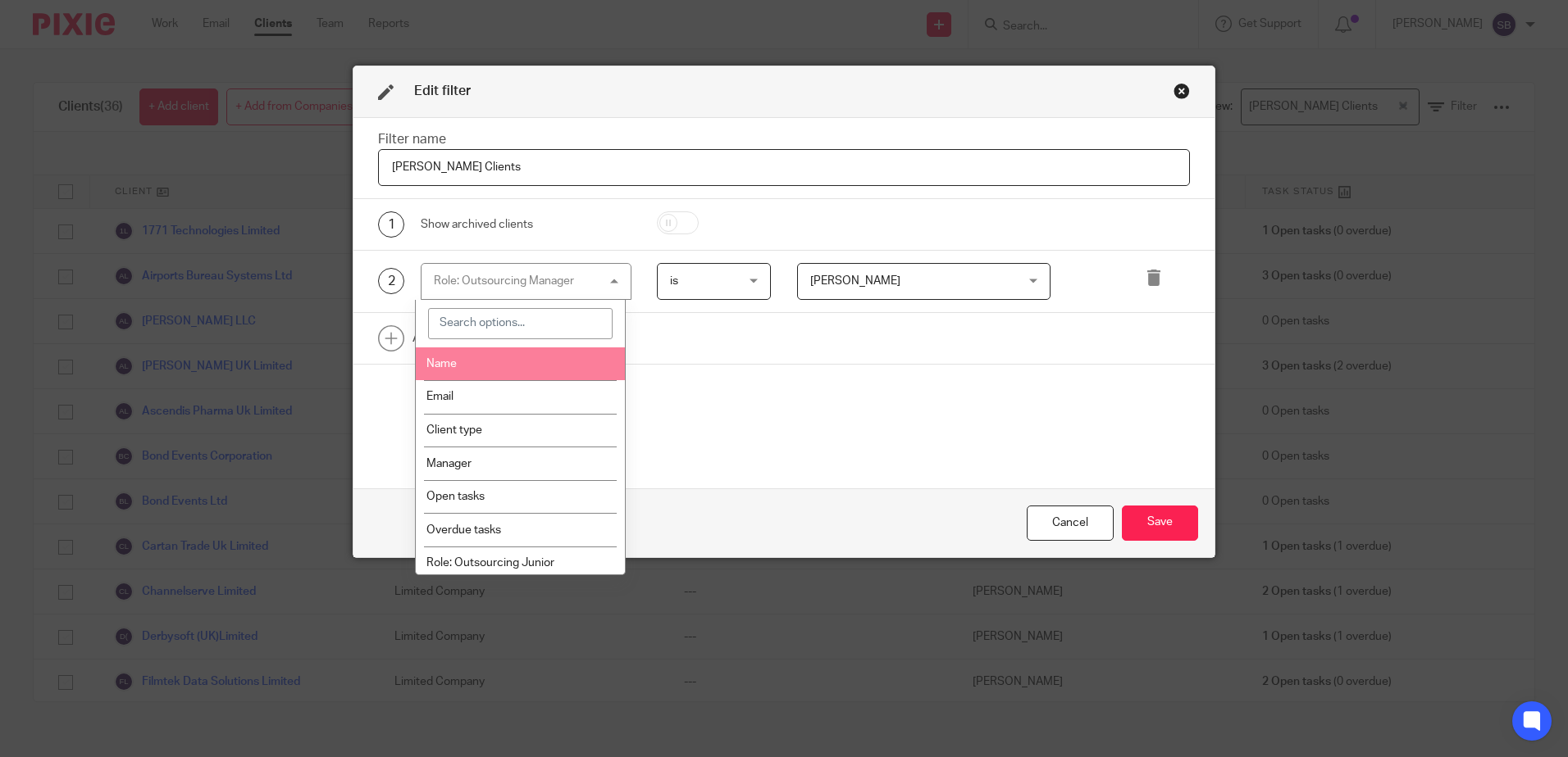
click at [522, 325] on input "search" at bounding box center [520, 324] width 184 height 32
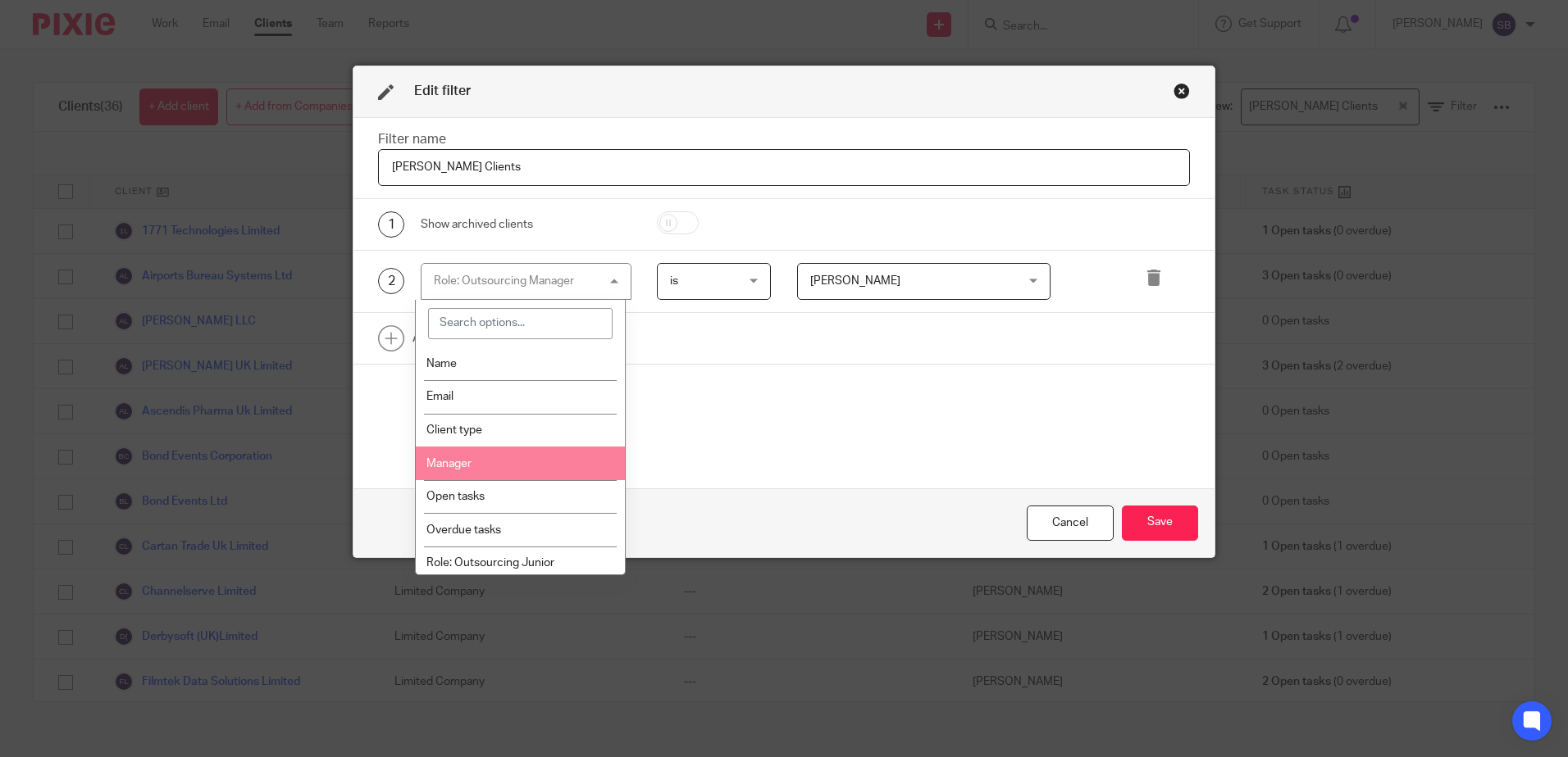
click at [464, 472] on li "Manager" at bounding box center [521, 463] width 209 height 34
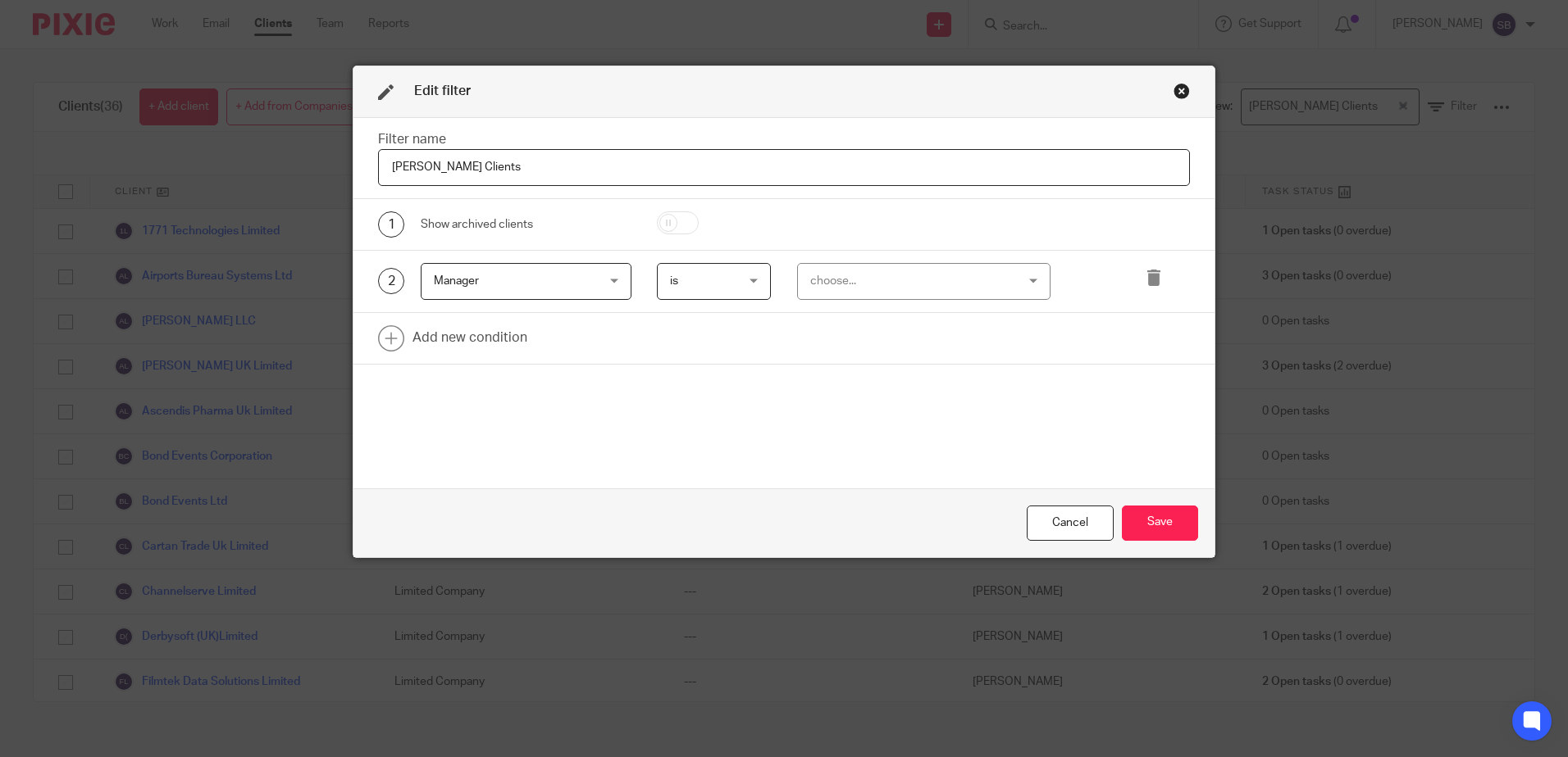
click at [901, 279] on div "choose..." at bounding box center [906, 281] width 192 height 34
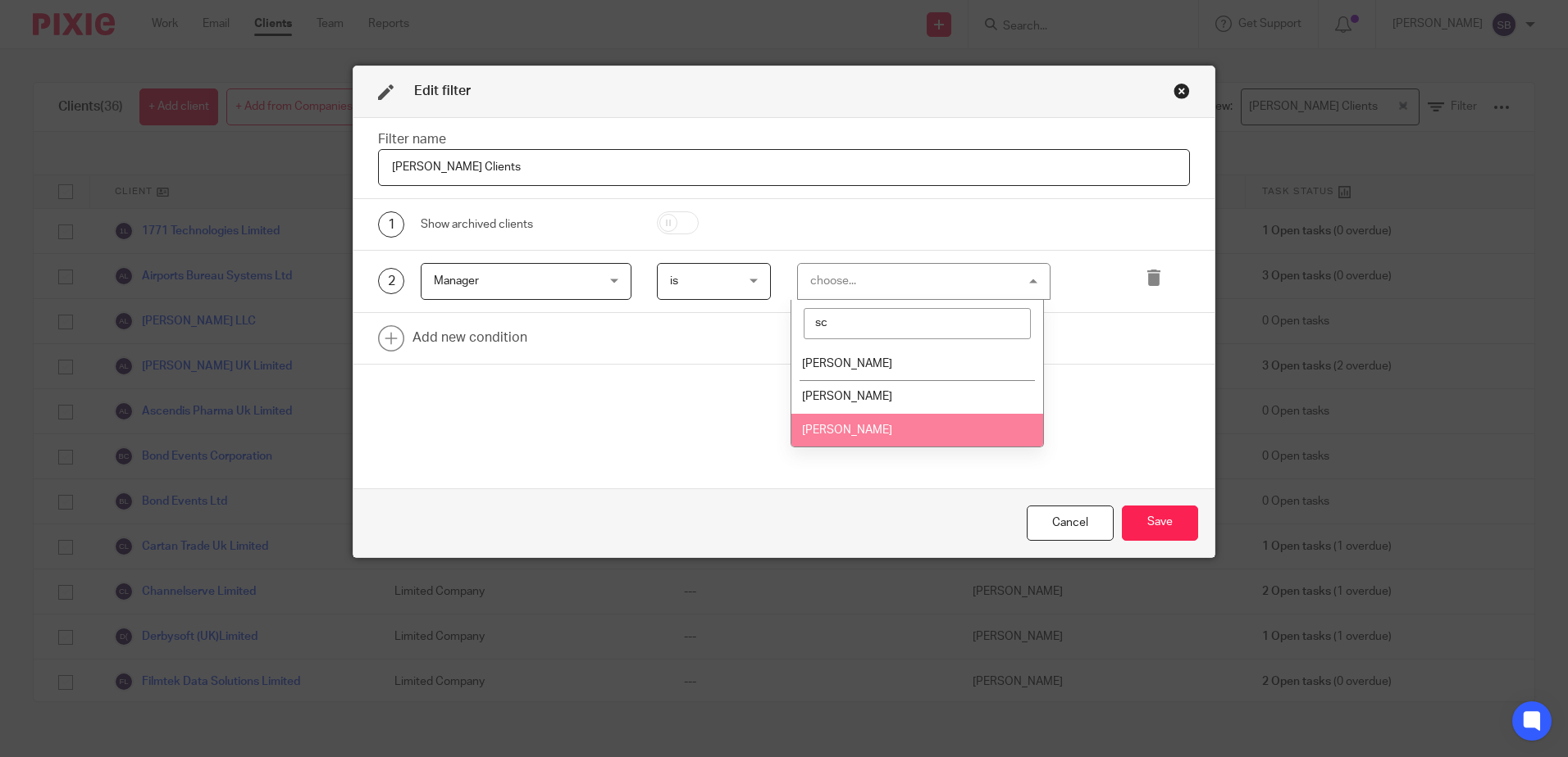
type input "sc"
click at [914, 434] on li "[PERSON_NAME]" at bounding box center [916, 431] width 251 height 34
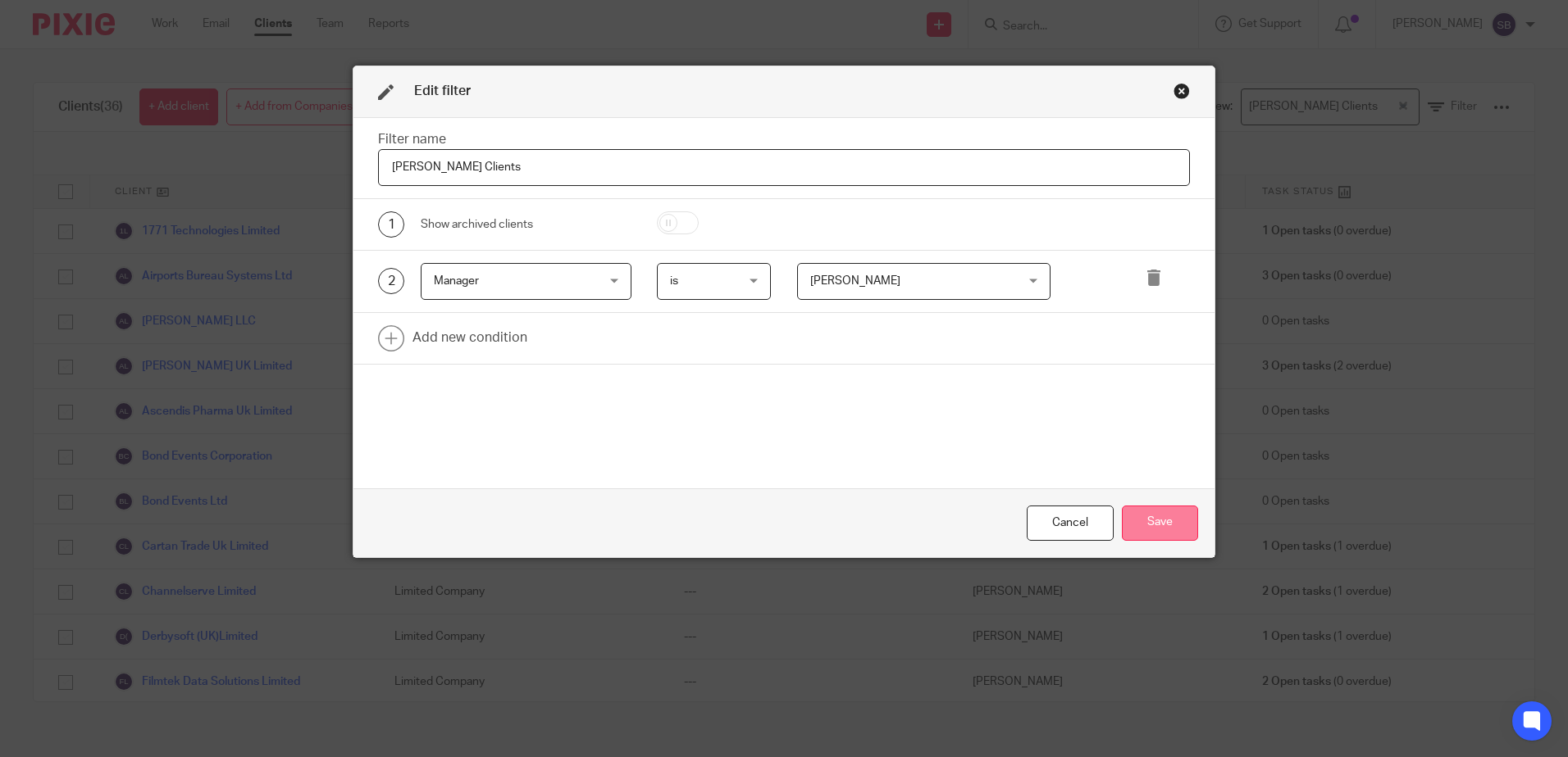
click at [1165, 518] on button "Save" at bounding box center [1160, 523] width 76 height 35
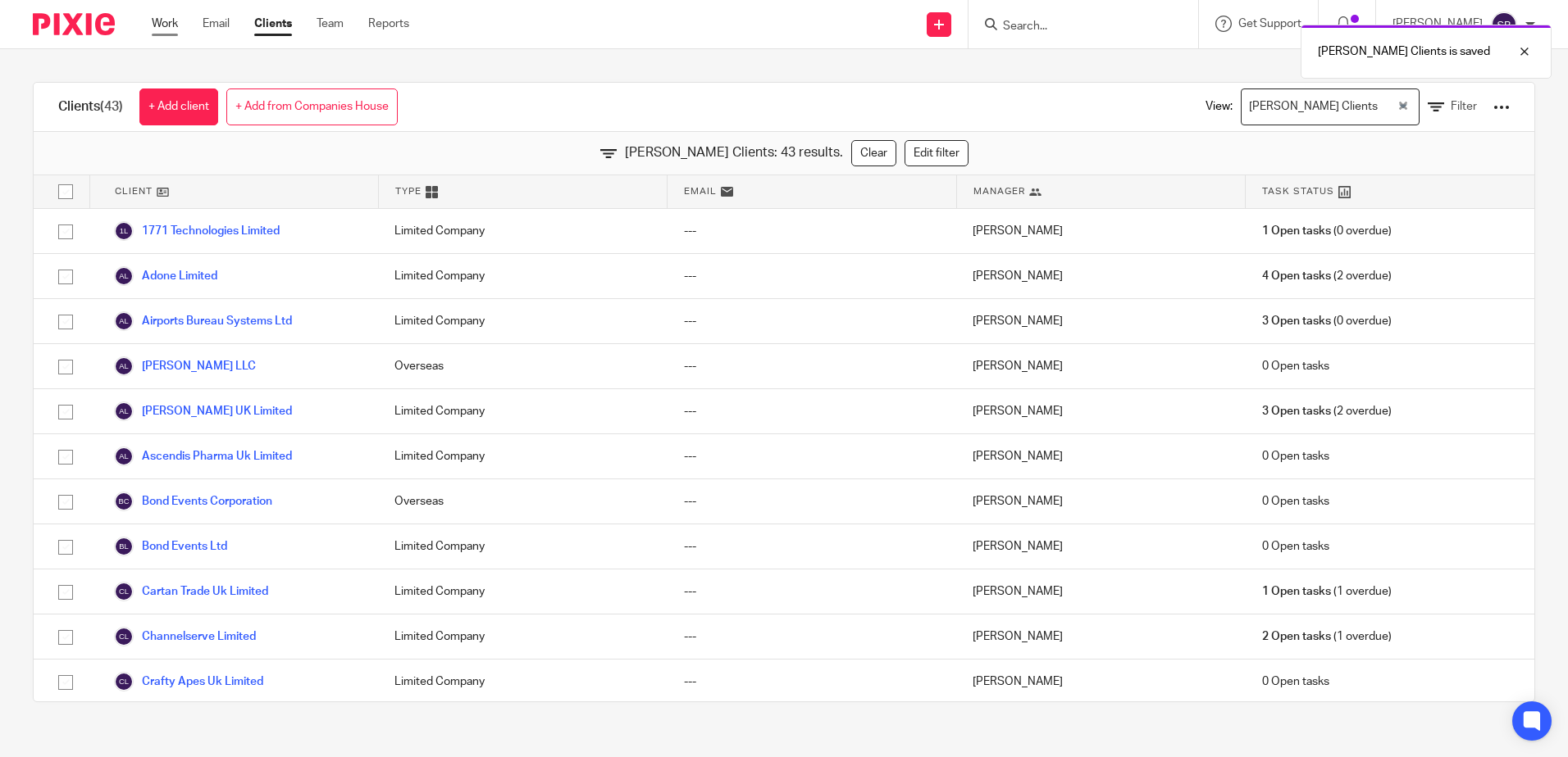
click at [160, 29] on link "Work" at bounding box center [165, 24] width 27 height 17
